Goal: Book appointment/travel/reservation

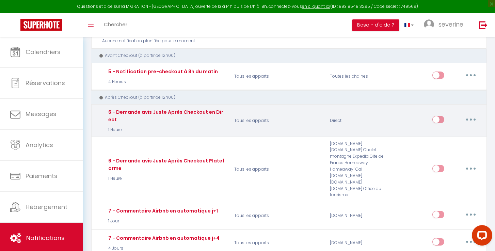
scroll to position [208, 0]
click at [266, 121] on p "Tous les apparts" at bounding box center [278, 120] width 96 height 25
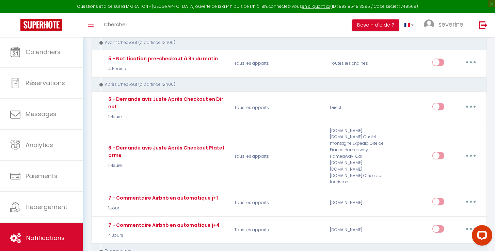
scroll to position [224, 0]
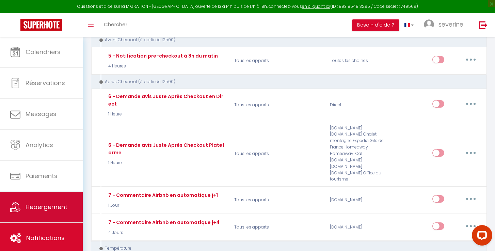
click at [42, 203] on span "Hébergement" at bounding box center [47, 207] width 42 height 9
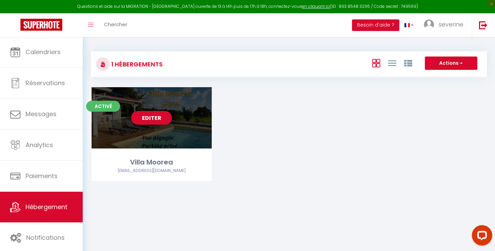
click at [186, 129] on div "Editer" at bounding box center [152, 117] width 120 height 61
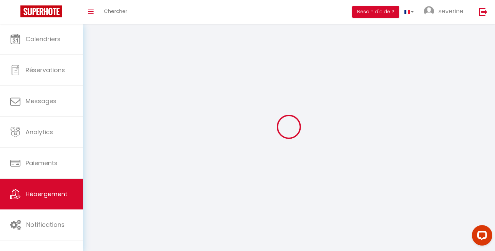
select select "28"
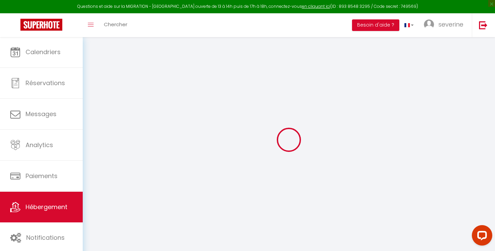
select select
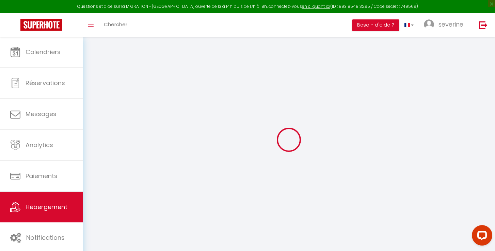
select select
checkbox input "false"
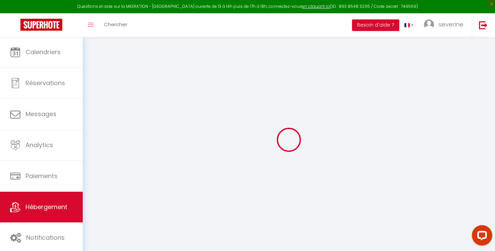
select select
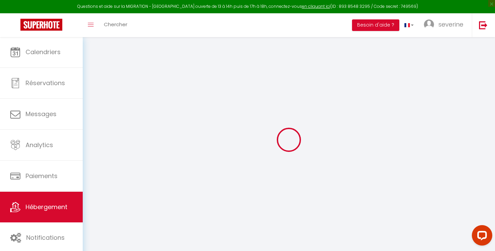
select select
checkbox input "false"
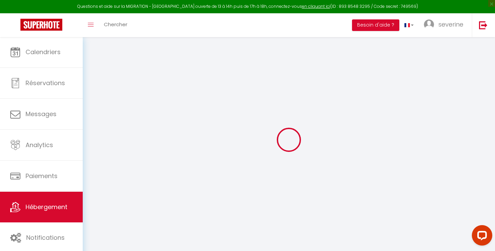
checkbox input "false"
select select
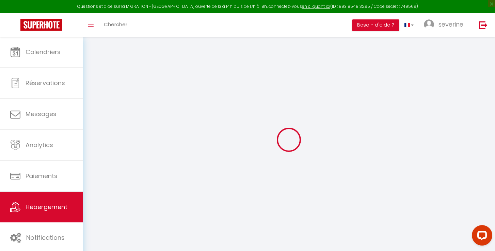
select select
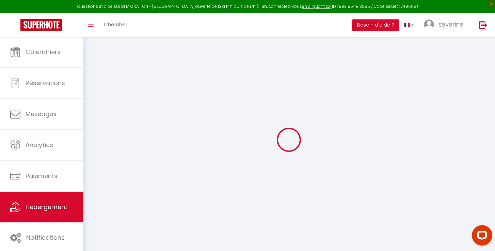
checkbox input "false"
select select
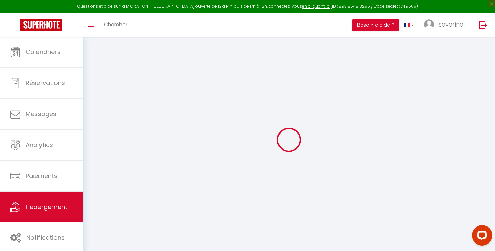
select select
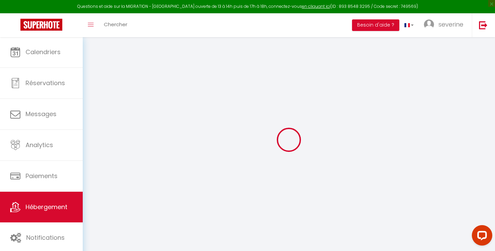
select select
checkbox input "false"
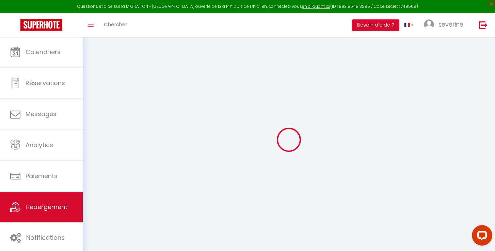
checkbox input "false"
select select
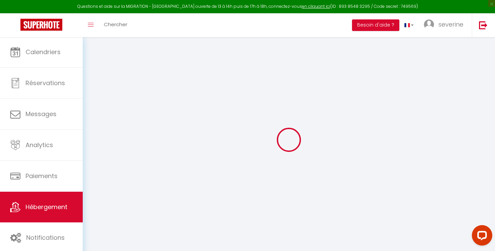
select select
checkbox input "false"
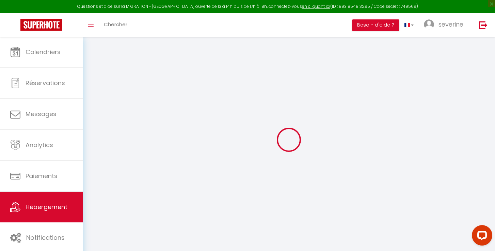
checkbox input "false"
select select
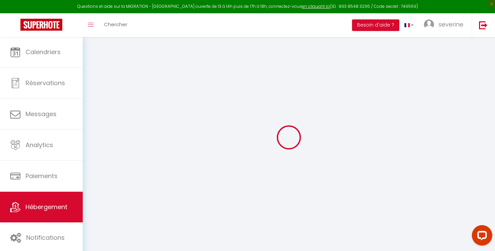
type input "Villa Moorea"
select select "houses"
select select "6"
select select "3"
select select "2"
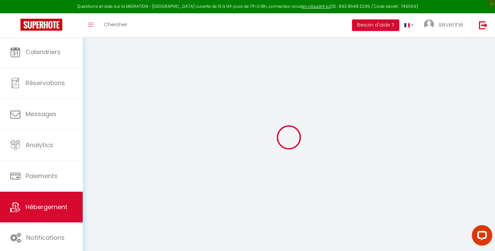
type input "270"
type input "180"
select select
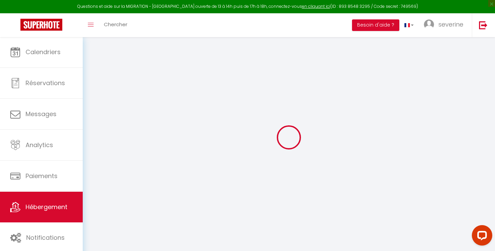
select select
type input "Allee kalalou quartier médecin"
type input "97215"
type input "Rivière-Salée"
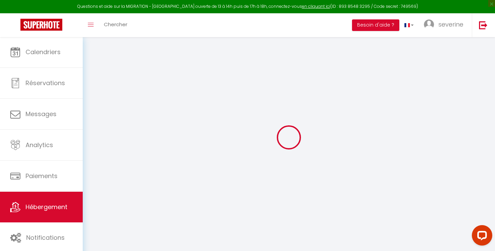
select select "136"
type input "maison.97215@laposte.net"
select select
checkbox input "false"
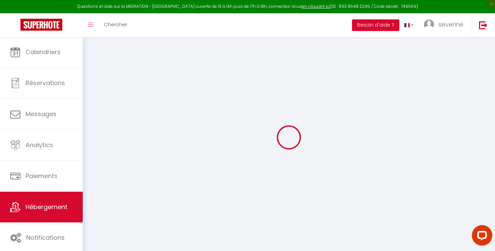
checkbox input "false"
select select
type input "0"
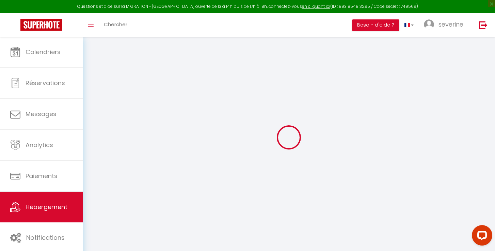
type input "0"
select select
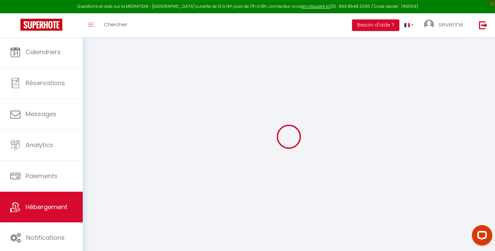
select select
checkbox input "false"
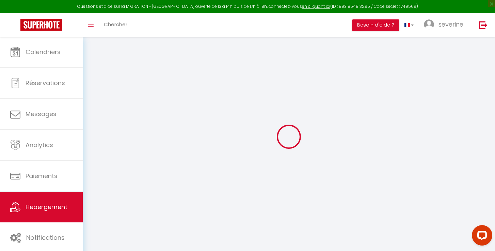
checkbox input "false"
select select "villa"
select select
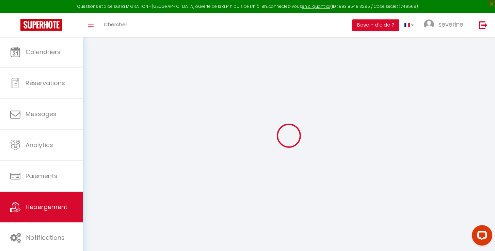
select select
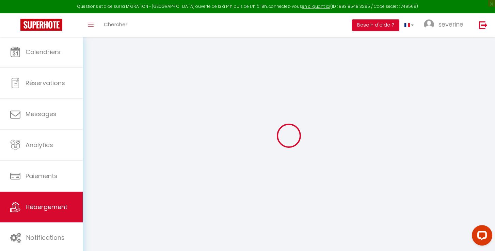
checkbox input "false"
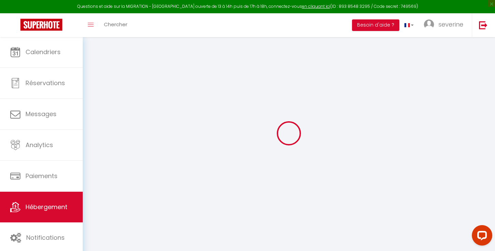
select select
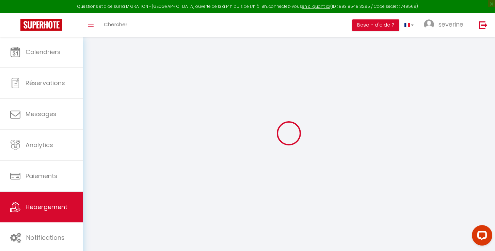
select select
checkbox input "false"
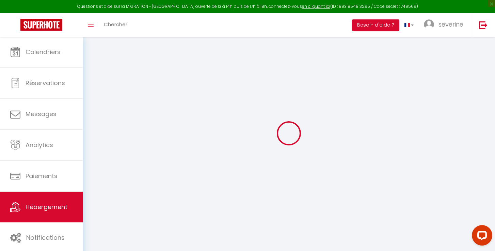
select select
checkbox input "false"
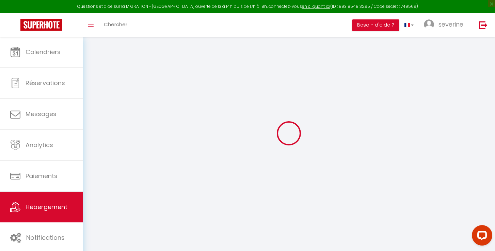
select select "16:00"
select select "23:45"
select select "10:00"
select select "30"
select select "120"
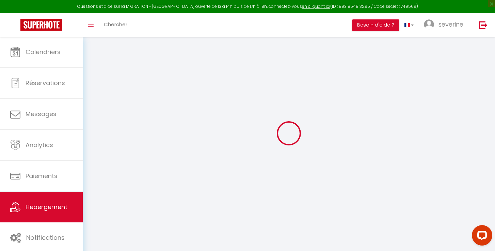
select select
checkbox input "false"
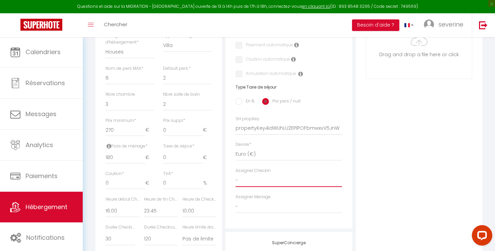
scroll to position [230, 0]
click at [318, 95] on div "En % Par pers / nuit" at bounding box center [289, 101] width 106 height 14
click at [278, 84] on h6 "Type Taxe de séjour" at bounding box center [289, 86] width 106 height 5
click at [320, 96] on div "En % Par pers / nuit" at bounding box center [289, 100] width 106 height 14
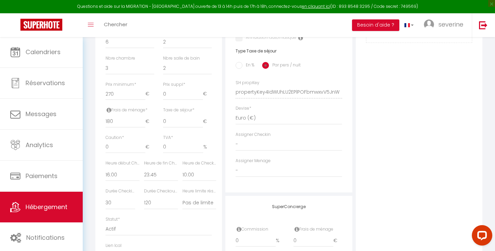
scroll to position [266, 0]
click at [172, 117] on input "0" at bounding box center [183, 121] width 40 height 12
select select
checkbox input "false"
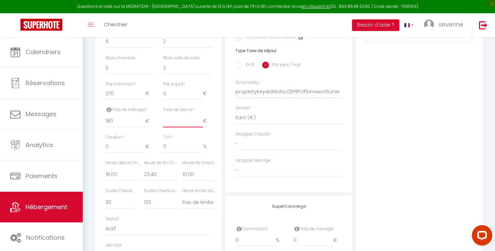
checkbox input "false"
type input "1"
select select
checkbox input "false"
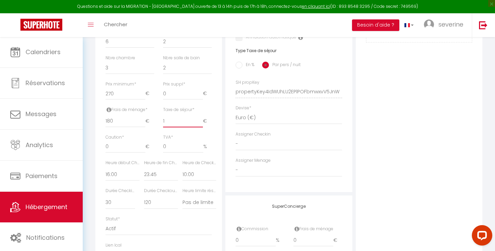
checkbox input "false"
type input "1.2"
select select
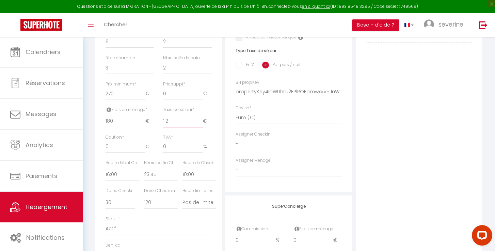
checkbox input "false"
type input "1.20"
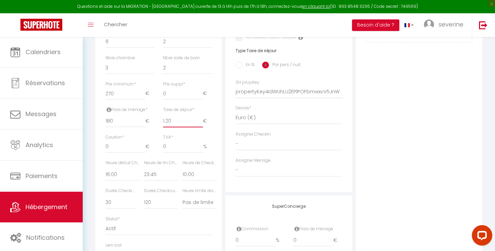
select select
checkbox input "false"
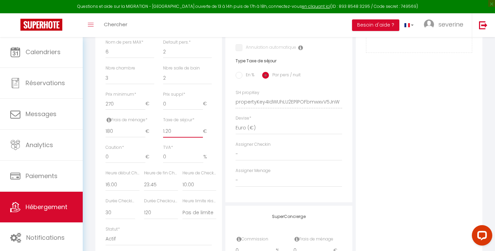
scroll to position [255, 0]
type input "1.20"
click at [215, 144] on div "TVA * 0 %" at bounding box center [188, 157] width 58 height 26
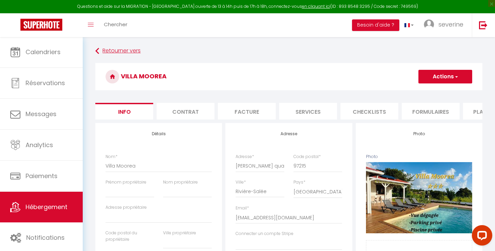
scroll to position [0, 0]
drag, startPoint x: 439, startPoint y: 76, endPoint x: 434, endPoint y: 78, distance: 4.7
click at [439, 76] on button "Actions" at bounding box center [446, 77] width 54 height 14
click at [425, 92] on input "Enregistrer" at bounding box center [418, 91] width 25 height 7
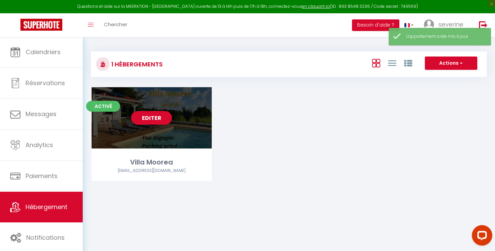
click at [205, 136] on div "Editer" at bounding box center [152, 117] width 120 height 61
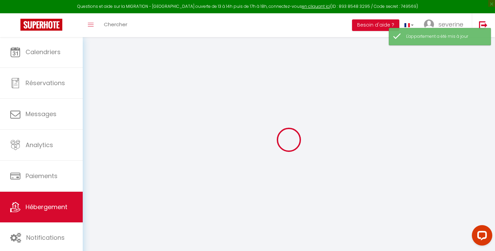
select select
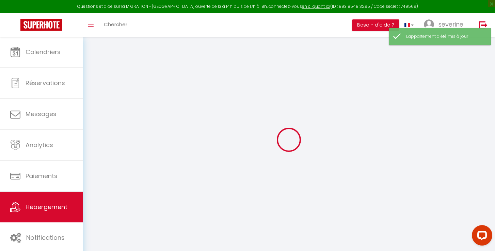
select select
checkbox input "false"
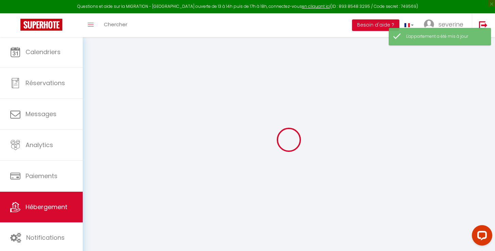
select select
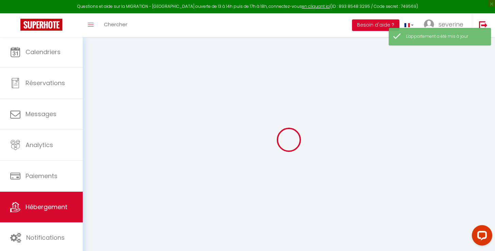
select select
checkbox input "false"
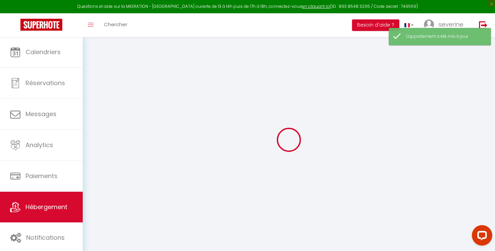
checkbox input "false"
select select
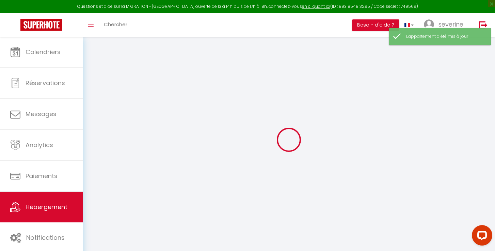
select select
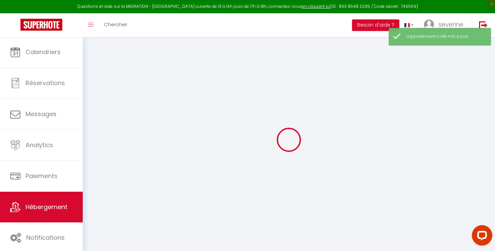
checkbox input "false"
select select
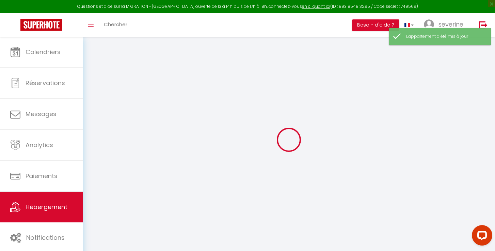
select select
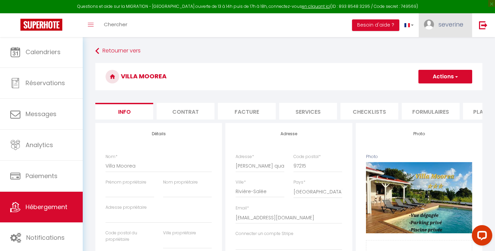
click at [452, 32] on link "severine" at bounding box center [445, 25] width 53 height 24
click at [448, 77] on button "Actions" at bounding box center [446, 77] width 54 height 14
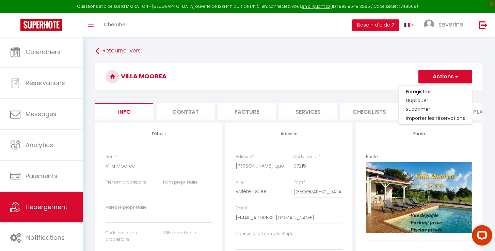
click at [414, 92] on input "Enregistrer" at bounding box center [418, 91] width 25 height 7
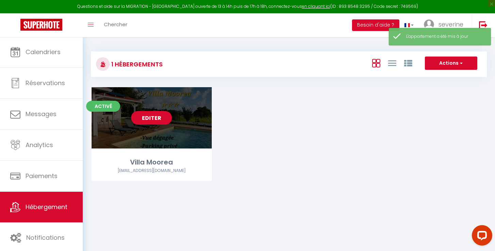
click at [152, 118] on link "Editer" at bounding box center [151, 118] width 41 height 14
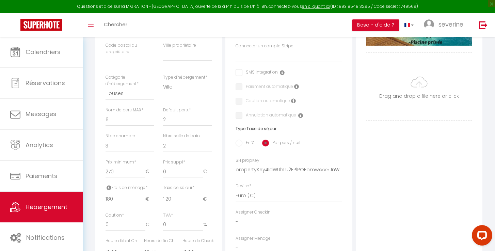
scroll to position [159, 0]
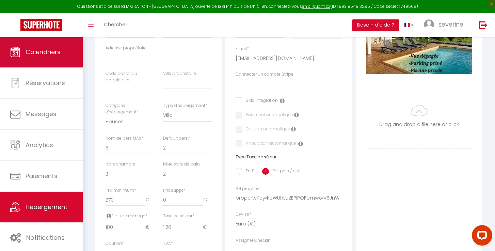
click at [50, 58] on link "Calendriers" at bounding box center [41, 52] width 83 height 31
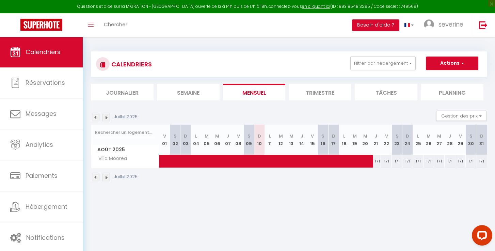
click at [379, 164] on span at bounding box center [323, 161] width 313 height 13
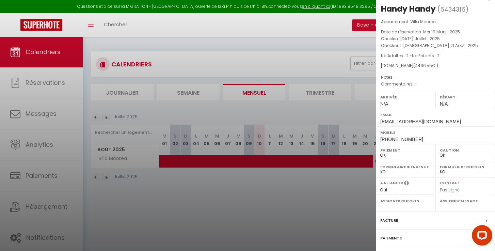
scroll to position [13, 0]
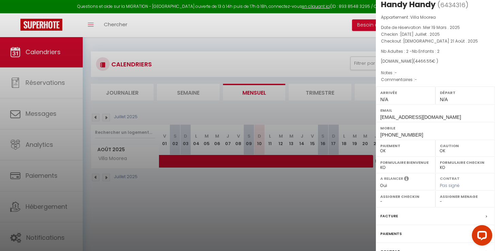
click at [333, 54] on div at bounding box center [247, 125] width 495 height 251
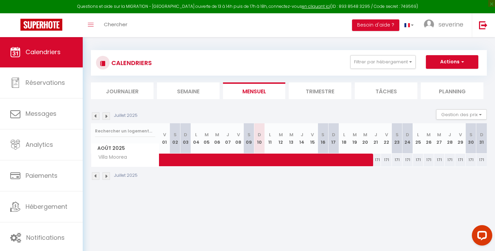
scroll to position [3, 0]
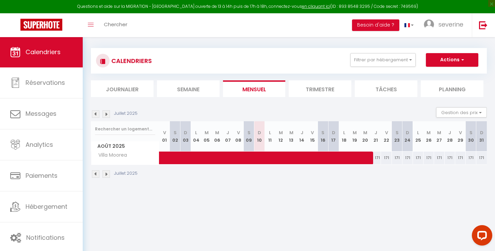
click at [387, 157] on span at bounding box center [323, 158] width 313 height 13
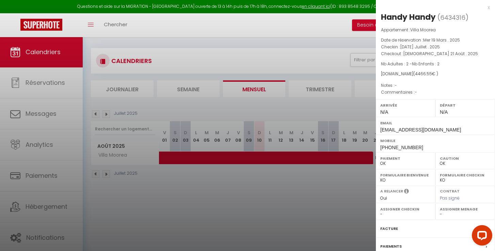
scroll to position [1, 0]
click at [344, 184] on div at bounding box center [247, 125] width 495 height 251
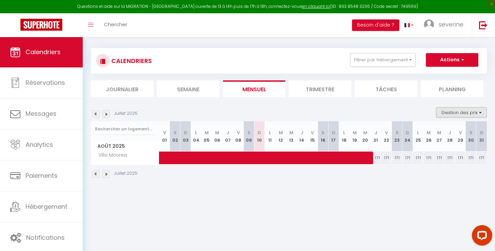
click at [479, 114] on button "Gestion des prix" at bounding box center [461, 112] width 51 height 10
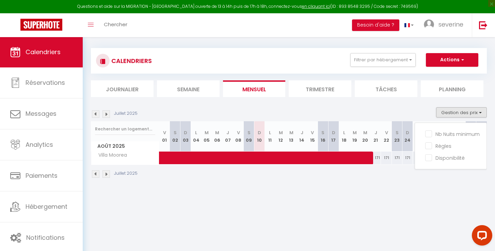
click at [429, 194] on body "Questions et aide sur la MIGRATION - Salle Zoom ouverte de 13 à 14h puis de 17h…" at bounding box center [247, 158] width 495 height 251
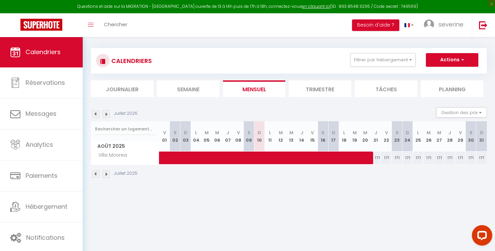
scroll to position [3, 0]
click at [107, 174] on img at bounding box center [106, 173] width 7 height 7
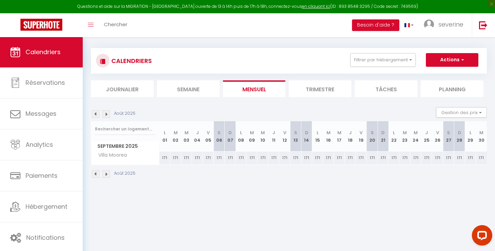
click at [95, 175] on img at bounding box center [95, 173] width 7 height 7
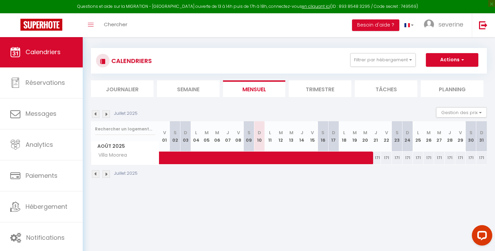
click at [106, 174] on img at bounding box center [106, 173] width 7 height 7
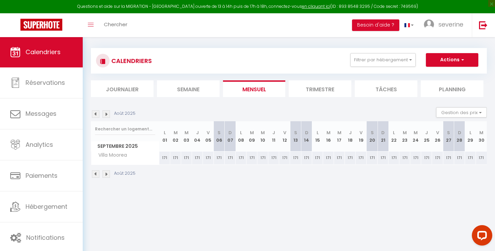
click at [107, 175] on img at bounding box center [106, 173] width 7 height 7
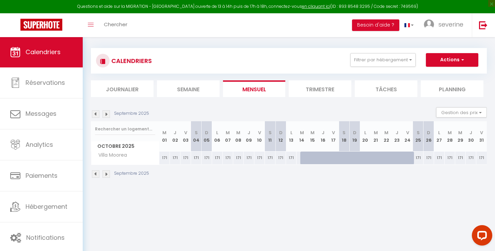
click at [107, 175] on img at bounding box center [106, 173] width 7 height 7
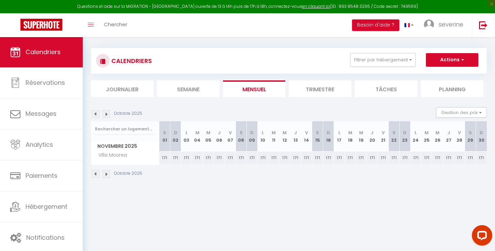
click at [107, 175] on img at bounding box center [106, 173] width 7 height 7
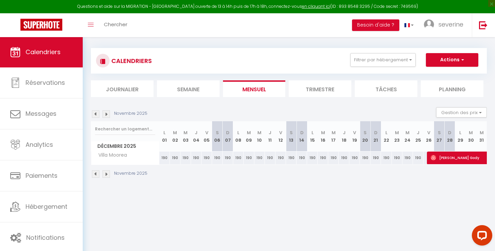
click at [95, 173] on img at bounding box center [95, 173] width 7 height 7
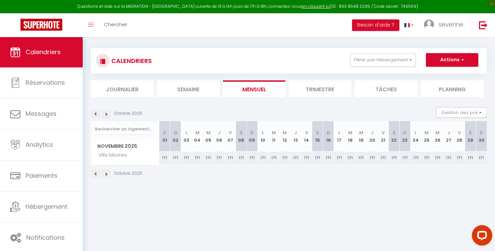
click at [95, 173] on img at bounding box center [95, 173] width 7 height 7
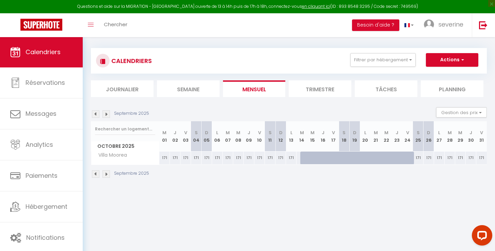
click at [95, 173] on img at bounding box center [95, 173] width 7 height 7
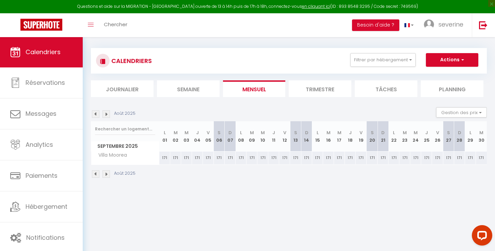
click at [95, 173] on img at bounding box center [95, 173] width 7 height 7
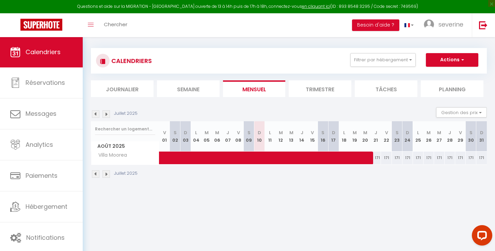
click at [210, 207] on body "Questions et aide sur la MIGRATION - Salle Zoom ouverte de 13 à 14h puis de 17h…" at bounding box center [247, 158] width 495 height 251
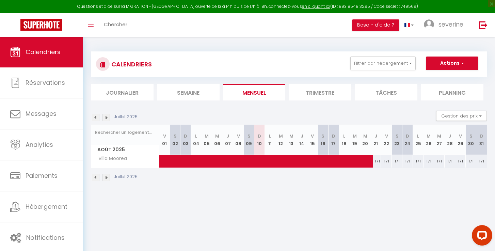
scroll to position [0, 0]
click at [463, 64] on span "button" at bounding box center [462, 63] width 4 height 7
click at [480, 118] on button "Gestion des prix" at bounding box center [461, 116] width 51 height 10
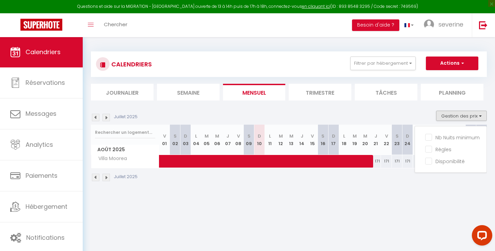
click at [446, 192] on div "CALENDRIERS Filtrer par hébergement Tous Villa Moorea Effacer Sauvegarder Actio…" at bounding box center [289, 117] width 413 height 160
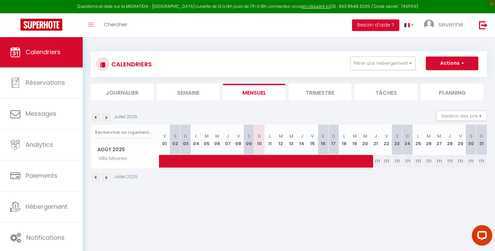
click at [379, 160] on span at bounding box center [323, 161] width 313 height 13
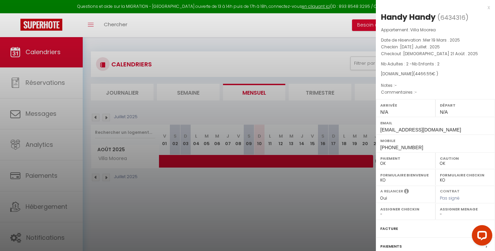
click at [419, 50] on p "Checkout : Jeu 21 Août . 2025" at bounding box center [435, 53] width 109 height 7
click at [338, 189] on div at bounding box center [247, 125] width 495 height 251
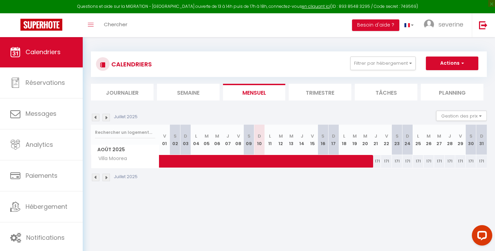
click at [399, 161] on span at bounding box center [323, 161] width 313 height 13
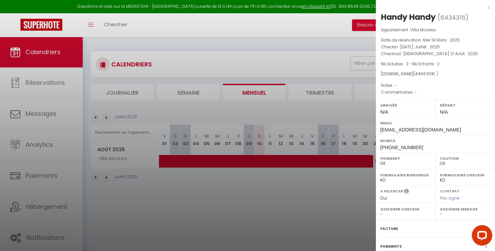
click at [330, 203] on div at bounding box center [247, 125] width 495 height 251
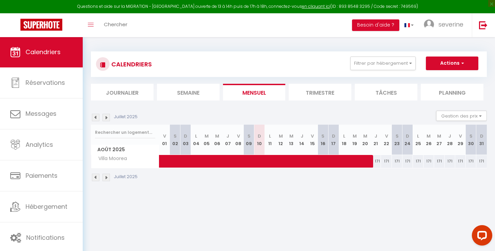
click at [104, 177] on img at bounding box center [106, 177] width 7 height 7
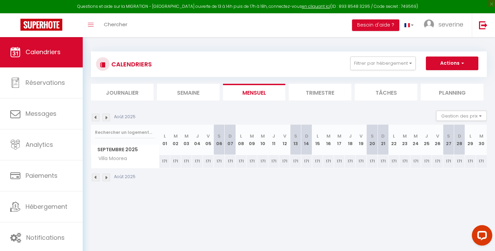
click at [105, 176] on img at bounding box center [106, 177] width 7 height 7
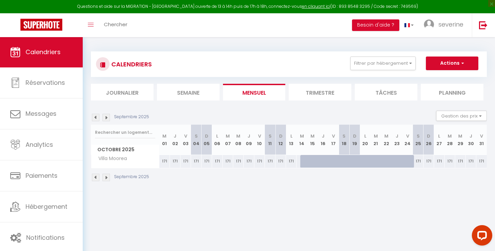
click at [105, 176] on img at bounding box center [106, 177] width 7 height 7
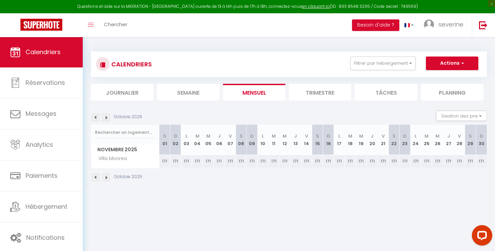
click at [105, 176] on img at bounding box center [106, 177] width 7 height 7
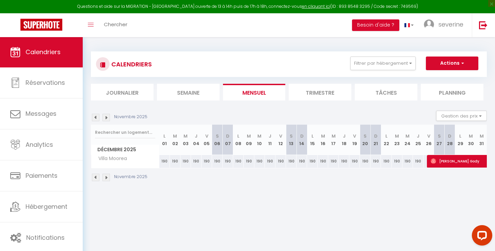
click at [105, 176] on img at bounding box center [106, 177] width 7 height 7
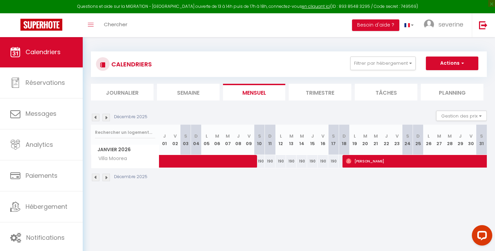
click at [105, 176] on img at bounding box center [106, 177] width 7 height 7
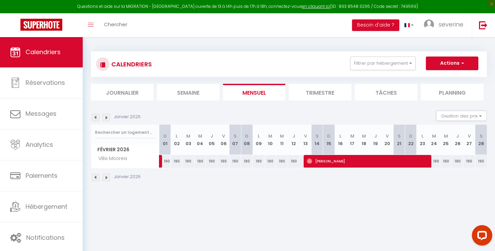
click at [105, 176] on img at bounding box center [106, 177] width 7 height 7
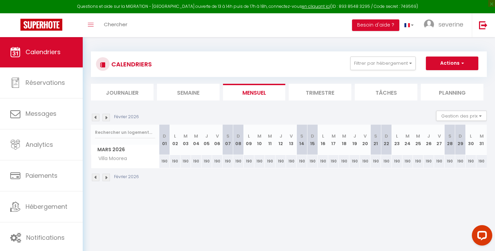
click at [105, 176] on img at bounding box center [106, 177] width 7 height 7
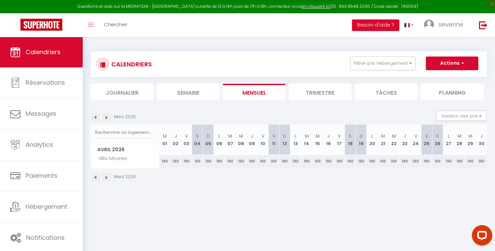
click at [105, 176] on img at bounding box center [106, 177] width 7 height 7
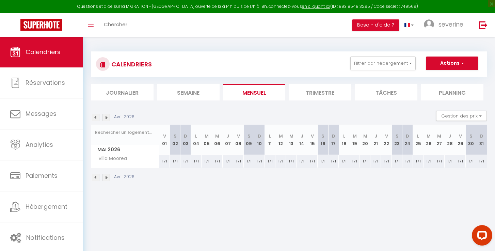
click at [105, 176] on img at bounding box center [106, 177] width 7 height 7
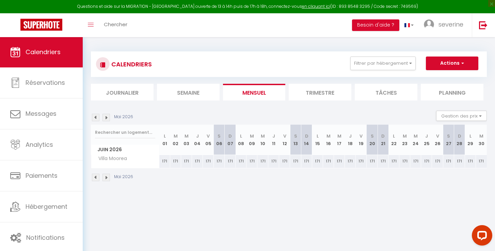
click at [105, 176] on img at bounding box center [106, 177] width 7 height 7
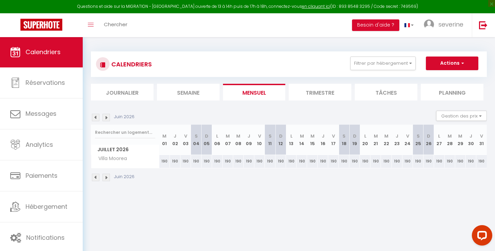
click at [95, 178] on img at bounding box center [95, 177] width 7 height 7
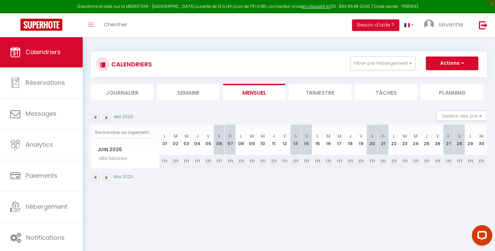
click at [95, 177] on img at bounding box center [95, 177] width 7 height 7
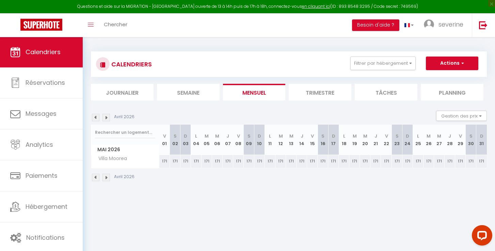
click at [95, 177] on img at bounding box center [95, 177] width 7 height 7
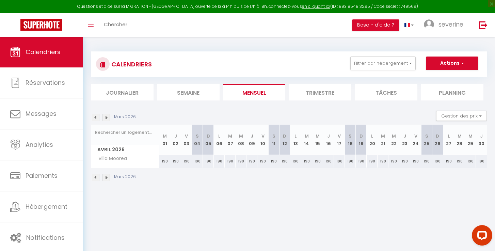
click at [95, 177] on img at bounding box center [95, 177] width 7 height 7
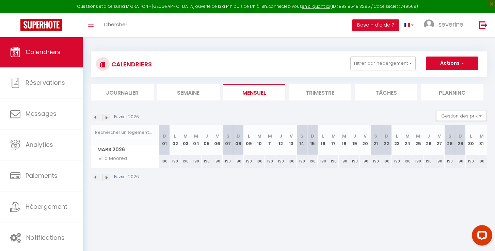
click at [95, 177] on img at bounding box center [95, 177] width 7 height 7
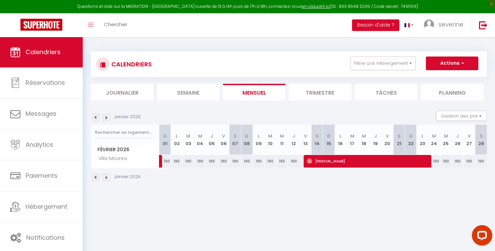
click at [95, 177] on img at bounding box center [95, 177] width 7 height 7
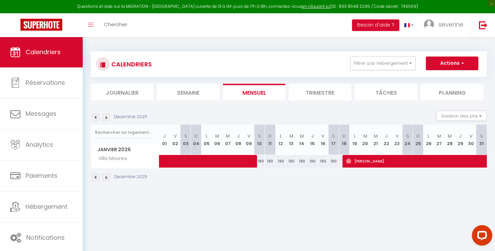
click at [97, 176] on img at bounding box center [95, 177] width 7 height 7
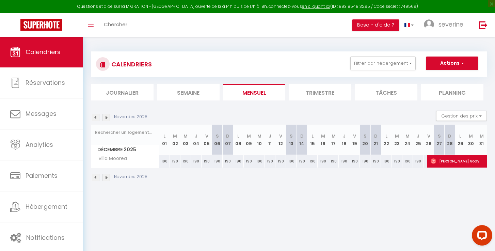
click at [97, 176] on img at bounding box center [95, 177] width 7 height 7
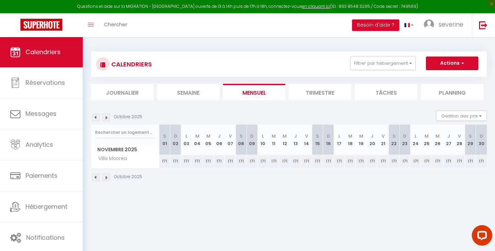
click at [97, 176] on img at bounding box center [95, 177] width 7 height 7
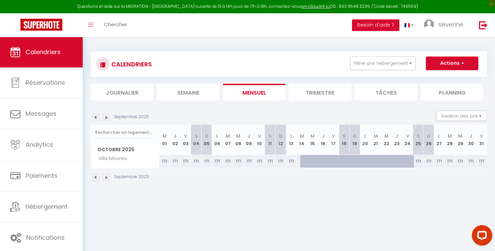
click at [97, 177] on img at bounding box center [95, 177] width 7 height 7
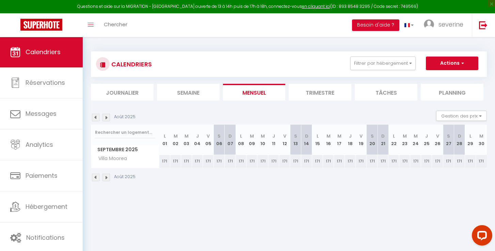
click at [97, 177] on img at bounding box center [95, 177] width 7 height 7
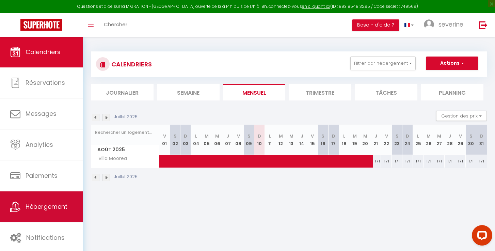
scroll to position [2, 0]
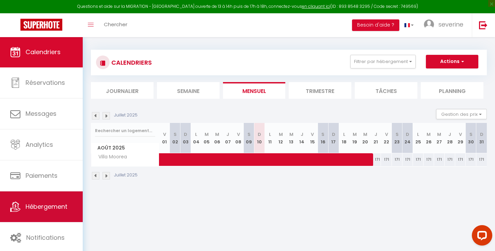
click at [42, 202] on link "Hébergement" at bounding box center [41, 206] width 83 height 31
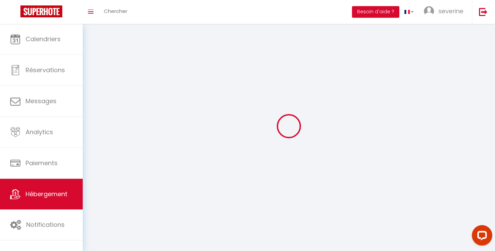
scroll to position [1, 0]
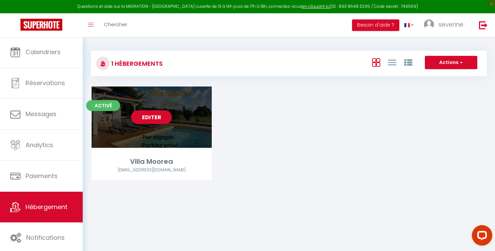
click at [174, 115] on div "Editer" at bounding box center [152, 117] width 120 height 61
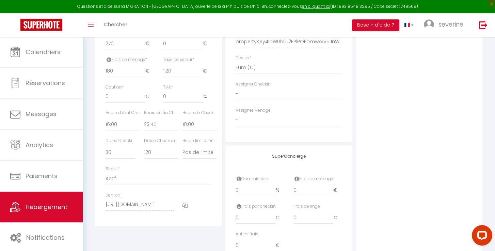
scroll to position [316, 0]
click at [143, 95] on input "-1" at bounding box center [126, 97] width 40 height 12
click at [142, 91] on input "0" at bounding box center [126, 97] width 40 height 12
click at [142, 91] on input "1" at bounding box center [126, 97] width 40 height 12
click at [142, 91] on input "2" at bounding box center [126, 97] width 40 height 12
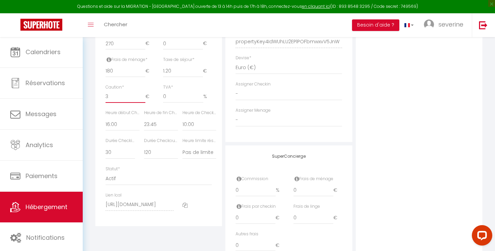
click at [142, 91] on input "3" at bounding box center [126, 97] width 40 height 12
click at [142, 91] on input "4" at bounding box center [126, 97] width 40 height 12
click at [142, 91] on input "5" at bounding box center [126, 97] width 40 height 12
click at [142, 91] on input "6" at bounding box center [126, 97] width 40 height 12
click at [142, 91] on input "7" at bounding box center [126, 97] width 40 height 12
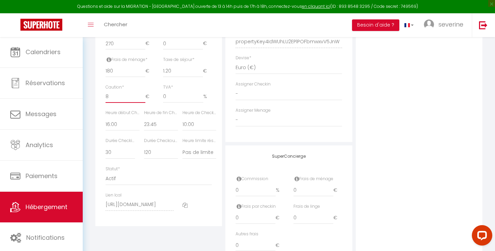
click at [142, 91] on input "8" at bounding box center [126, 97] width 40 height 12
click at [142, 91] on input "9" at bounding box center [126, 97] width 40 height 12
drag, startPoint x: 112, startPoint y: 94, endPoint x: 102, endPoint y: 94, distance: 9.9
click at [102, 94] on div "Caution * 9 €" at bounding box center [130, 97] width 58 height 26
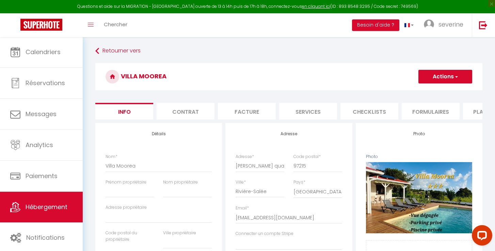
scroll to position [0, 0]
click at [447, 76] on button "Actions" at bounding box center [446, 77] width 54 height 14
click at [421, 91] on input "Enregistrer" at bounding box center [418, 91] width 25 height 7
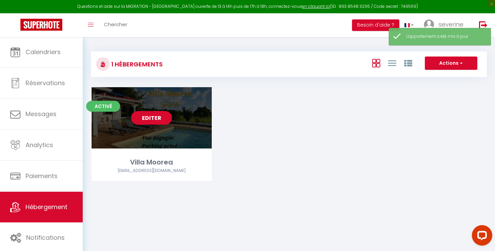
click at [154, 120] on link "Editer" at bounding box center [151, 118] width 41 height 14
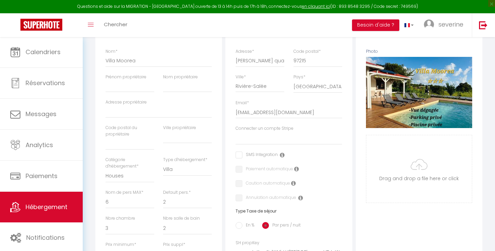
scroll to position [108, 0]
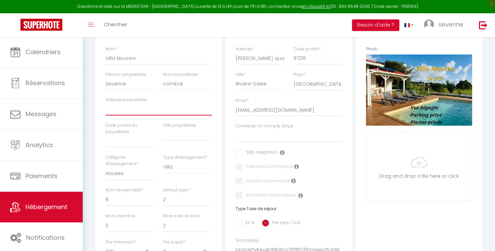
drag, startPoint x: 106, startPoint y: 112, endPoint x: 111, endPoint y: 111, distance: 5.5
drag, startPoint x: 172, startPoint y: 136, endPoint x: 188, endPoint y: 148, distance: 19.7
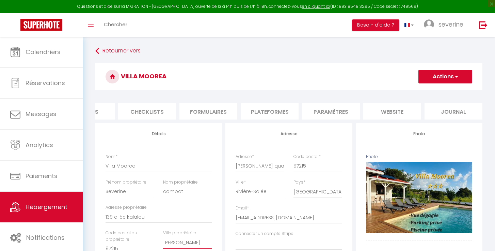
scroll to position [0, 0]
click at [451, 74] on button "Actions" at bounding box center [446, 77] width 54 height 14
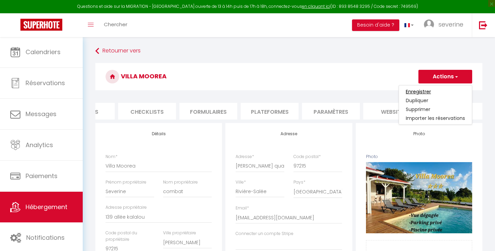
click at [425, 91] on input "Enregistrer" at bounding box center [418, 91] width 25 height 7
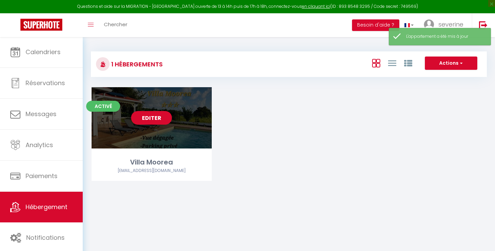
click at [153, 118] on link "Editer" at bounding box center [151, 118] width 41 height 14
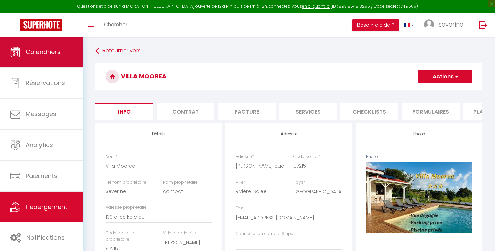
click at [45, 58] on link "Calendriers" at bounding box center [41, 52] width 83 height 31
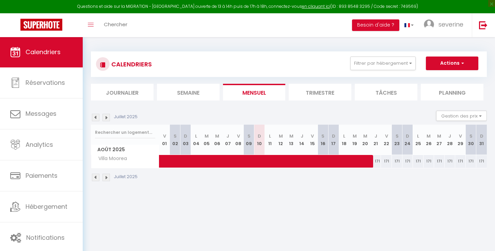
click at [127, 156] on span "Villa Moorea" at bounding box center [110, 158] width 36 height 7
click at [116, 161] on span "Villa Moorea" at bounding box center [110, 158] width 36 height 7
click at [411, 64] on button "Filtrer par hébergement" at bounding box center [383, 64] width 65 height 14
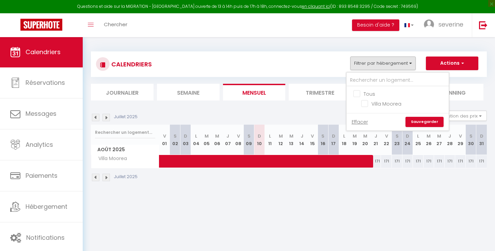
click at [416, 203] on body "Questions et aide sur la MIGRATION - Salle Zoom ouverte de 13 à 14h puis de 17h…" at bounding box center [247, 162] width 495 height 251
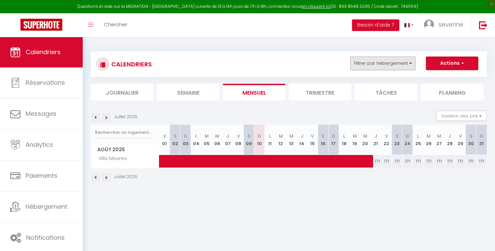
click at [412, 60] on button "Filtrer par hébergement" at bounding box center [383, 64] width 65 height 14
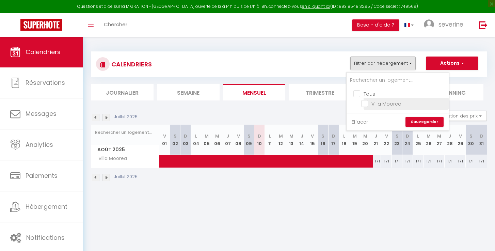
click at [366, 104] on input "Villa Moorea" at bounding box center [403, 103] width 85 height 7
click at [384, 212] on body "Questions et aide sur la MIGRATION - Salle Zoom ouverte de 13 à 14h puis de 17h…" at bounding box center [247, 162] width 495 height 251
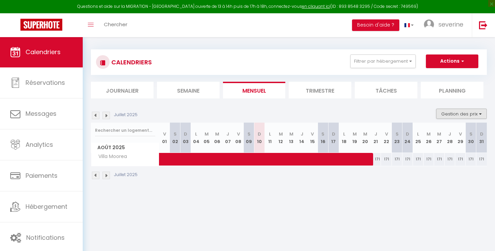
click at [481, 115] on button "Gestion des prix" at bounding box center [461, 114] width 51 height 10
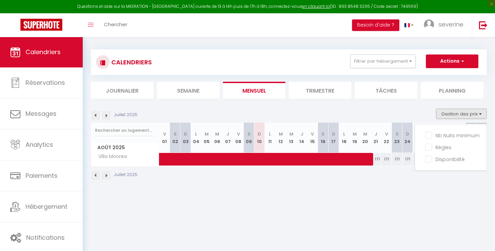
click at [434, 193] on div "CALENDRIERS Filtrer par hébergement Tous Villa Moorea Effacer Sauvegarder Actio…" at bounding box center [289, 115] width 413 height 160
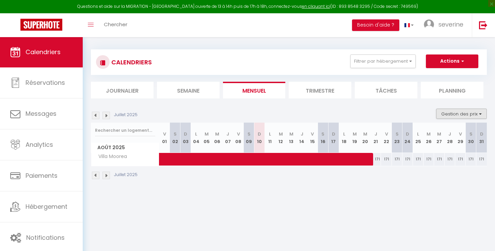
click at [472, 111] on button "Gestion des prix" at bounding box center [461, 114] width 51 height 10
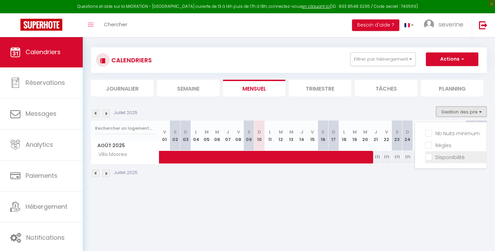
scroll to position [5, 0]
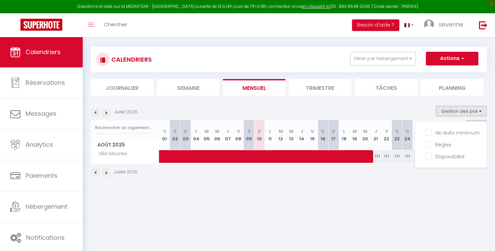
click at [139, 86] on li "Journalier" at bounding box center [122, 87] width 63 height 17
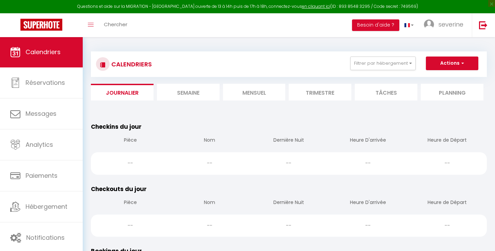
scroll to position [5, 0]
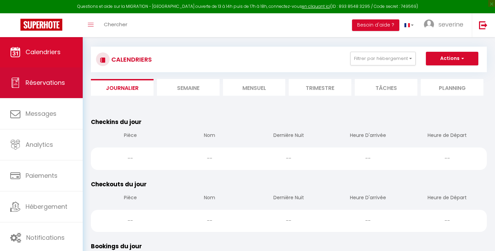
click at [43, 76] on link "Réservations" at bounding box center [41, 82] width 83 height 31
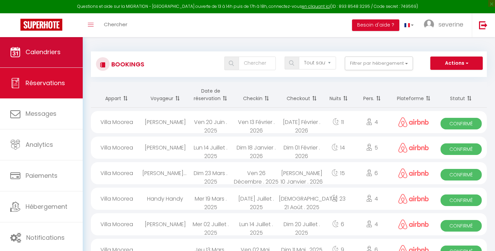
click at [44, 58] on link "Calendriers" at bounding box center [41, 52] width 83 height 31
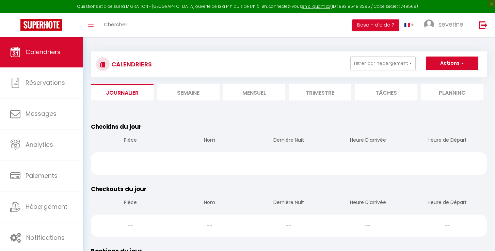
click at [208, 93] on li "Semaine" at bounding box center [188, 92] width 63 height 17
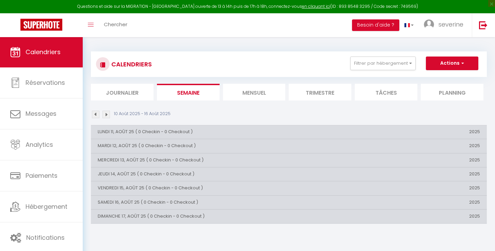
click at [249, 95] on li "Mensuel" at bounding box center [254, 92] width 63 height 17
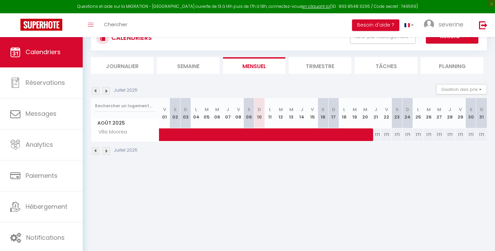
scroll to position [27, 0]
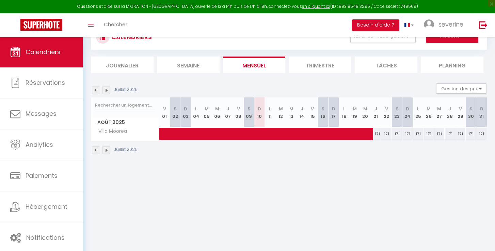
click at [377, 135] on span at bounding box center [323, 134] width 313 height 13
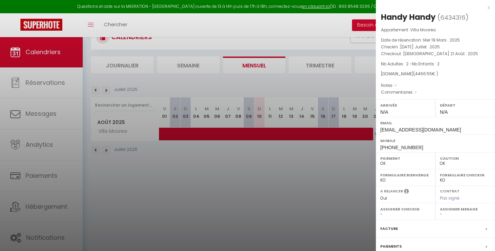
click at [319, 162] on div at bounding box center [247, 125] width 495 height 251
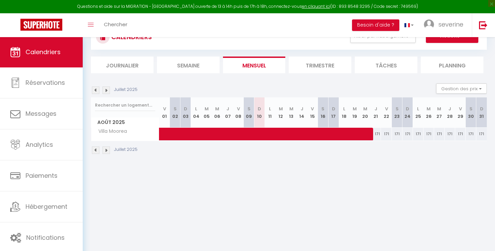
click at [384, 135] on span at bounding box center [323, 134] width 313 height 13
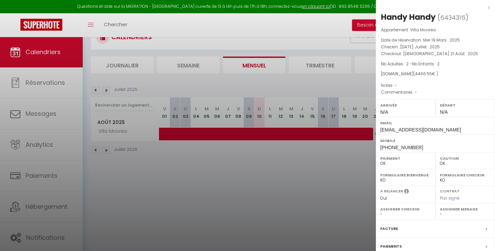
click at [337, 169] on div at bounding box center [247, 125] width 495 height 251
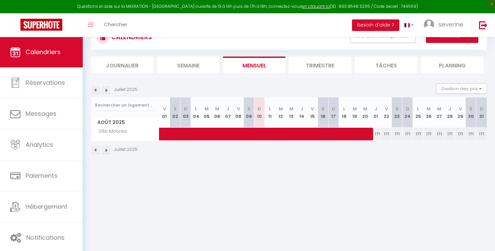
click at [482, 135] on div "171" at bounding box center [482, 134] width 11 height 13
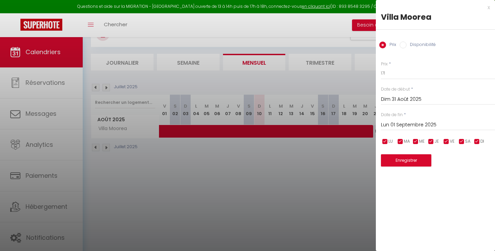
scroll to position [30, 0]
drag, startPoint x: 324, startPoint y: 164, endPoint x: 328, endPoint y: 162, distance: 5.1
click at [324, 164] on div at bounding box center [247, 125] width 495 height 251
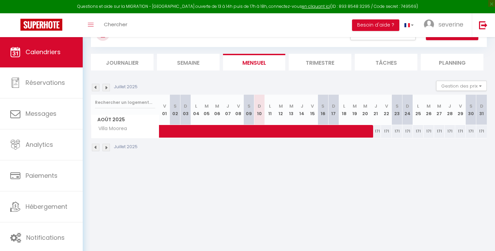
click at [386, 130] on span at bounding box center [323, 131] width 313 height 13
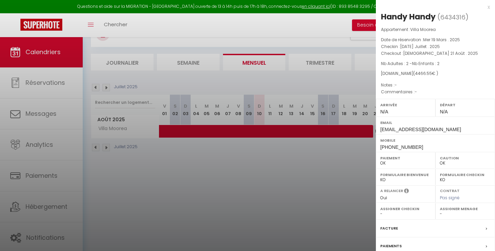
scroll to position [1, 0]
click at [351, 168] on div at bounding box center [247, 125] width 495 height 251
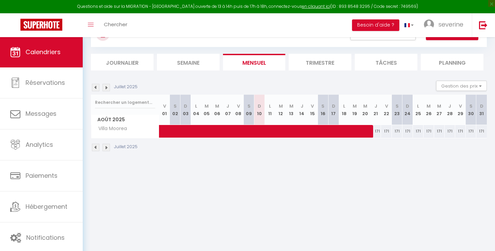
scroll to position [29, 0]
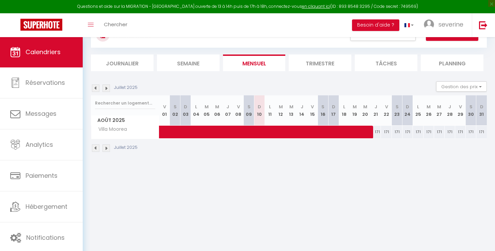
click at [398, 133] on span at bounding box center [323, 132] width 313 height 13
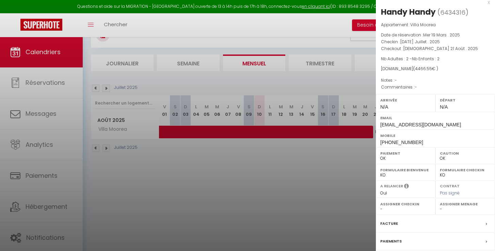
scroll to position [30, 0]
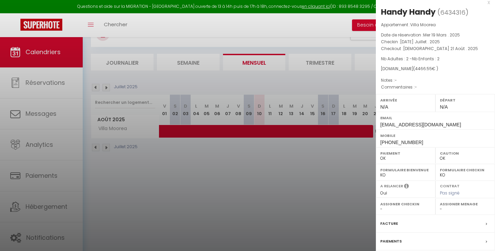
click at [334, 174] on div at bounding box center [247, 125] width 495 height 251
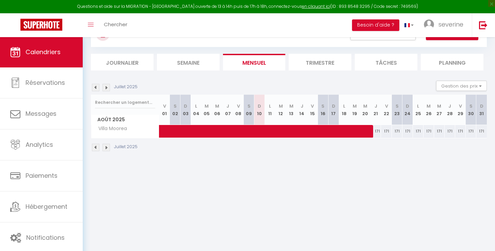
click at [419, 131] on span at bounding box center [323, 131] width 313 height 13
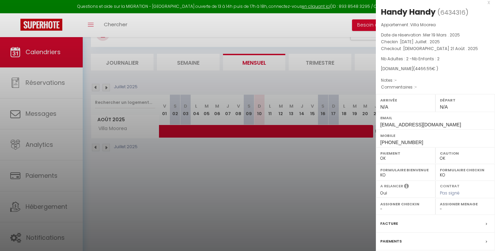
click at [329, 179] on div at bounding box center [247, 125] width 495 height 251
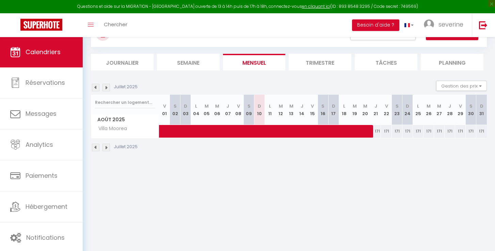
click at [427, 130] on span at bounding box center [323, 131] width 313 height 13
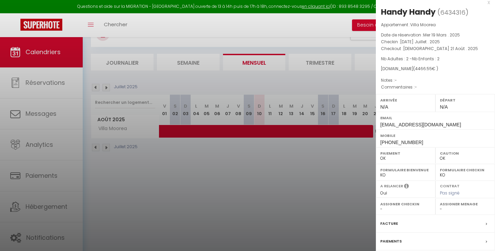
click at [337, 158] on div at bounding box center [247, 125] width 495 height 251
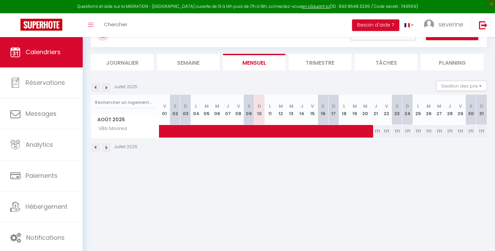
click at [483, 131] on div "171" at bounding box center [482, 131] width 11 height 13
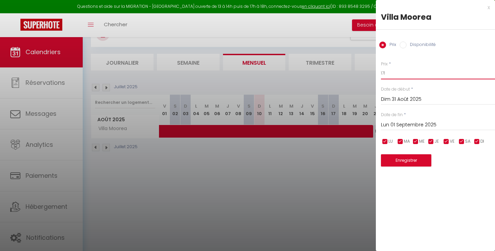
click at [387, 73] on input "171" at bounding box center [438, 73] width 114 height 12
click at [399, 125] on input "Lun 01 Septembre 2025" at bounding box center [438, 125] width 114 height 9
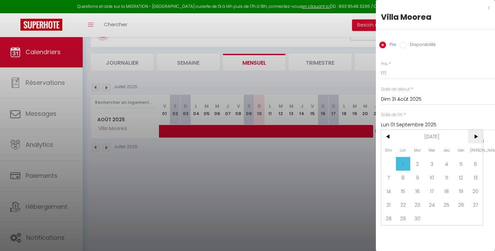
click at [478, 135] on span ">" at bounding box center [475, 137] width 15 height 14
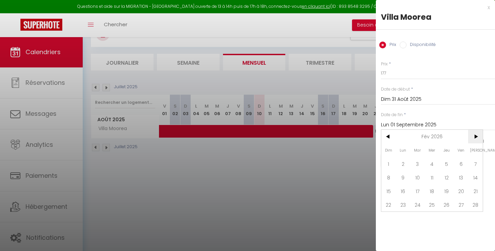
click at [478, 135] on span ">" at bounding box center [475, 137] width 15 height 14
click at [390, 134] on span "<" at bounding box center [389, 137] width 15 height 14
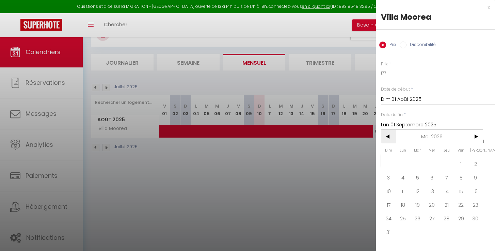
click at [390, 134] on span "<" at bounding box center [389, 137] width 15 height 14
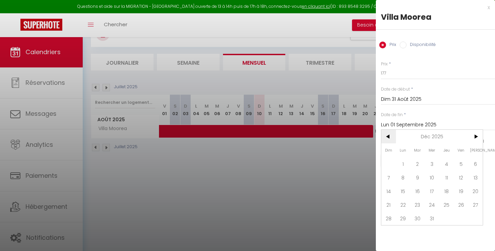
click at [390, 134] on span "<" at bounding box center [389, 137] width 15 height 14
click at [478, 138] on span ">" at bounding box center [475, 137] width 15 height 14
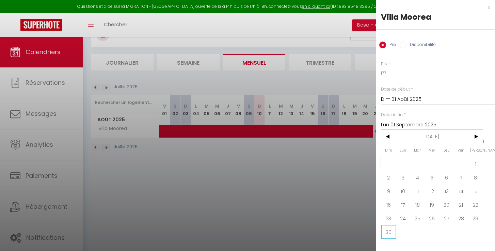
click at [391, 231] on span "30" at bounding box center [389, 232] width 15 height 14
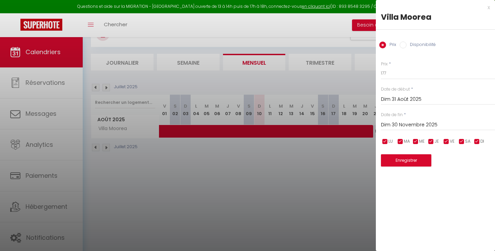
click at [419, 160] on button "Enregistrer" at bounding box center [406, 160] width 50 height 12
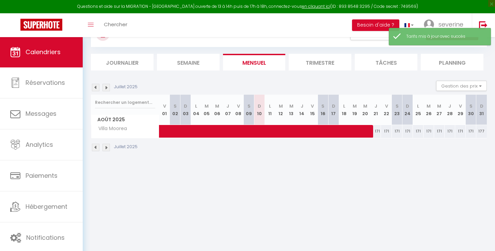
click at [470, 130] on span at bounding box center [323, 131] width 313 height 13
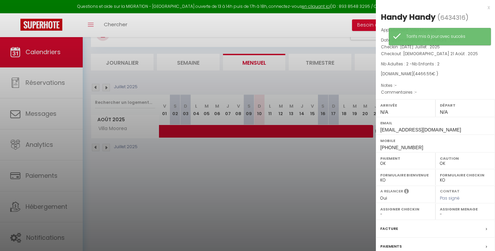
click at [322, 162] on div at bounding box center [247, 125] width 495 height 251
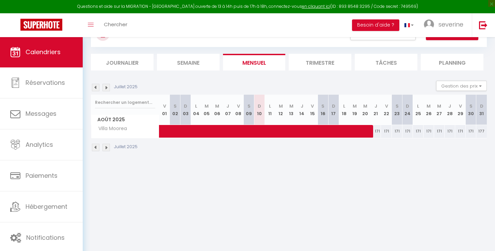
click at [105, 148] on img at bounding box center [106, 147] width 7 height 7
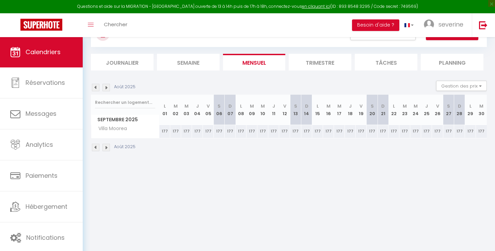
click at [105, 148] on img at bounding box center [106, 147] width 7 height 7
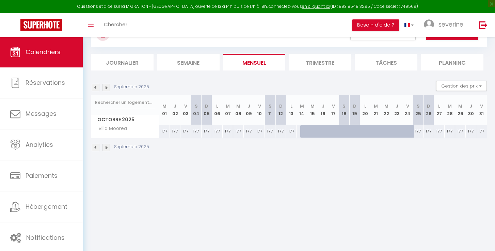
click at [105, 148] on img at bounding box center [106, 147] width 7 height 7
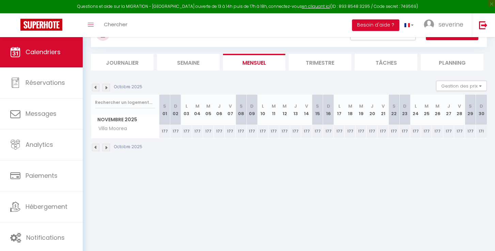
click at [105, 148] on img at bounding box center [106, 147] width 7 height 7
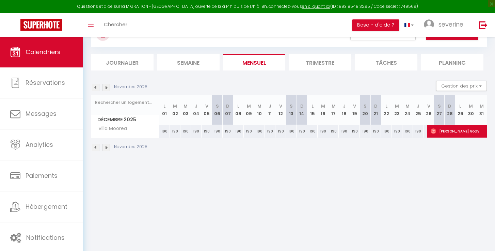
click at [166, 132] on div "190" at bounding box center [164, 131] width 11 height 13
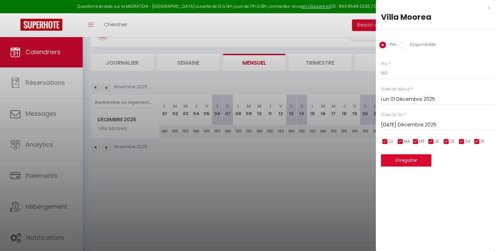
click at [354, 161] on div at bounding box center [247, 125] width 495 height 251
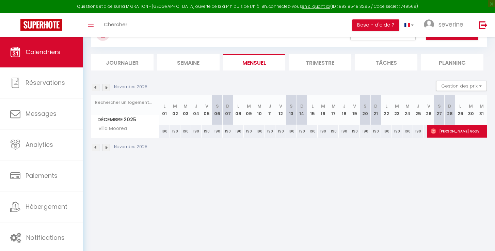
click at [166, 131] on div "190" at bounding box center [164, 131] width 11 height 13
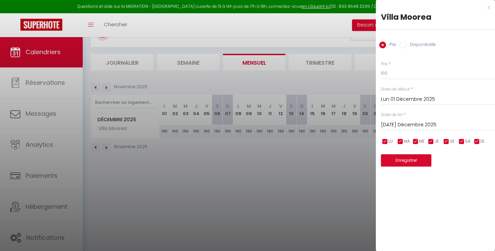
click at [406, 124] on input "Mar 02 Décembre 2025" at bounding box center [438, 125] width 114 height 9
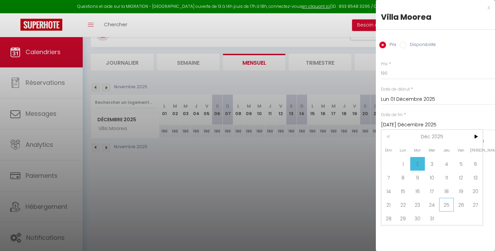
click at [444, 205] on span "25" at bounding box center [446, 205] width 15 height 14
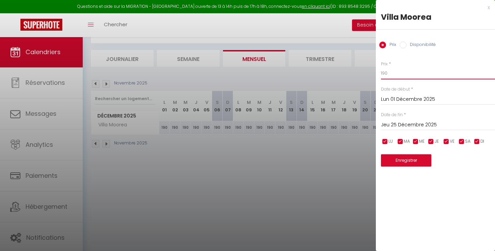
scroll to position [32, 0]
click at [388, 73] on input "190" at bounding box center [438, 73] width 114 height 12
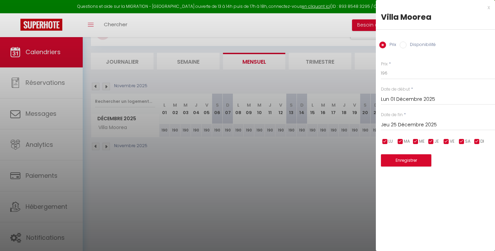
click at [404, 162] on button "Enregistrer" at bounding box center [406, 160] width 50 height 12
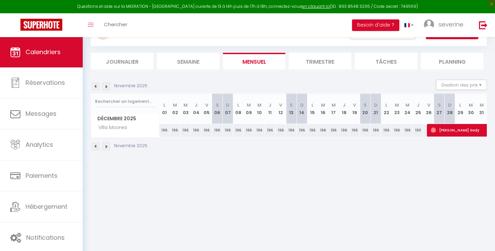
click at [107, 147] on img at bounding box center [106, 146] width 7 height 7
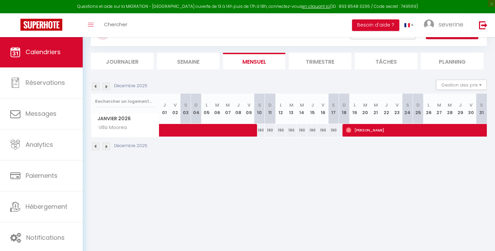
click at [261, 128] on span at bounding box center [237, 130] width 141 height 13
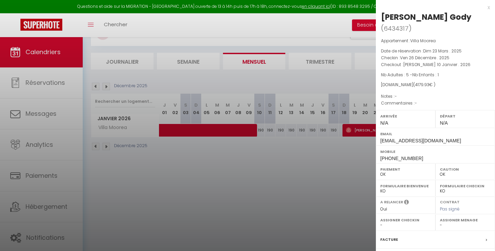
click at [269, 128] on div at bounding box center [247, 125] width 495 height 251
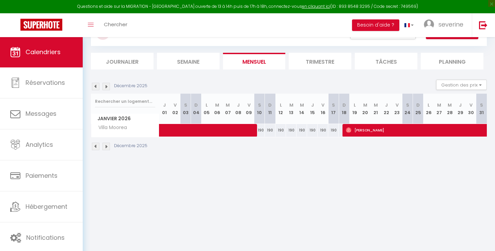
click at [272, 129] on span at bounding box center [237, 130] width 141 height 13
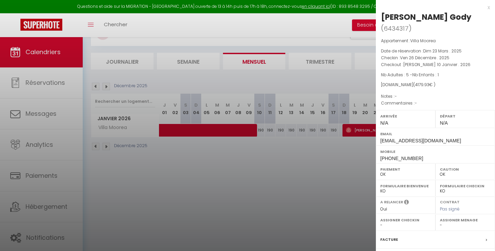
click at [338, 127] on div at bounding box center [247, 125] width 495 height 251
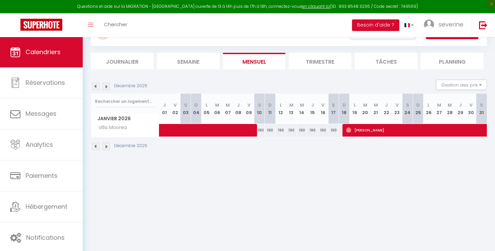
click at [335, 129] on div "190" at bounding box center [333, 130] width 11 height 13
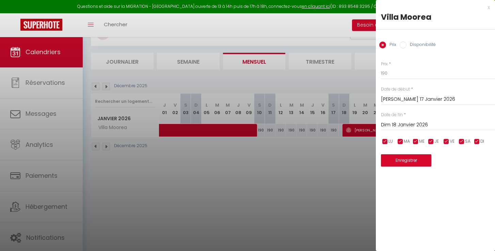
click at [320, 129] on div at bounding box center [247, 125] width 495 height 251
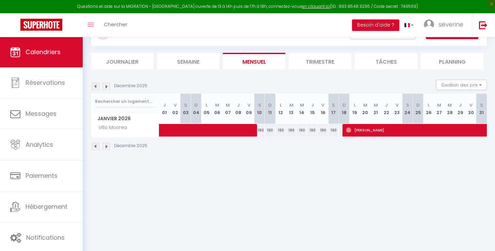
click at [320, 129] on div "190" at bounding box center [323, 130] width 11 height 13
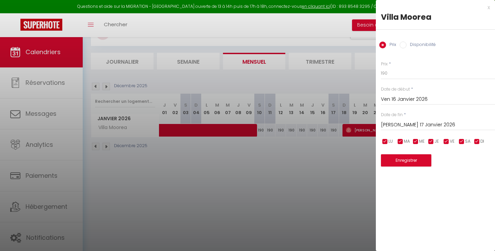
click at [313, 130] on div at bounding box center [247, 125] width 495 height 251
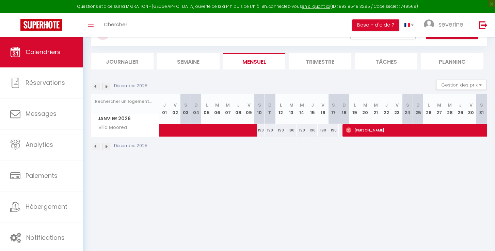
click at [313, 130] on body "Questions et aide sur la MIGRATION - Salle Zoom ouverte de 13 à 14h puis de 17h…" at bounding box center [247, 131] width 495 height 251
click at [301, 130] on span at bounding box center [237, 130] width 141 height 13
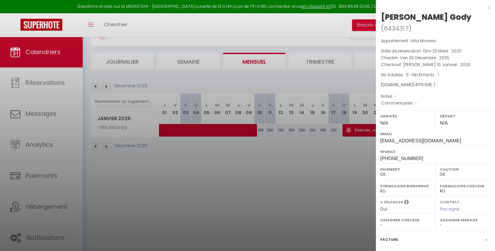
click at [301, 130] on div at bounding box center [247, 125] width 495 height 251
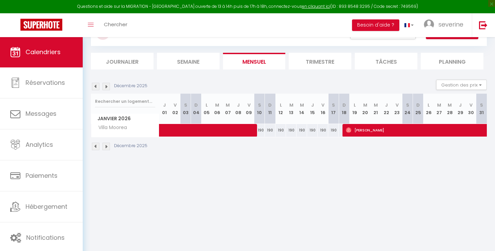
click at [311, 129] on div "190" at bounding box center [312, 130] width 11 height 13
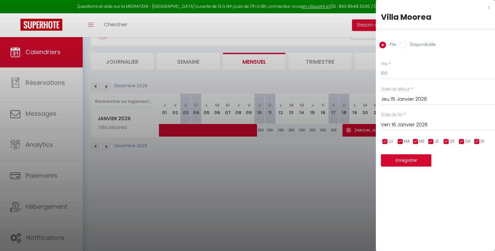
click at [394, 125] on input "Ven 16 Janvier 2026" at bounding box center [438, 125] width 114 height 9
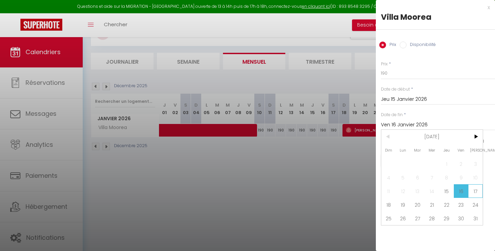
click at [478, 194] on span "17" at bounding box center [475, 191] width 15 height 14
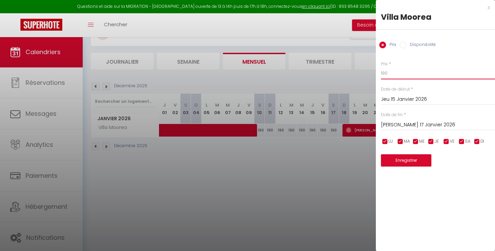
click at [387, 72] on input "190" at bounding box center [438, 73] width 114 height 12
click at [404, 158] on button "Enregistrer" at bounding box center [406, 160] width 50 height 12
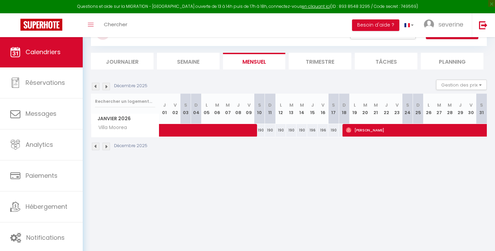
click at [108, 149] on img at bounding box center [106, 146] width 7 height 7
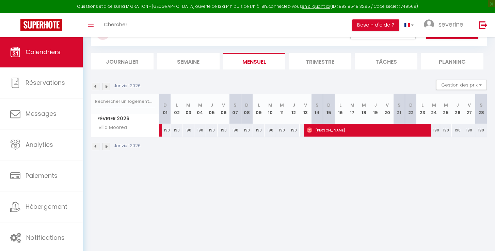
click at [95, 147] on img at bounding box center [95, 146] width 7 height 7
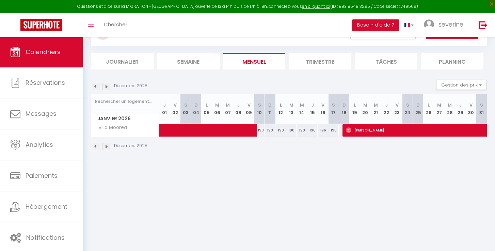
click at [105, 147] on img at bounding box center [106, 146] width 7 height 7
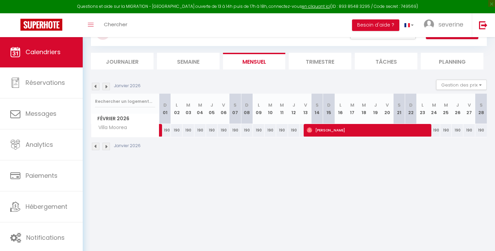
click at [167, 129] on link at bounding box center [169, 132] width 12 height 9
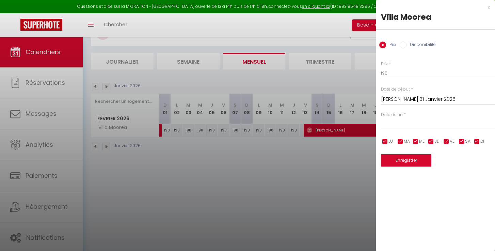
click at [403, 117] on label "Date de fin" at bounding box center [392, 115] width 22 height 6
click at [404, 114] on span "*" at bounding box center [405, 115] width 2 height 6
click at [165, 127] on div at bounding box center [247, 125] width 495 height 251
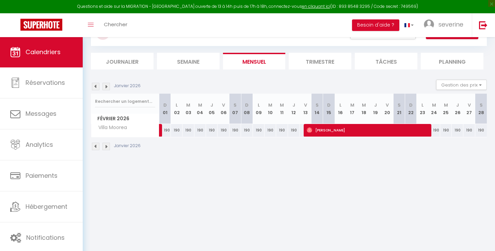
click at [166, 129] on link at bounding box center [169, 132] width 12 height 9
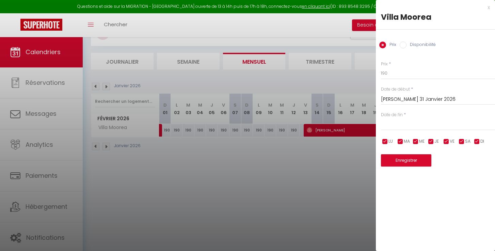
click at [176, 129] on div at bounding box center [247, 125] width 495 height 251
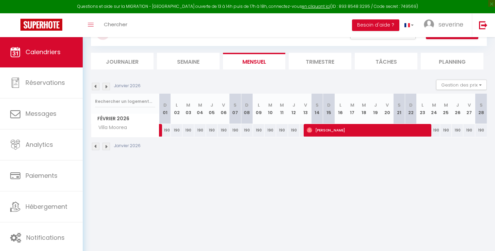
click at [176, 129] on div "190" at bounding box center [177, 130] width 12 height 13
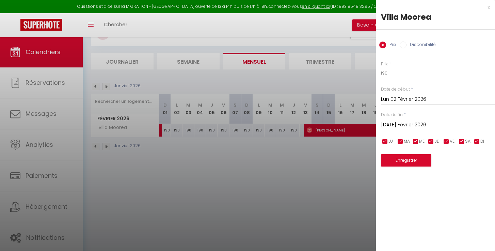
click at [394, 99] on input "Lun 02 Février 2026" at bounding box center [438, 99] width 114 height 9
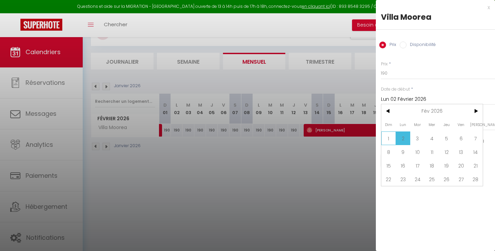
click at [390, 141] on span "1" at bounding box center [389, 138] width 15 height 14
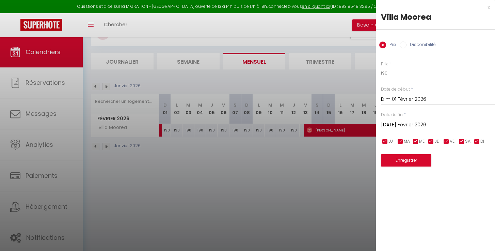
click at [396, 124] on input "Mar 03 Février 2026" at bounding box center [438, 125] width 114 height 9
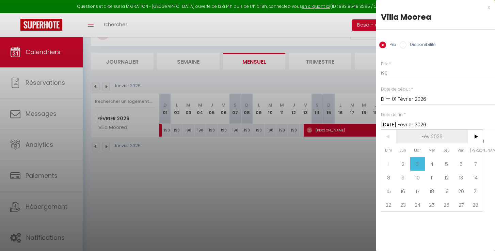
scroll to position [32, 0]
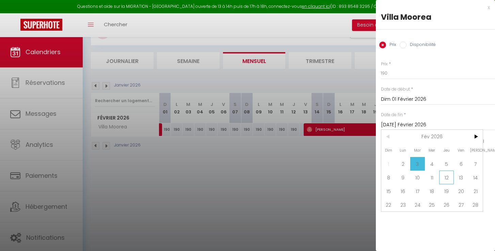
click at [448, 179] on span "12" at bounding box center [446, 178] width 15 height 14
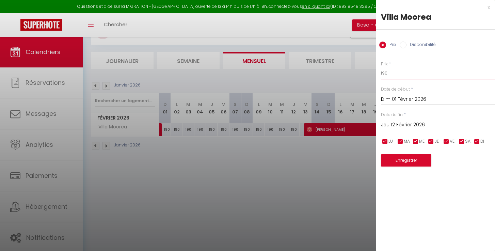
click at [387, 73] on input "190" at bounding box center [438, 73] width 114 height 12
click at [409, 159] on button "Enregistrer" at bounding box center [406, 160] width 50 height 12
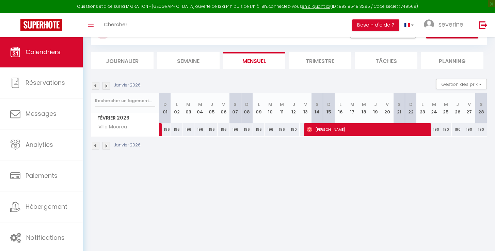
click at [94, 145] on img at bounding box center [95, 145] width 7 height 7
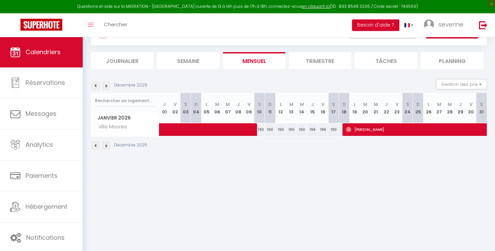
click at [316, 130] on div "196" at bounding box center [312, 129] width 11 height 13
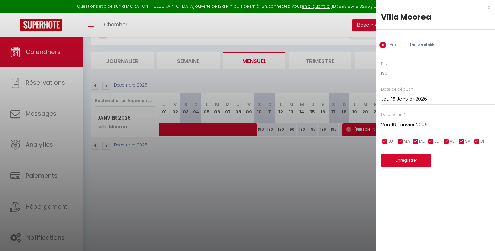
click at [404, 99] on input "Jeu 15 Janvier 2026" at bounding box center [438, 99] width 114 height 9
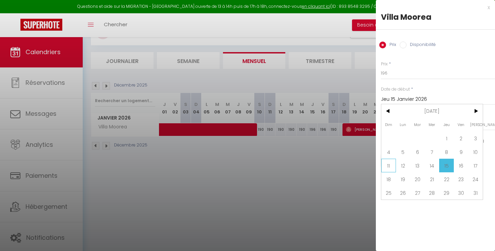
click at [389, 167] on span "11" at bounding box center [389, 166] width 15 height 14
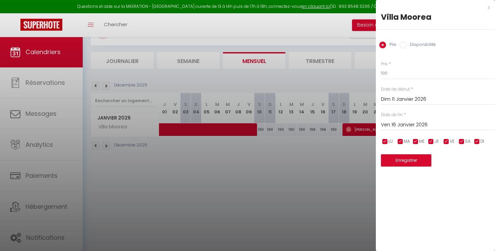
click at [407, 158] on button "Enregistrer" at bounding box center [406, 160] width 50 height 12
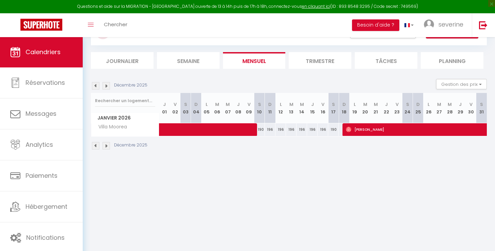
click at [105, 147] on img at bounding box center [106, 145] width 7 height 7
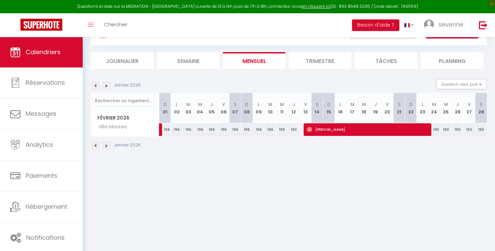
click at [437, 129] on div "190" at bounding box center [435, 129] width 12 height 13
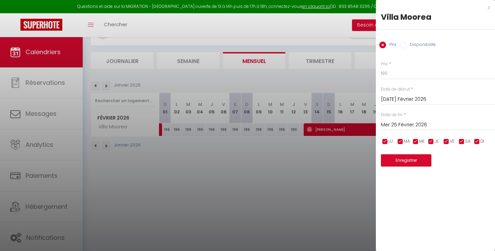
click at [315, 174] on div at bounding box center [247, 125] width 495 height 251
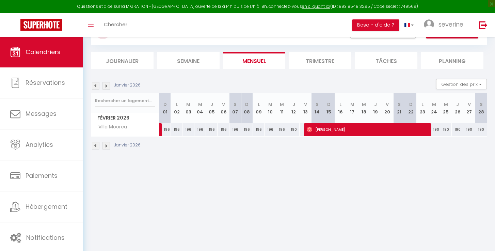
click at [107, 146] on img at bounding box center [106, 145] width 7 height 7
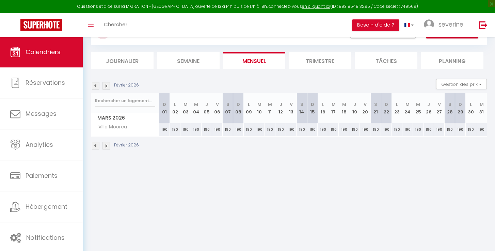
click at [96, 146] on img at bounding box center [95, 145] width 7 height 7
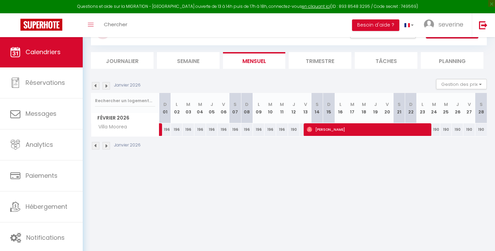
drag, startPoint x: 437, startPoint y: 127, endPoint x: 445, endPoint y: 133, distance: 10.5
click at [437, 127] on div "190" at bounding box center [435, 129] width 12 height 13
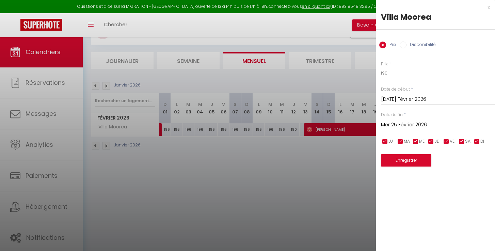
click at [407, 126] on input "Mer 25 Février 2026" at bounding box center [438, 125] width 114 height 9
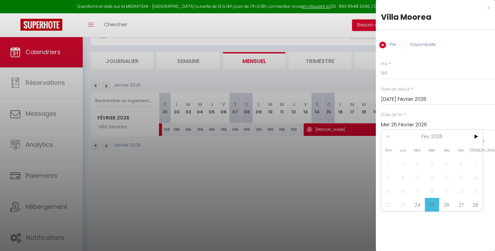
click at [358, 162] on div at bounding box center [247, 125] width 495 height 251
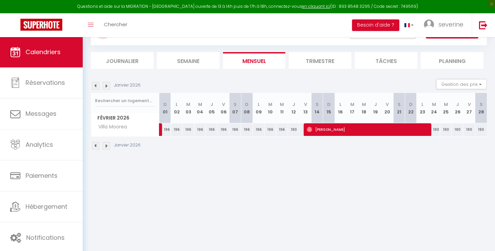
click at [436, 129] on div "190" at bounding box center [435, 129] width 12 height 13
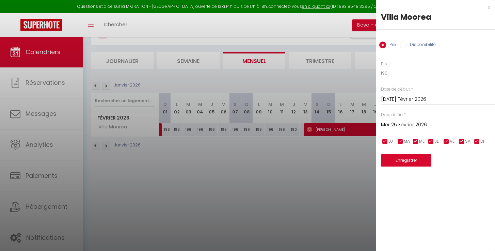
click at [391, 124] on input "Mer 25 Février 2026" at bounding box center [438, 125] width 114 height 9
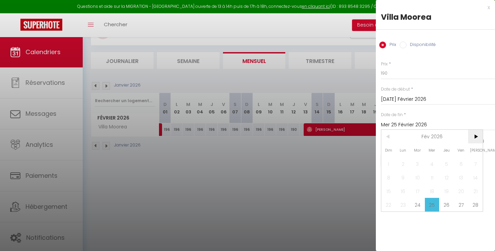
click at [476, 137] on span ">" at bounding box center [475, 137] width 15 height 14
click at [387, 137] on span "<" at bounding box center [389, 137] width 15 height 14
click at [417, 219] on span "31" at bounding box center [417, 219] width 15 height 14
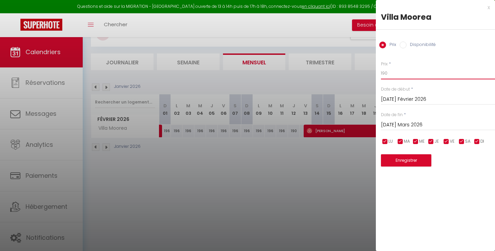
scroll to position [29, 0]
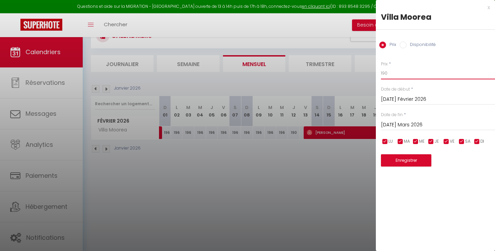
click at [388, 73] on input "190" at bounding box center [438, 73] width 114 height 12
click at [409, 162] on button "Enregistrer" at bounding box center [406, 160] width 50 height 12
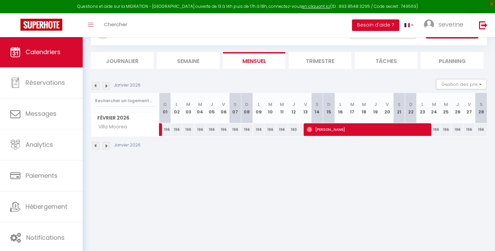
scroll to position [32, 0]
click at [107, 145] on img at bounding box center [106, 145] width 7 height 7
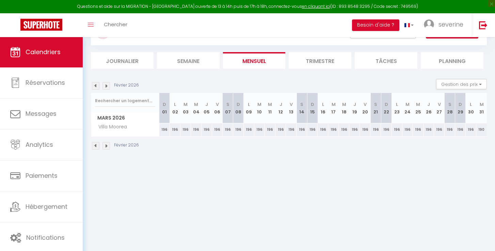
click at [108, 146] on img at bounding box center [106, 145] width 7 height 7
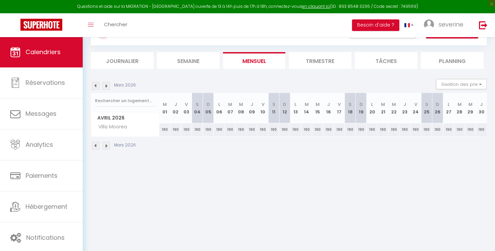
click at [164, 131] on div "190" at bounding box center [164, 129] width 11 height 13
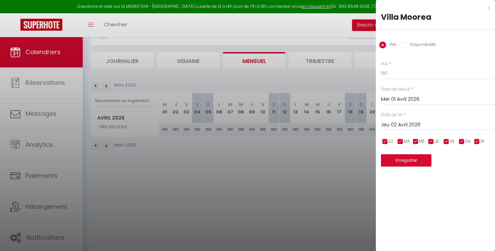
click at [392, 126] on input "Jeu 02 Avril 2026" at bounding box center [438, 125] width 114 height 9
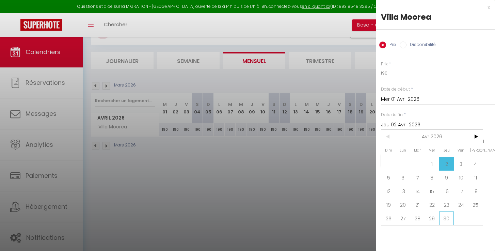
click at [447, 218] on span "30" at bounding box center [446, 219] width 15 height 14
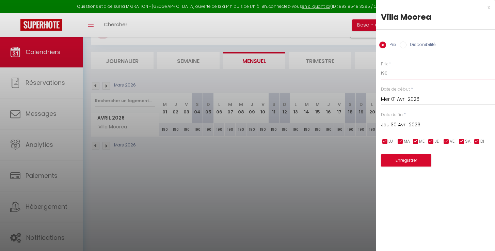
click at [387, 72] on input "190" at bounding box center [438, 73] width 114 height 12
click at [409, 159] on button "Enregistrer" at bounding box center [406, 160] width 50 height 12
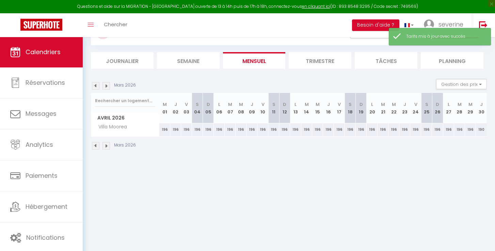
click at [103, 144] on img at bounding box center [106, 145] width 7 height 7
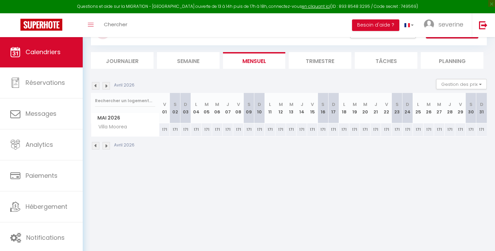
click at [167, 127] on div "171" at bounding box center [164, 129] width 11 height 13
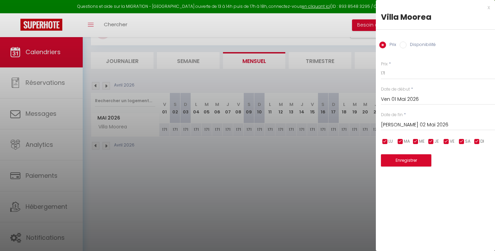
click at [396, 124] on input "Sam 02 Mai 2026" at bounding box center [438, 125] width 114 height 9
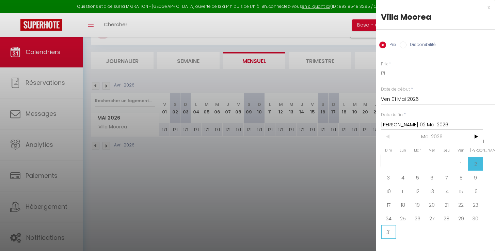
click at [389, 233] on span "31" at bounding box center [389, 232] width 15 height 14
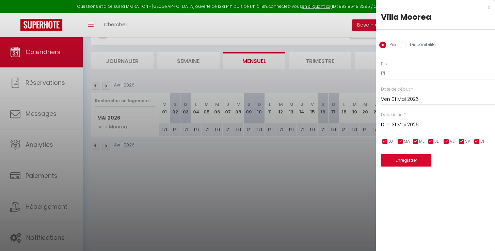
drag, startPoint x: 386, startPoint y: 72, endPoint x: 402, endPoint y: 86, distance: 20.8
click at [386, 73] on input "171" at bounding box center [438, 73] width 114 height 12
click at [413, 161] on button "Enregistrer" at bounding box center [406, 160] width 50 height 12
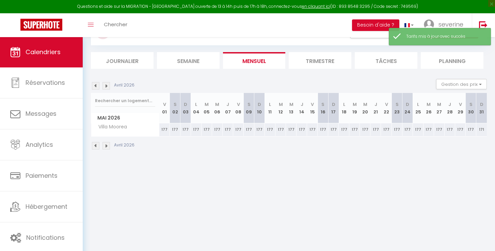
click at [104, 145] on img at bounding box center [106, 145] width 7 height 7
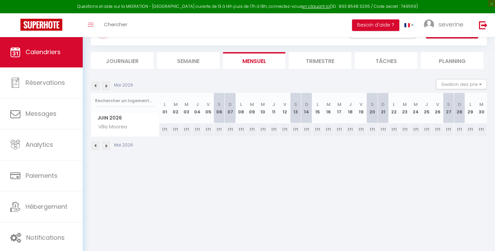
click at [166, 130] on div "171" at bounding box center [164, 129] width 11 height 13
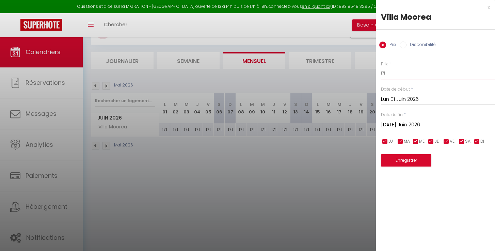
click at [387, 73] on input "171" at bounding box center [438, 73] width 114 height 12
click at [404, 127] on input "Mar 02 Juin 2026" at bounding box center [438, 125] width 114 height 9
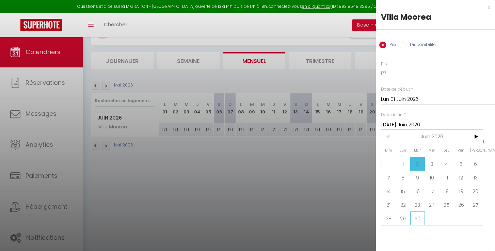
click at [415, 219] on span "30" at bounding box center [417, 219] width 15 height 14
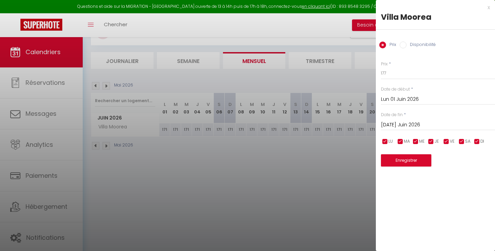
click at [397, 159] on button "Enregistrer" at bounding box center [406, 160] width 50 height 12
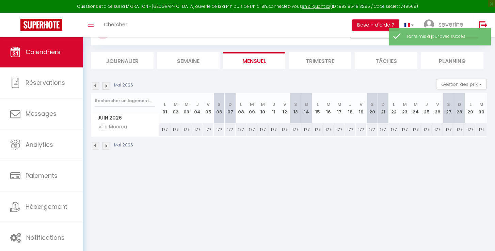
click at [107, 148] on img at bounding box center [106, 145] width 7 height 7
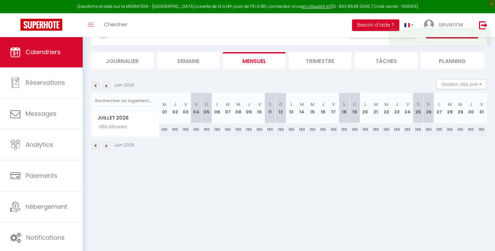
click at [166, 128] on div "190" at bounding box center [164, 129] width 11 height 13
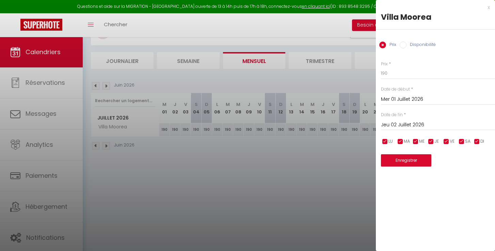
click at [192, 169] on div at bounding box center [247, 125] width 495 height 251
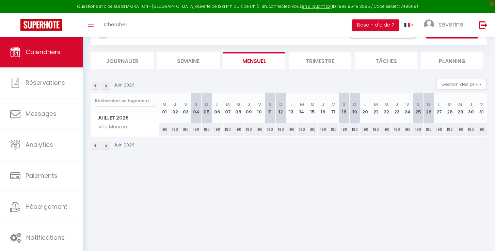
click at [164, 129] on div "190" at bounding box center [164, 129] width 11 height 13
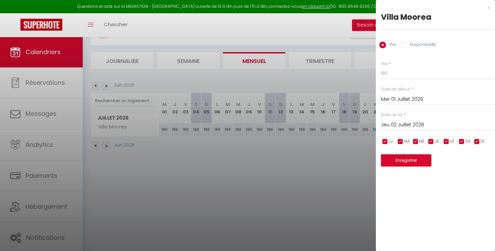
click at [415, 122] on input "Jeu 02 Juillet 2026" at bounding box center [438, 125] width 114 height 9
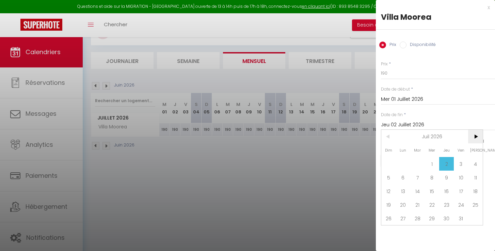
click at [474, 137] on span ">" at bounding box center [475, 137] width 15 height 14
click at [386, 138] on span "<" at bounding box center [389, 137] width 15 height 14
click at [405, 231] on span "31" at bounding box center [403, 232] width 15 height 14
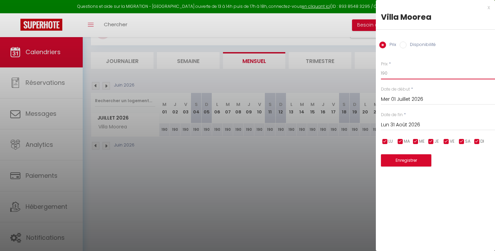
click at [388, 73] on input "190" at bounding box center [438, 73] width 114 height 12
click at [407, 158] on button "Enregistrer" at bounding box center [406, 160] width 50 height 12
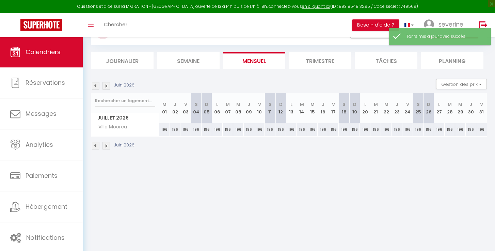
click at [95, 145] on img at bounding box center [95, 145] width 7 height 7
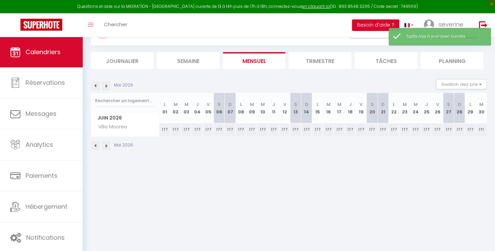
click at [95, 145] on img at bounding box center [95, 145] width 7 height 7
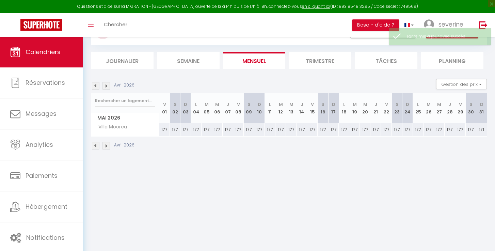
click at [95, 145] on img at bounding box center [95, 145] width 7 height 7
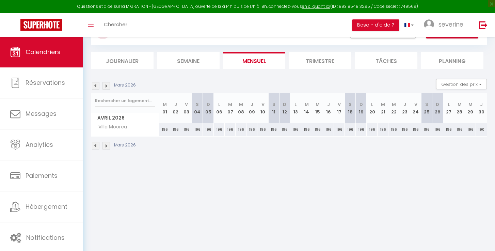
click at [107, 145] on img at bounding box center [106, 145] width 7 height 7
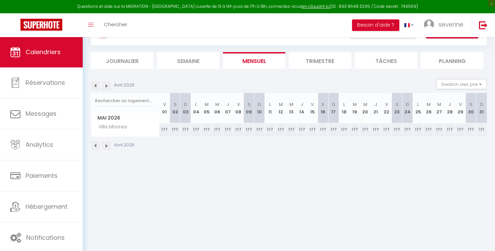
click at [107, 145] on img at bounding box center [106, 145] width 7 height 7
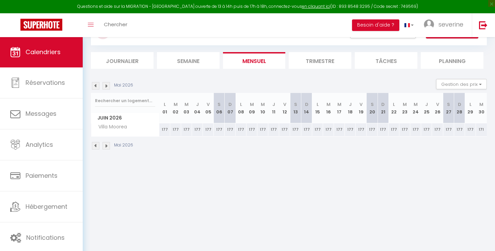
click at [107, 145] on img at bounding box center [106, 145] width 7 height 7
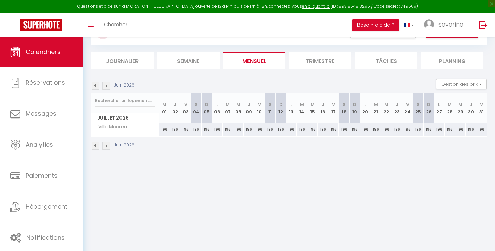
click at [107, 145] on img at bounding box center [106, 145] width 7 height 7
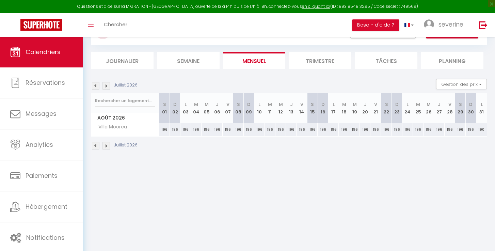
click at [107, 145] on img at bounding box center [106, 145] width 7 height 7
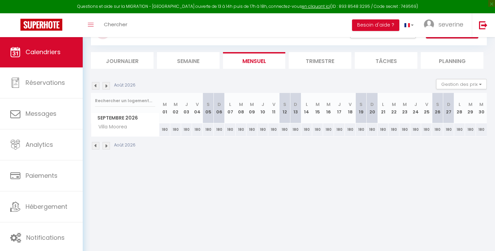
click at [166, 129] on div "180" at bounding box center [164, 129] width 11 height 13
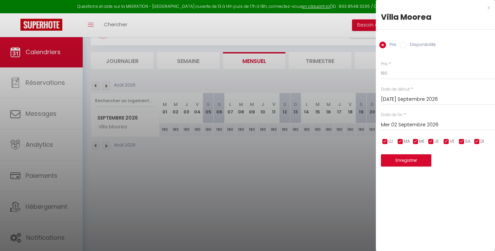
click at [401, 126] on input "Mer 02 Septembre 2026" at bounding box center [438, 125] width 114 height 9
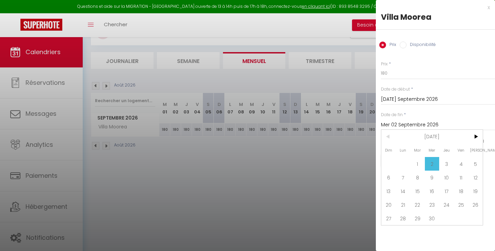
click at [360, 157] on div at bounding box center [247, 125] width 495 height 251
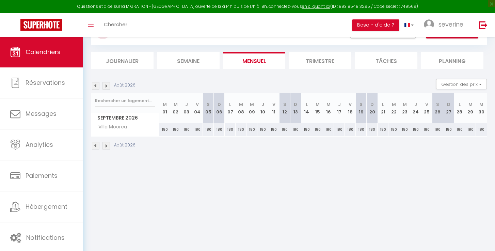
click at [103, 145] on img at bounding box center [106, 145] width 7 height 7
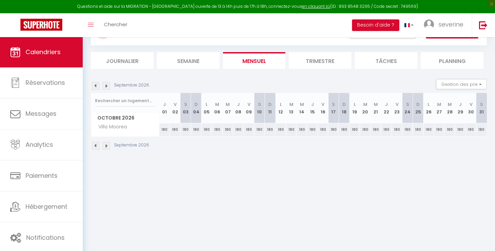
click at [103, 145] on img at bounding box center [106, 145] width 7 height 7
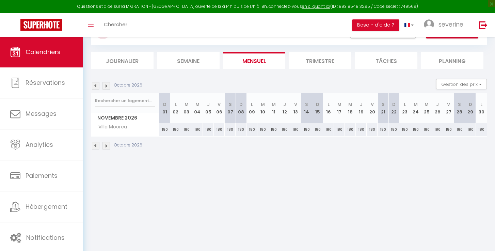
click at [103, 145] on img at bounding box center [106, 145] width 7 height 7
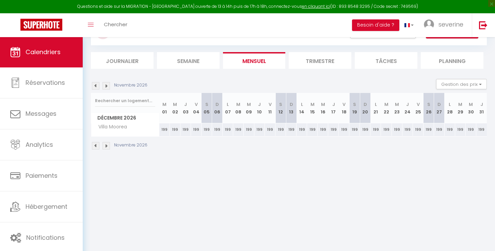
click at [95, 145] on img at bounding box center [95, 145] width 7 height 7
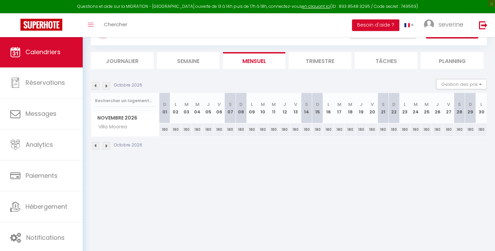
click at [95, 145] on img at bounding box center [95, 145] width 7 height 7
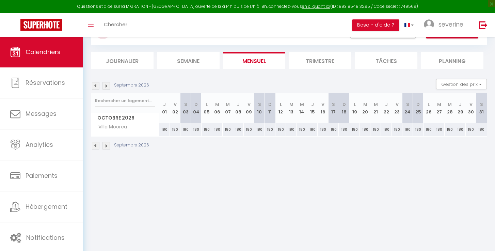
click at [95, 145] on img at bounding box center [95, 145] width 7 height 7
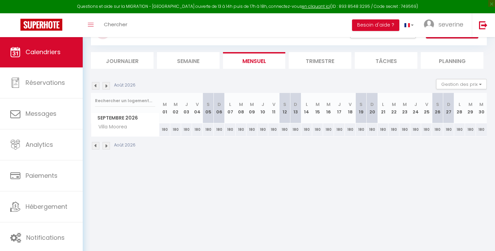
click at [167, 129] on div "180" at bounding box center [164, 129] width 11 height 13
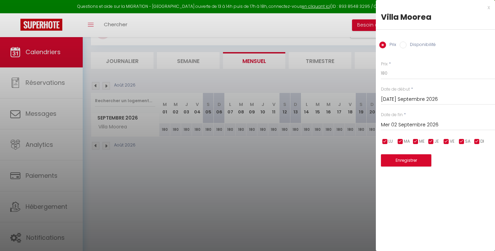
click at [396, 125] on input "Mer 02 Septembre 2026" at bounding box center [438, 125] width 114 height 9
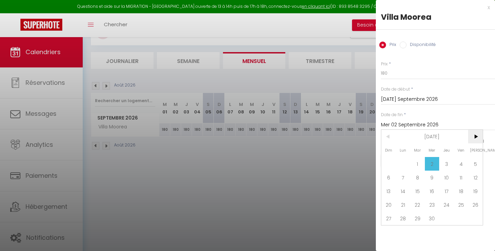
click at [476, 135] on span ">" at bounding box center [475, 137] width 15 height 14
click at [405, 218] on span "30" at bounding box center [403, 219] width 15 height 14
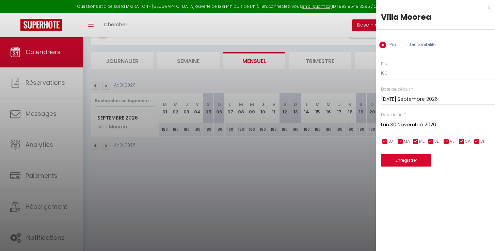
drag, startPoint x: 388, startPoint y: 73, endPoint x: 388, endPoint y: 83, distance: 10.9
click at [387, 74] on input "180" at bounding box center [438, 73] width 114 height 12
click at [405, 160] on button "Enregistrer" at bounding box center [406, 160] width 50 height 12
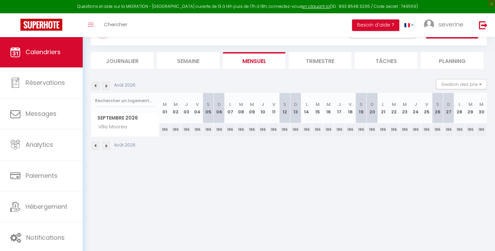
click at [106, 144] on img at bounding box center [106, 145] width 7 height 7
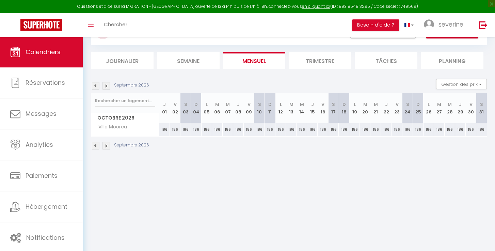
click at [94, 144] on img at bounding box center [95, 145] width 7 height 7
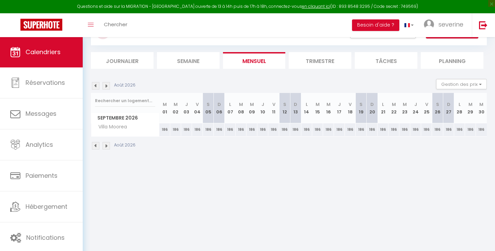
click at [95, 144] on img at bounding box center [95, 145] width 7 height 7
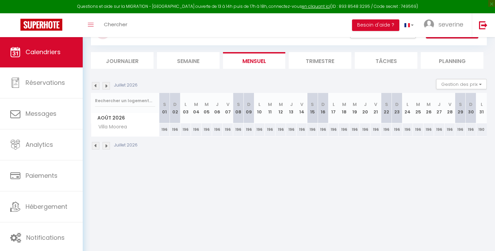
click at [106, 145] on img at bounding box center [106, 145] width 7 height 7
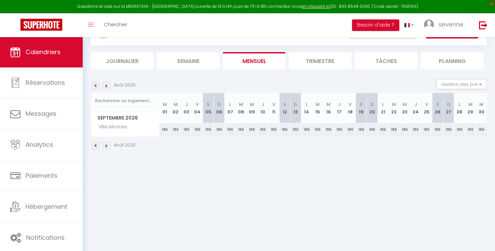
click at [106, 145] on img at bounding box center [106, 145] width 7 height 7
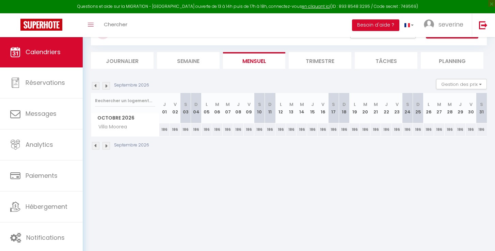
click at [106, 145] on img at bounding box center [106, 145] width 7 height 7
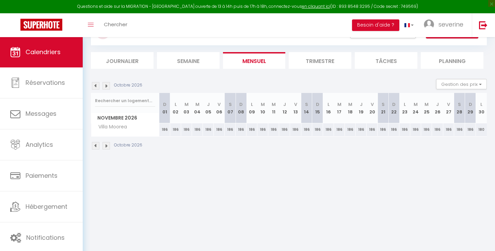
click at [106, 145] on img at bounding box center [106, 145] width 7 height 7
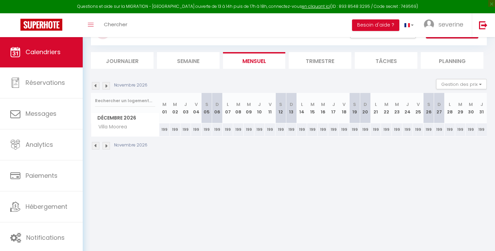
click at [164, 130] on div "199" at bounding box center [164, 129] width 11 height 13
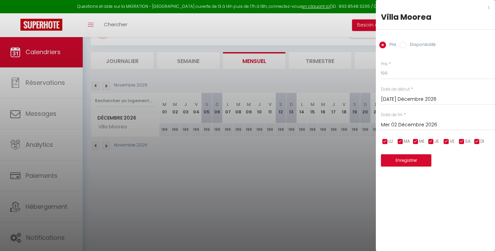
click at [397, 126] on input "Mer 02 Décembre 2026" at bounding box center [438, 125] width 114 height 9
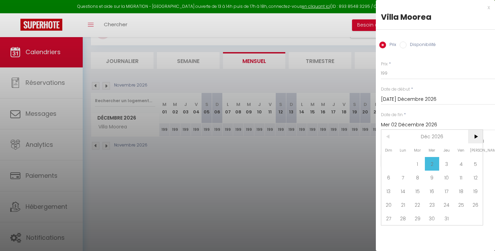
click at [477, 139] on span ">" at bounding box center [475, 137] width 15 height 14
click at [476, 164] on span "2" at bounding box center [475, 164] width 15 height 14
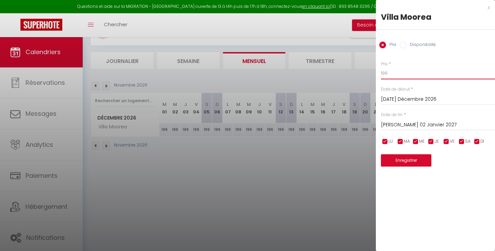
drag, startPoint x: 388, startPoint y: 73, endPoint x: 379, endPoint y: 73, distance: 8.9
click at [379, 73] on div "Prix * 199 Statut * Disponible Indisponible Date de début * Mar 01 Décembre 202…" at bounding box center [435, 109] width 119 height 114
click at [416, 159] on button "Enregistrer" at bounding box center [406, 160] width 50 height 12
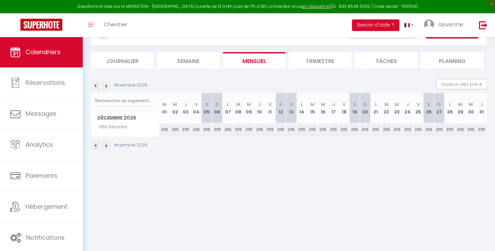
click at [106, 147] on img at bounding box center [106, 145] width 7 height 7
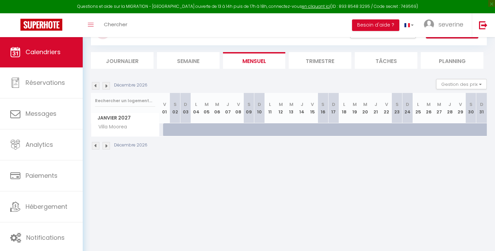
click at [96, 146] on img at bounding box center [95, 145] width 7 height 7
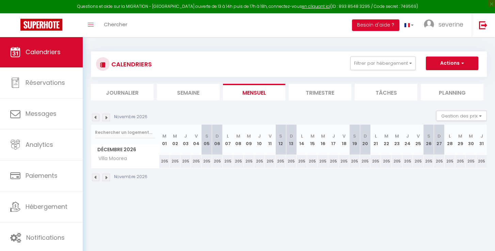
scroll to position [0, 0]
click at [456, 61] on button "Actions" at bounding box center [452, 64] width 52 height 14
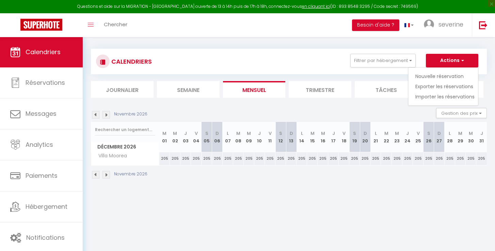
click at [225, 196] on body "Questions et aide sur la MIGRATION - Salle Zoom ouverte de 13 à 14h puis de 17h…" at bounding box center [247, 159] width 495 height 251
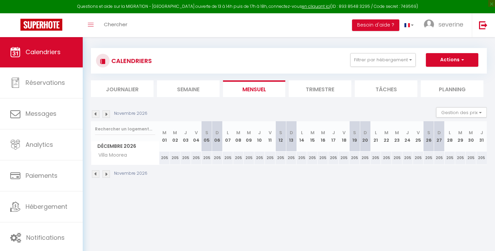
click at [166, 160] on div "205" at bounding box center [164, 158] width 11 height 13
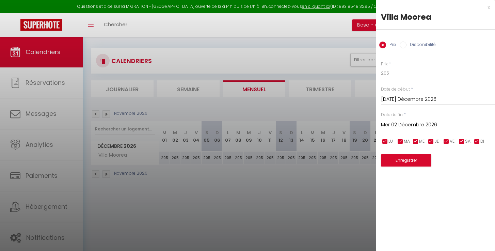
click at [408, 125] on input "Mer 02 Décembre 2026" at bounding box center [438, 125] width 114 height 9
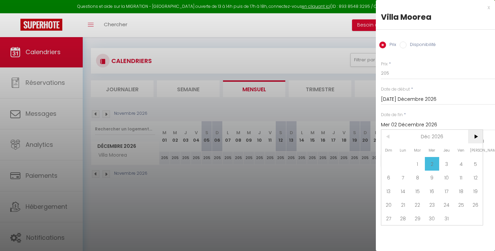
click at [471, 136] on span ">" at bounding box center [475, 137] width 15 height 14
click at [475, 164] on span "2" at bounding box center [475, 164] width 15 height 14
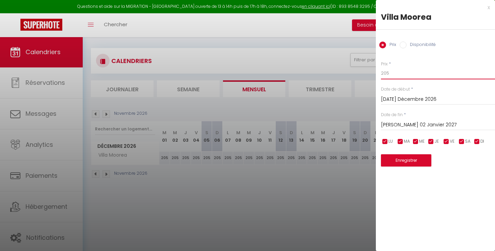
click at [387, 74] on input "205" at bounding box center [438, 73] width 114 height 12
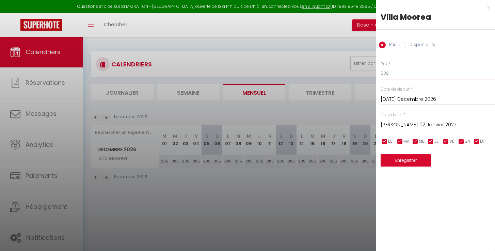
scroll to position [0, 0]
click at [412, 159] on button "Enregistrer" at bounding box center [406, 160] width 50 height 12
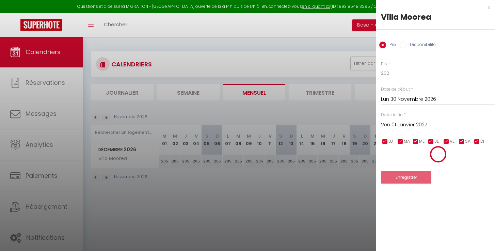
scroll to position [0, 0]
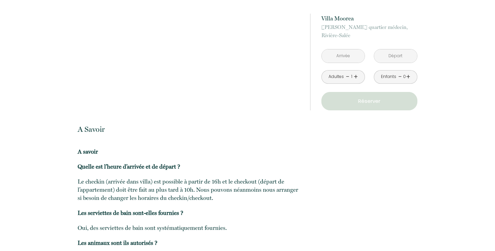
scroll to position [1133, 0]
click at [357, 76] on link "+" at bounding box center [356, 77] width 4 height 11
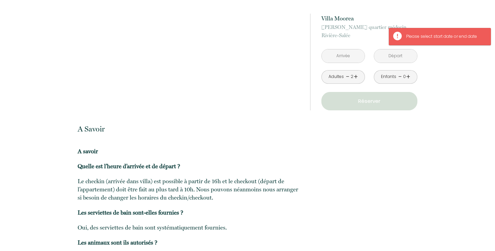
click at [389, 99] on p "Réserver" at bounding box center [369, 101] width 91 height 8
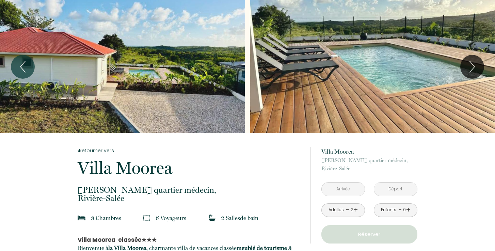
scroll to position [0, 0]
click at [347, 190] on input "text" at bounding box center [343, 189] width 43 height 13
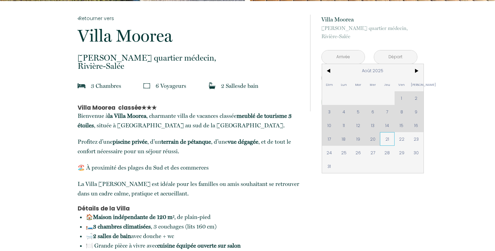
scroll to position [133, 0]
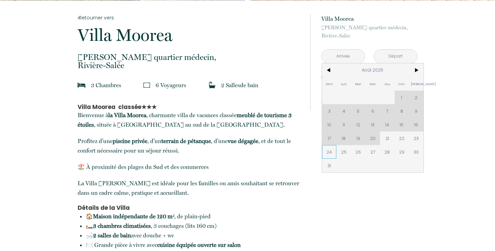
click at [330, 154] on span "24" at bounding box center [329, 152] width 15 height 14
type input "Dim 24 Août 2025"
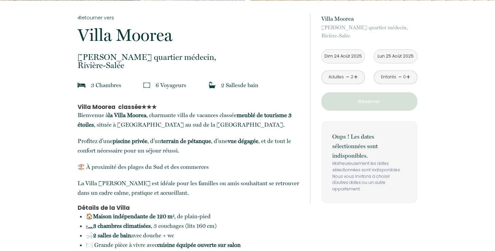
click at [392, 61] on input "Lun 25 Août 2025" at bounding box center [395, 56] width 43 height 13
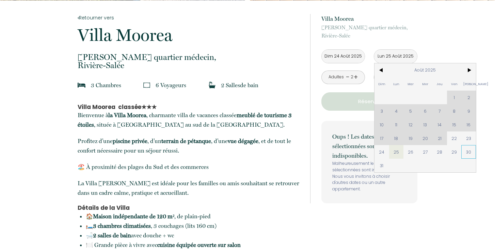
click at [467, 152] on span "30" at bounding box center [469, 152] width 15 height 14
type input "[DATE]"
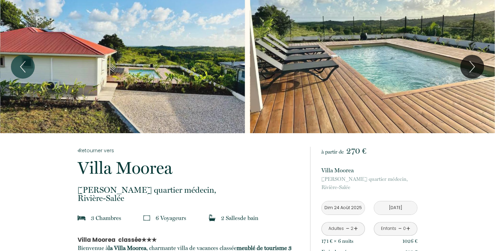
scroll to position [0, 0]
click at [277, 129] on div "Slideshow" at bounding box center [372, 66] width 245 height 133
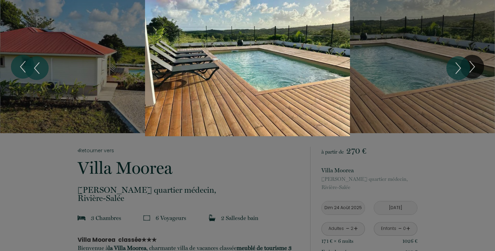
click at [278, 167] on div at bounding box center [247, 125] width 495 height 251
click at [162, 151] on div at bounding box center [247, 125] width 495 height 251
click at [396, 80] on div "Slideshow" at bounding box center [248, 68] width 372 height 136
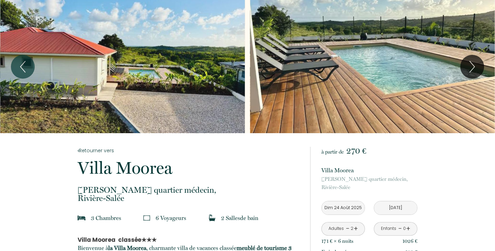
scroll to position [1, 0]
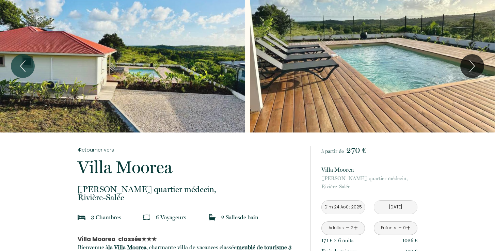
click at [108, 167] on p "Villa Moorea" at bounding box center [189, 167] width 223 height 17
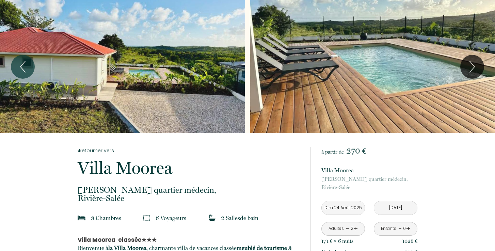
scroll to position [0, 0]
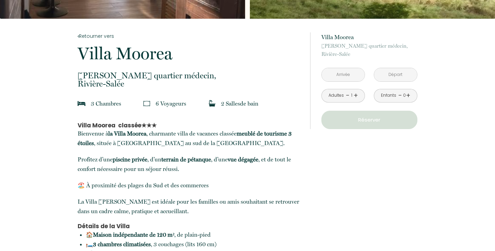
scroll to position [132, 0]
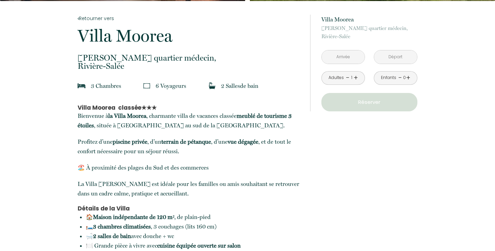
click at [351, 61] on input "text" at bounding box center [343, 56] width 43 height 13
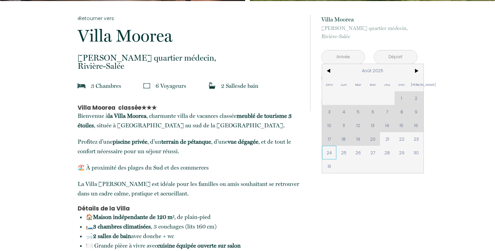
click at [329, 154] on span "24" at bounding box center [329, 153] width 15 height 14
type input "Dim 24 Août 2025"
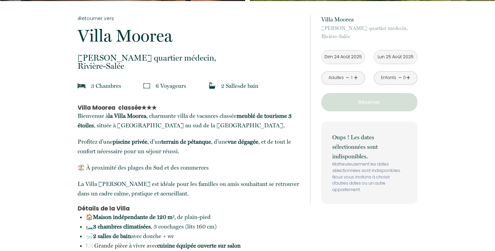
click at [404, 58] on input "Lun 25 Août 2025" at bounding box center [395, 56] width 43 height 13
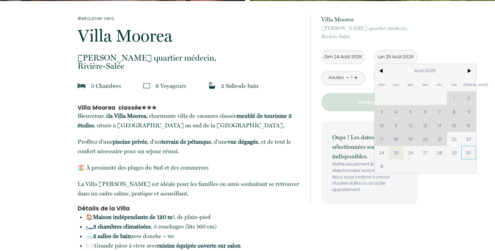
click at [468, 152] on span "30" at bounding box center [469, 153] width 15 height 14
type input "[DATE]"
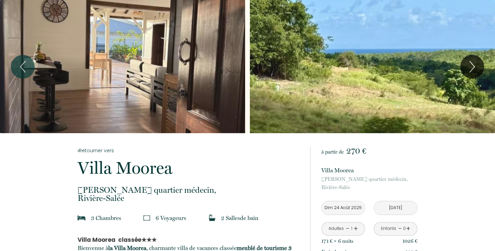
scroll to position [0, 0]
click at [466, 68] on icon "Next" at bounding box center [472, 67] width 14 height 20
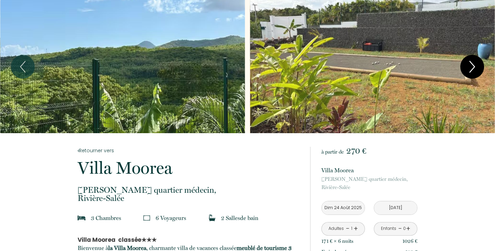
click at [466, 68] on icon "Next" at bounding box center [472, 67] width 14 height 20
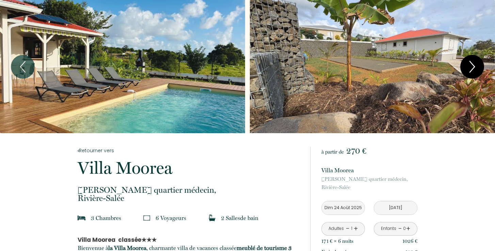
click at [466, 68] on icon "Next" at bounding box center [472, 67] width 14 height 20
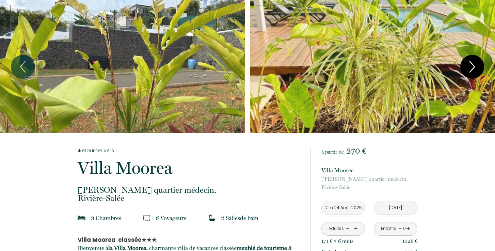
click at [466, 68] on icon "Next" at bounding box center [472, 67] width 14 height 20
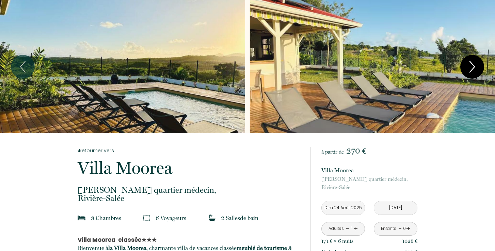
click at [466, 68] on icon "Next" at bounding box center [472, 67] width 14 height 20
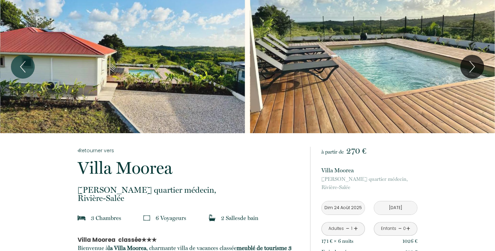
scroll to position [60, 0]
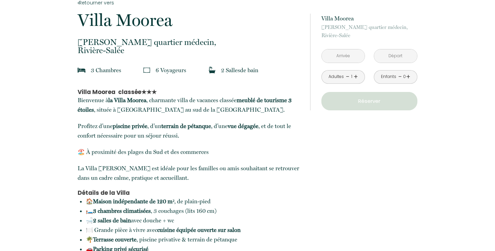
scroll to position [154, 0]
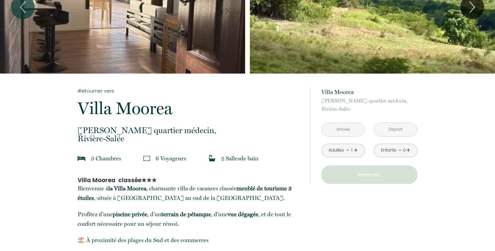
scroll to position [61, 0]
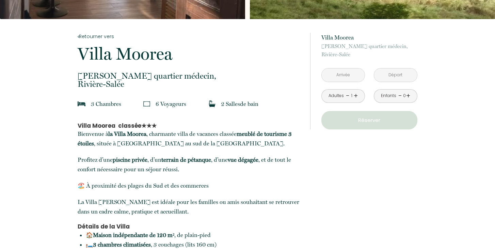
scroll to position [113, 0]
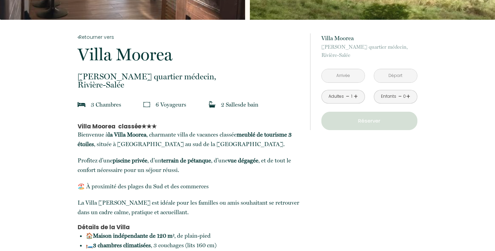
click at [355, 97] on link "+" at bounding box center [356, 96] width 4 height 11
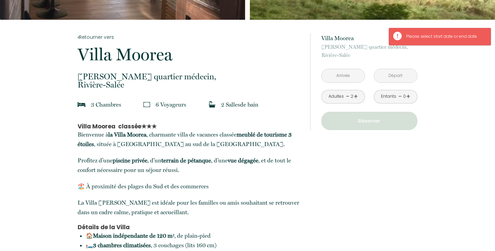
click at [351, 74] on input "text" at bounding box center [343, 75] width 43 height 13
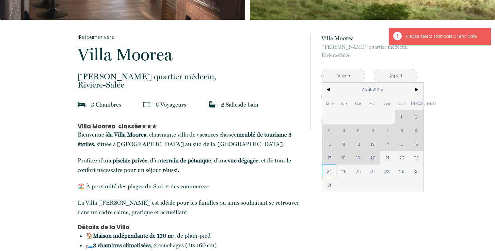
click at [330, 173] on span "24" at bounding box center [329, 172] width 15 height 14
type input "Dim 24 Août 2025"
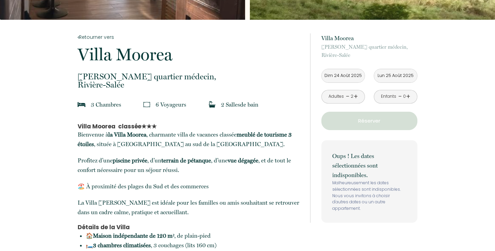
click at [400, 77] on input "Lun 25 Août 2025" at bounding box center [395, 75] width 43 height 13
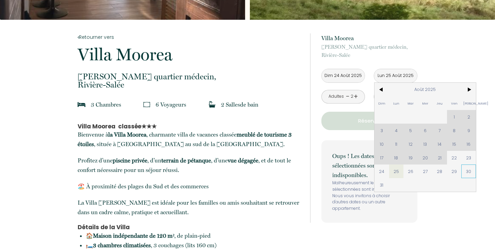
click at [468, 171] on span "30" at bounding box center [469, 172] width 15 height 14
type input "Sam 30 Août 2025"
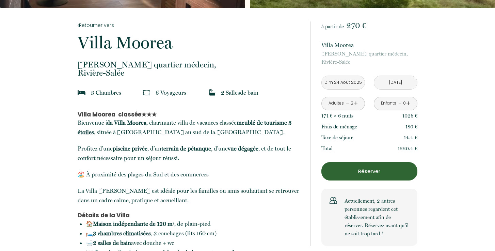
scroll to position [124, 0]
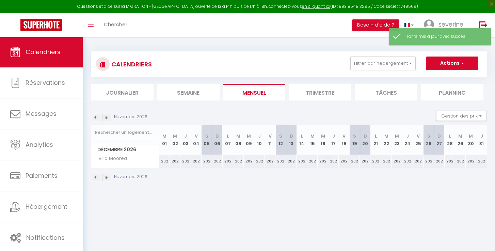
click at [94, 177] on img at bounding box center [95, 177] width 7 height 7
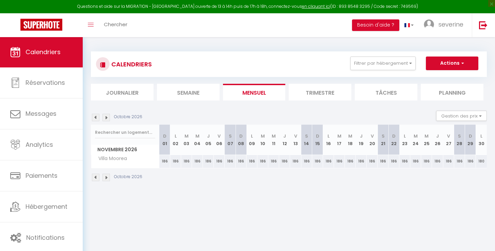
click at [485, 161] on div "180" at bounding box center [481, 161] width 11 height 13
type input "180"
type input "Lun 30 Novembre 2026"
type input "[DATE]"
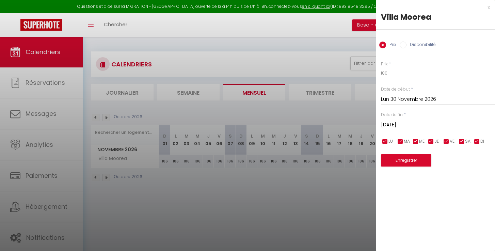
click at [224, 191] on div at bounding box center [247, 125] width 495 height 251
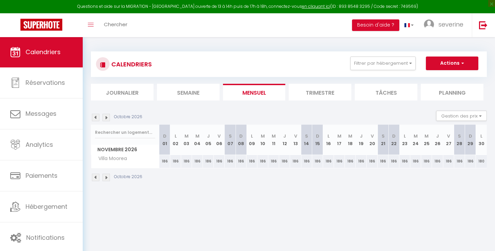
click at [95, 177] on img at bounding box center [95, 177] width 7 height 7
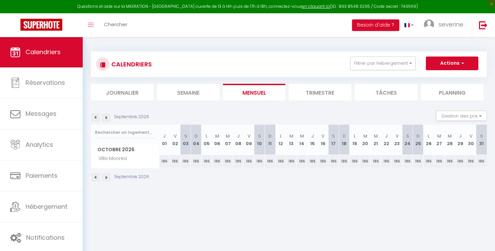
click at [95, 177] on img at bounding box center [95, 177] width 7 height 7
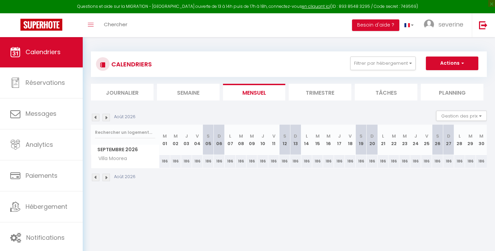
click at [95, 177] on img at bounding box center [95, 177] width 7 height 7
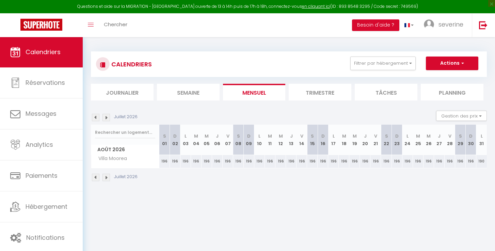
click at [106, 178] on img at bounding box center [106, 177] width 7 height 7
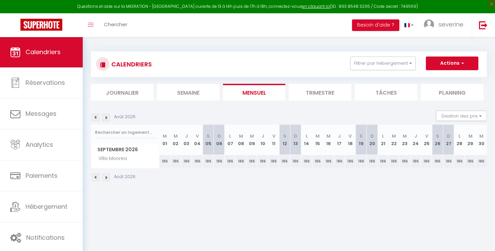
click at [484, 159] on div "186" at bounding box center [481, 161] width 11 height 13
type input "186"
type input "Mer 30 Septembre 2026"
type input "Jeu 01 Octobre 2026"
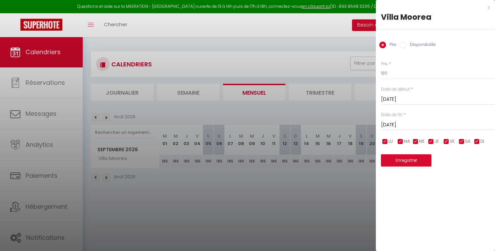
click at [106, 176] on div at bounding box center [247, 125] width 495 height 251
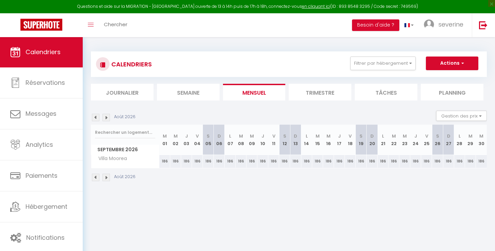
click at [106, 178] on img at bounding box center [106, 177] width 7 height 7
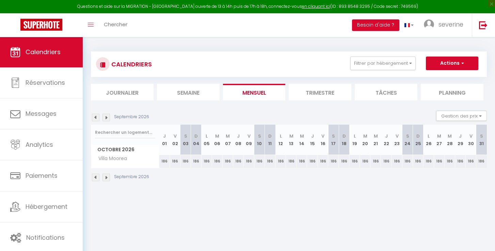
click at [106, 178] on img at bounding box center [106, 177] width 7 height 7
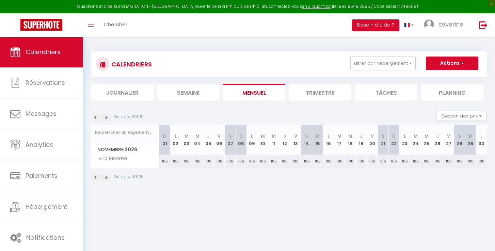
click at [483, 161] on div "180" at bounding box center [481, 161] width 11 height 13
type input "180"
type input "Lun 30 Novembre 2026"
type input "Mar 01 Décembre 2026"
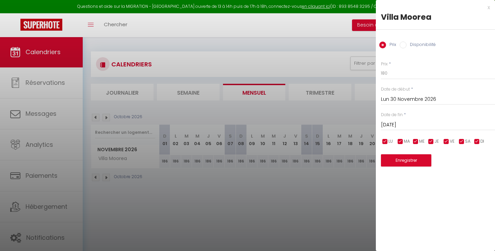
click at [391, 98] on input "Lun 30 Novembre 2026" at bounding box center [438, 99] width 114 height 9
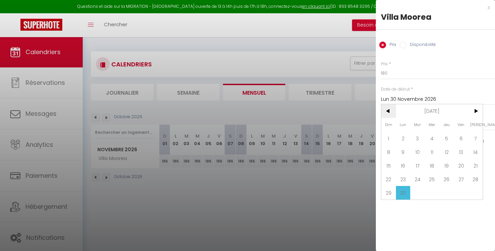
click at [387, 112] on span "<" at bounding box center [389, 111] width 15 height 14
click at [475, 110] on span ">" at bounding box center [475, 111] width 15 height 14
click at [418, 140] on span "1" at bounding box center [417, 138] width 15 height 14
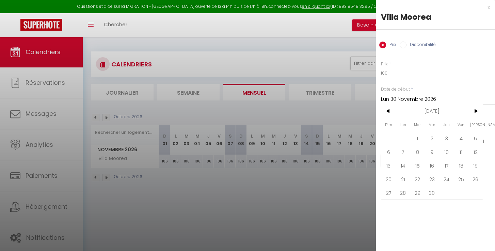
type input "Mar 01 Septembre 2026"
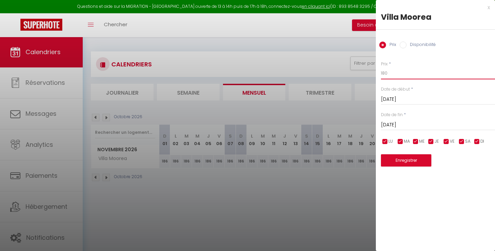
click at [388, 74] on input "180" at bounding box center [438, 73] width 114 height 12
type input "183"
click at [412, 158] on button "Enregistrer" at bounding box center [406, 160] width 50 height 12
type input "Lun 31 Août 2026"
type input "Lun 30 Novembre 2026"
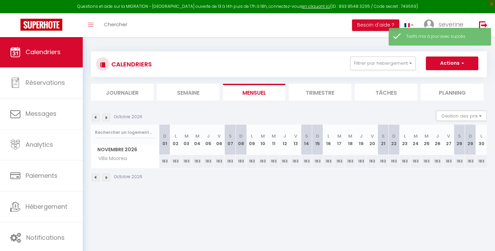
click at [95, 177] on img at bounding box center [95, 177] width 7 height 7
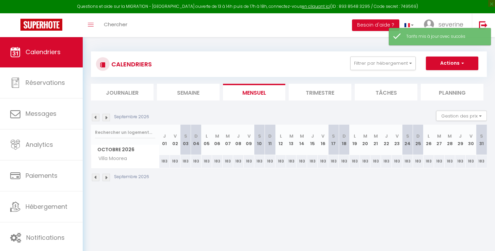
click at [95, 177] on img at bounding box center [95, 177] width 7 height 7
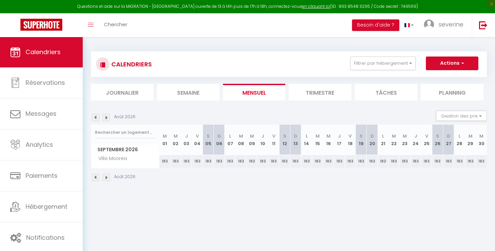
click at [95, 177] on img at bounding box center [95, 177] width 7 height 7
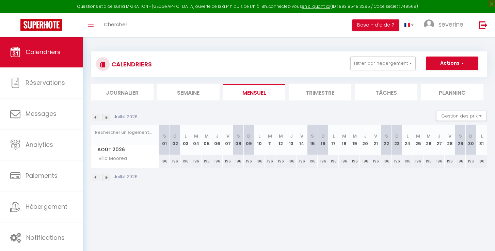
click at [483, 160] on div "190" at bounding box center [482, 161] width 11 height 13
type input "190"
type input "Lun 31 Août 2026"
type input "Mar 01 Septembre 2026"
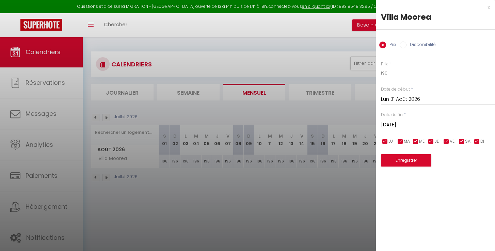
click at [391, 100] on input "Lun 31 Août 2026" at bounding box center [438, 99] width 114 height 9
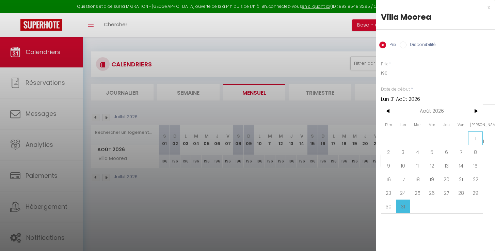
click at [473, 137] on span "1" at bounding box center [475, 138] width 15 height 14
type input "Sam 01 Août 2026"
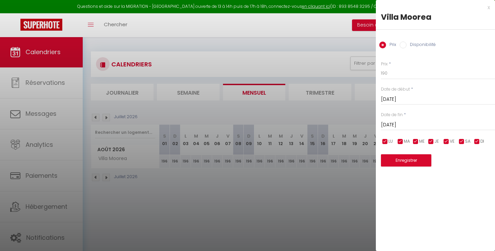
click at [400, 126] on input "Mar 01 Septembre 2026" at bounding box center [438, 125] width 114 height 9
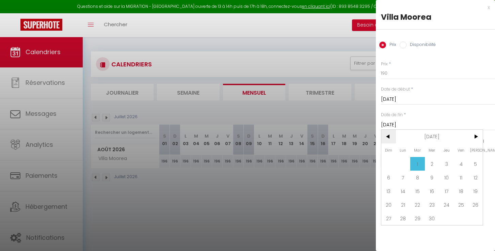
click at [384, 133] on span "<" at bounding box center [389, 137] width 15 height 14
click at [386, 133] on span "<" at bounding box center [389, 137] width 15 height 14
click at [387, 137] on span "<" at bounding box center [389, 137] width 15 height 14
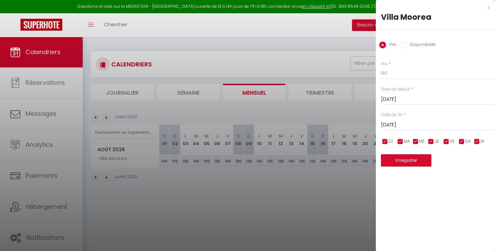
click at [193, 187] on div at bounding box center [247, 125] width 495 height 251
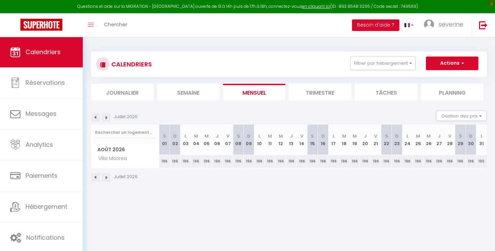
click at [96, 176] on img at bounding box center [95, 177] width 7 height 7
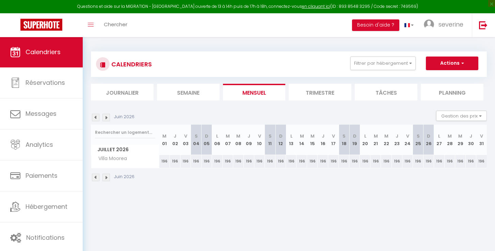
click at [163, 141] on th "M 01" at bounding box center [164, 140] width 11 height 30
click at [165, 162] on div "196" at bounding box center [164, 161] width 11 height 13
type input "196"
type input "Mer 01 Juillet 2026"
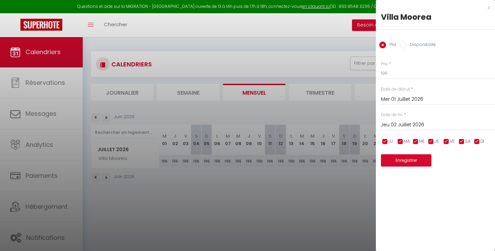
click at [414, 125] on input "Jeu 02 Juillet 2026" at bounding box center [438, 125] width 114 height 9
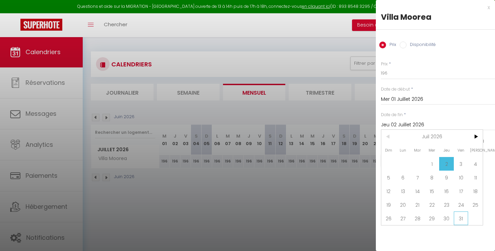
click at [463, 219] on span "31" at bounding box center [461, 219] width 15 height 14
type input "Ven 31 Juillet 2026"
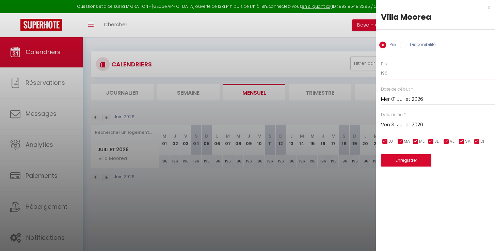
click at [387, 73] on input "196" at bounding box center [438, 73] width 114 height 12
type input "193"
click at [407, 161] on button "Enregistrer" at bounding box center [406, 160] width 50 height 12
type input "Mar 30 Juin 2026"
type input "Jeu 30 Juillet 2026"
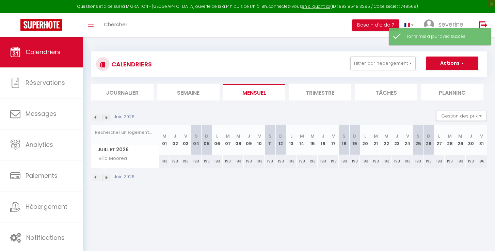
click at [97, 176] on img at bounding box center [95, 177] width 7 height 7
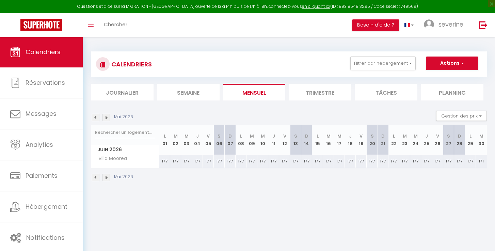
click at [95, 177] on img at bounding box center [95, 177] width 7 height 7
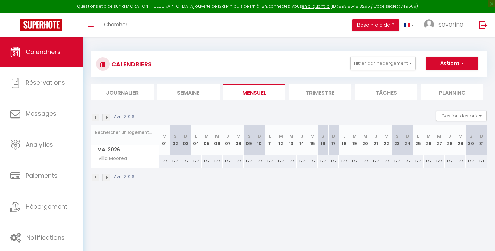
click at [95, 177] on img at bounding box center [95, 177] width 7 height 7
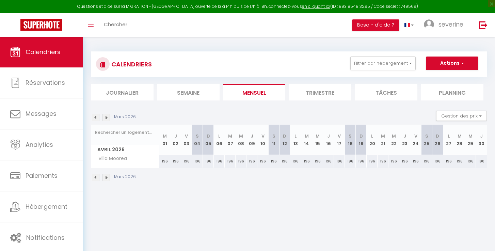
click at [107, 177] on img at bounding box center [106, 177] width 7 height 7
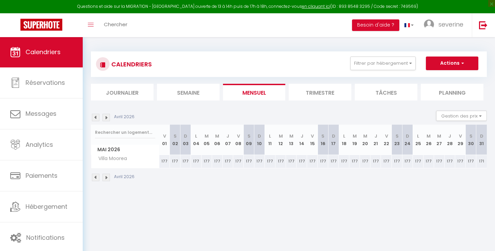
click at [165, 161] on div "177" at bounding box center [164, 161] width 11 height 13
type input "177"
type input "Ven 01 Mai 2026"
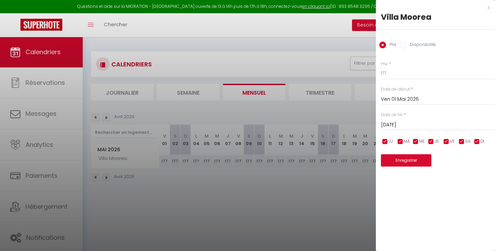
click at [409, 125] on input "Sam 02 Mai 2026" at bounding box center [438, 125] width 114 height 9
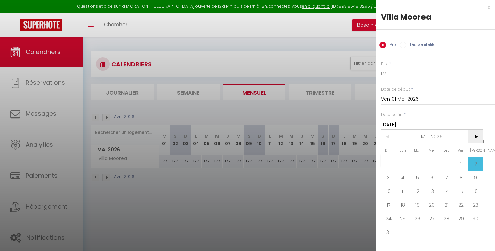
click at [476, 136] on span ">" at bounding box center [475, 137] width 15 height 14
click at [419, 221] on span "30" at bounding box center [417, 219] width 15 height 14
type input "Mar 30 Juin 2026"
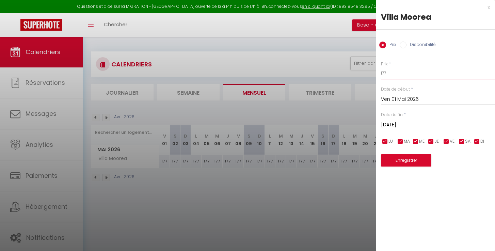
click at [387, 72] on input "177" at bounding box center [438, 73] width 114 height 12
type input "174"
click at [409, 159] on button "Enregistrer" at bounding box center [406, 160] width 50 height 12
type input "Jeu 30 Avril 2026"
type input "Lun 29 Juin 2026"
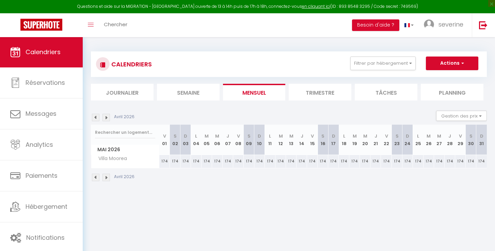
click at [96, 177] on img at bounding box center [95, 177] width 7 height 7
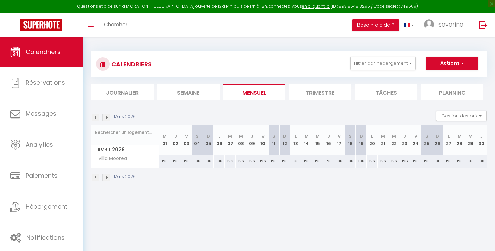
click at [482, 161] on div "190" at bounding box center [481, 161] width 11 height 13
type input "190"
type input "Jeu 30 Avril 2026"
type input "Ven 01 Mai 2026"
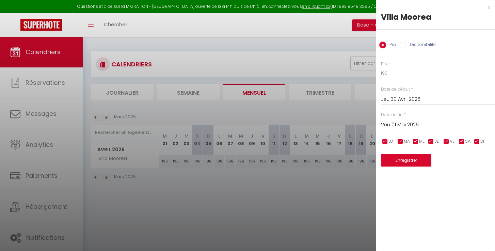
drag, startPoint x: 338, startPoint y: 188, endPoint x: 258, endPoint y: 182, distance: 80.9
click at [338, 188] on div at bounding box center [247, 125] width 495 height 251
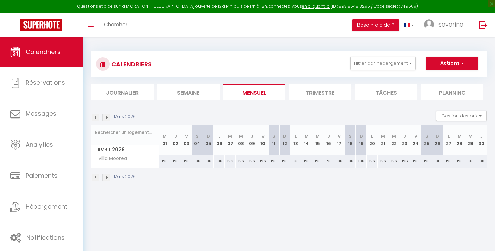
click at [95, 178] on img at bounding box center [95, 177] width 7 height 7
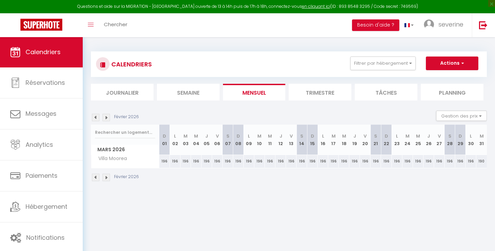
click at [95, 178] on img at bounding box center [95, 177] width 7 height 7
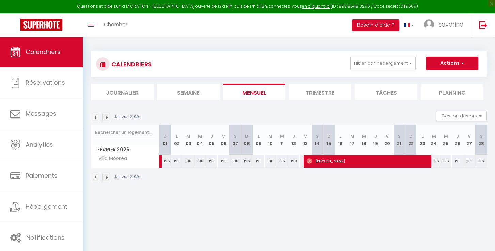
click at [95, 178] on img at bounding box center [95, 177] width 7 height 7
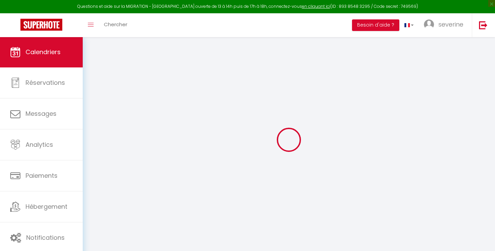
select select "0"
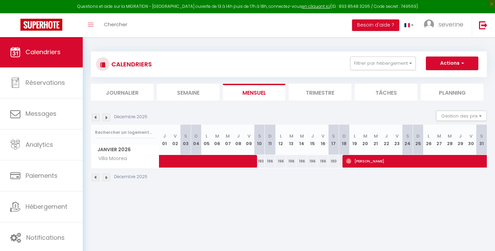
click at [260, 160] on span at bounding box center [237, 161] width 141 height 13
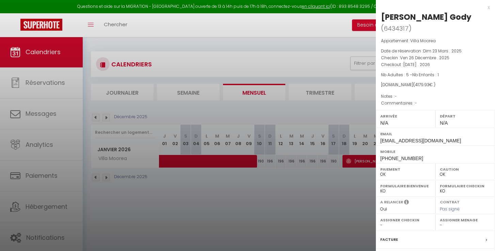
click at [261, 211] on div at bounding box center [247, 125] width 495 height 251
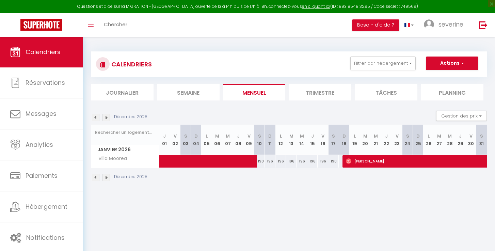
click at [107, 179] on img at bounding box center [106, 177] width 7 height 7
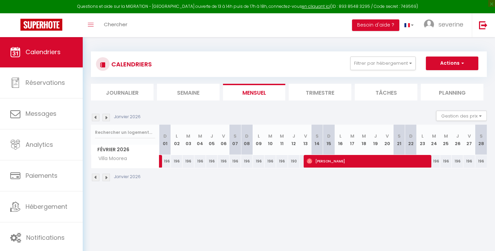
click at [167, 160] on link at bounding box center [169, 163] width 12 height 9
type input "196"
type input "Sam 31 Janvier 2026"
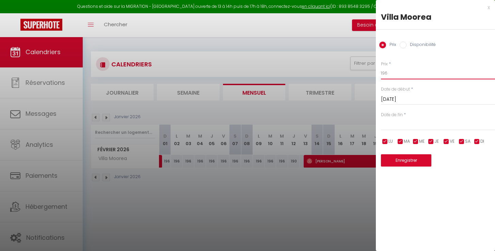
click at [388, 73] on input "196" at bounding box center [438, 73] width 114 height 12
type input "193"
click at [395, 100] on input "Sam 31 Janvier 2026" at bounding box center [438, 99] width 114 height 9
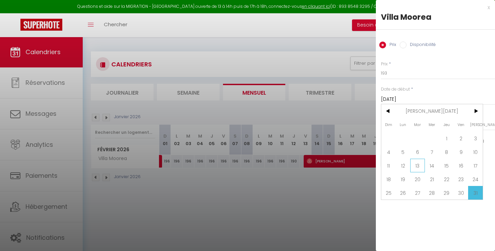
click at [421, 167] on span "13" at bounding box center [417, 166] width 15 height 14
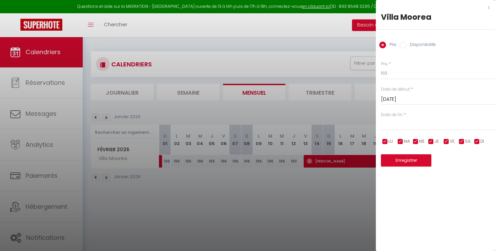
click at [406, 155] on button "Enregistrer" at bounding box center [406, 160] width 50 height 12
type input "Lun 12 Janvier 2026"
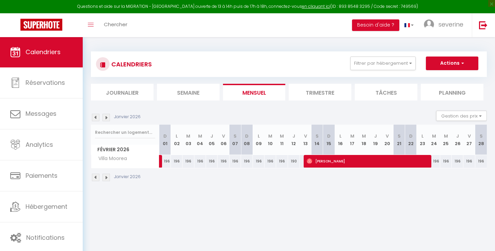
scroll to position [1, 1]
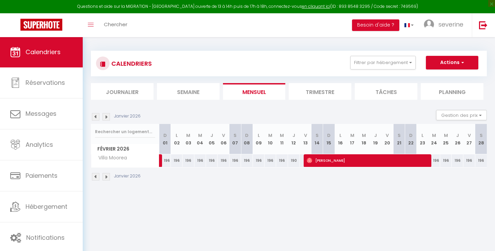
click at [167, 160] on link at bounding box center [169, 162] width 12 height 9
type input "196"
type input "Sam 31 Janvier 2026"
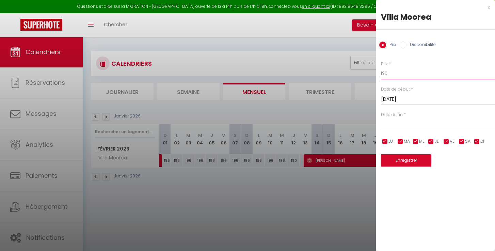
click at [388, 73] on input "196" at bounding box center [438, 73] width 114 height 12
type input "193"
click at [409, 102] on input "Sam 31 Janvier 2026" at bounding box center [438, 99] width 114 height 9
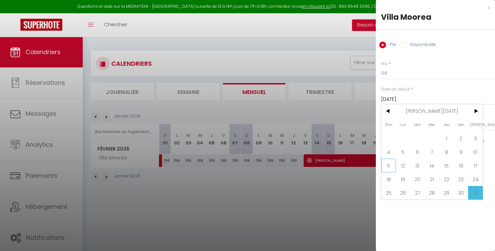
click at [388, 165] on span "11" at bounding box center [389, 166] width 15 height 14
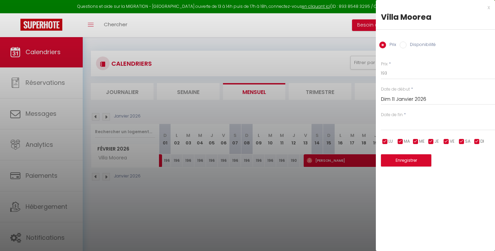
click at [418, 160] on button "Enregistrer" at bounding box center [406, 160] width 50 height 12
type input "Sam 10 Janvier 2026"
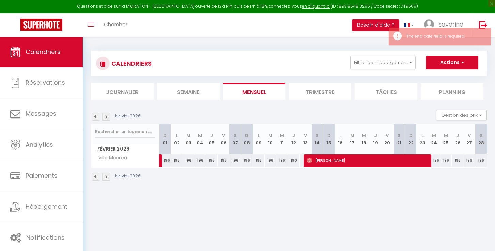
click at [168, 161] on link at bounding box center [169, 162] width 12 height 9
type input "196"
type input "Sam 31 Janvier 2026"
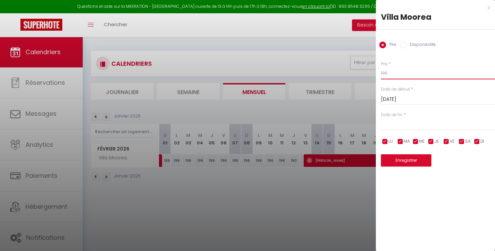
click at [389, 73] on input "196" at bounding box center [438, 73] width 114 height 12
type input "193"
click at [404, 102] on input "Sam 31 Janvier 2026" at bounding box center [438, 99] width 114 height 9
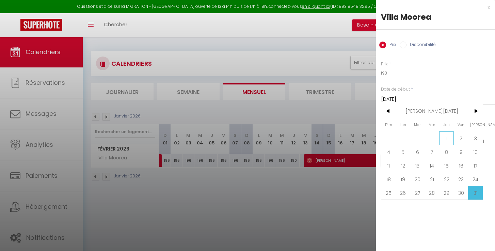
click at [445, 141] on span "1" at bounding box center [446, 138] width 15 height 14
type input "Jeu 01 Janvier 2026"
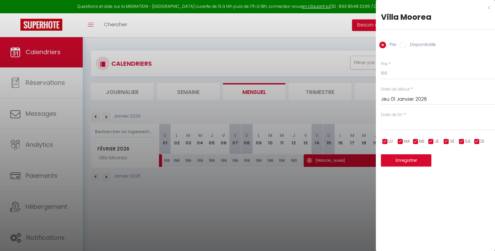
drag, startPoint x: 329, startPoint y: 193, endPoint x: 285, endPoint y: 177, distance: 46.8
click at [329, 193] on div at bounding box center [247, 125] width 495 height 251
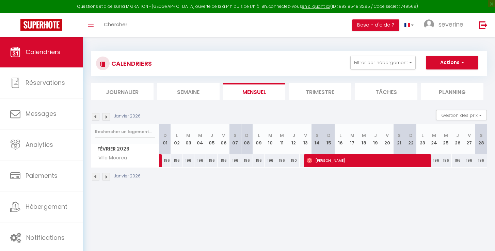
click at [166, 160] on link at bounding box center [169, 162] width 12 height 9
type input "196"
type input "Sam 31 Janvier 2026"
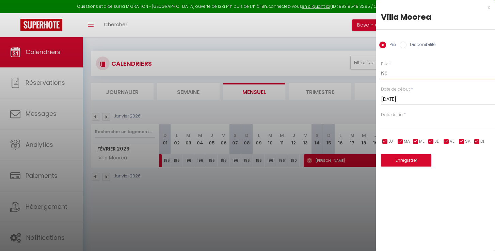
click at [388, 73] on input "196" at bounding box center [438, 73] width 114 height 12
click at [175, 158] on div at bounding box center [247, 125] width 495 height 251
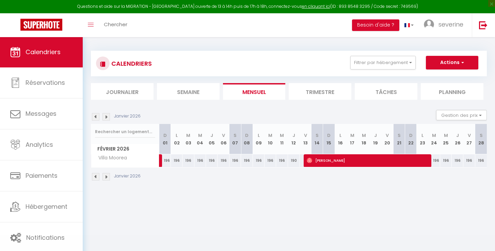
click at [175, 158] on body "Questions et aide sur la MIGRATION - Salle Zoom ouverte de 13 à 14h puis de 17h…" at bounding box center [247, 161] width 495 height 251
click at [178, 159] on div "196" at bounding box center [177, 160] width 12 height 13
type input "196"
type input "Lun 02 Février 2026"
type input "Mar 03 Février 2026"
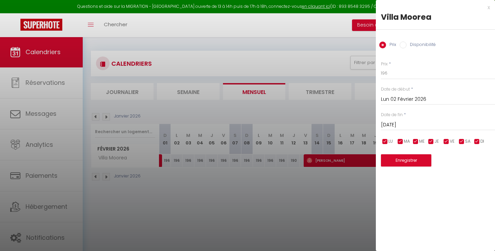
click at [399, 100] on input "Lun 02 Février 2026" at bounding box center [438, 99] width 114 height 9
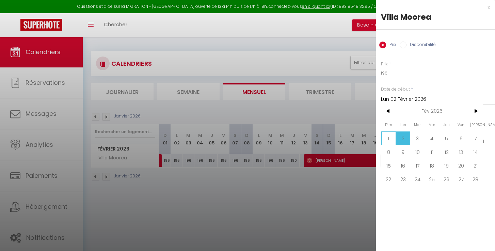
click at [392, 139] on span "1" at bounding box center [389, 138] width 15 height 14
type input "Dim 01 Février 2026"
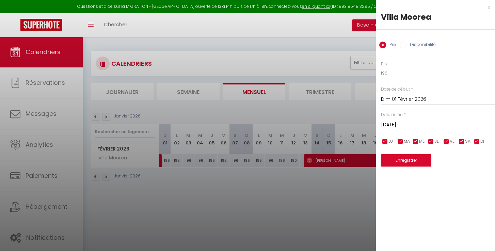
click at [392, 123] on input "Mar 03 Février 2026" at bounding box center [438, 125] width 114 height 9
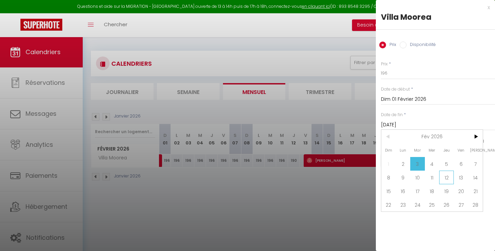
click at [449, 177] on span "12" at bounding box center [446, 178] width 15 height 14
type input "Jeu 12 Février 2026"
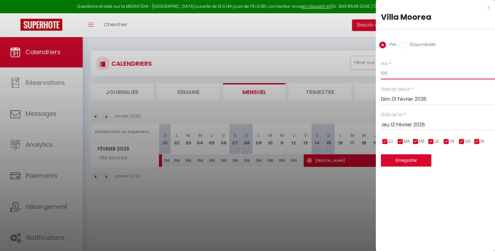
click at [388, 74] on input "196" at bounding box center [438, 73] width 114 height 12
type input "193"
click at [394, 159] on button "Enregistrer" at bounding box center [406, 160] width 50 height 12
type input "Sam 31 Janvier 2026"
type input "Mer 11 Février 2026"
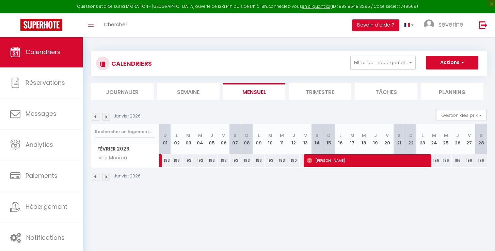
click at [437, 161] on div "196" at bounding box center [435, 160] width 12 height 13
type input "196"
type input "Mar 24 Février 2026"
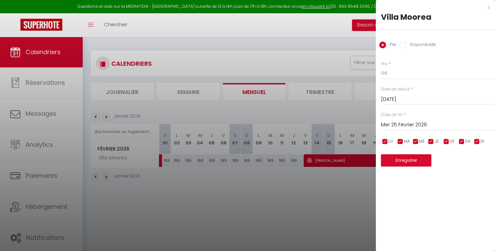
click at [400, 124] on input "Mer 25 Février 2026" at bounding box center [438, 125] width 114 height 9
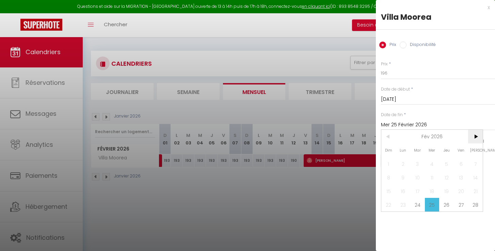
click at [477, 138] on span ">" at bounding box center [475, 137] width 15 height 14
click at [446, 218] on span "30" at bounding box center [446, 219] width 15 height 14
type input "Jeu 30 Avril 2026"
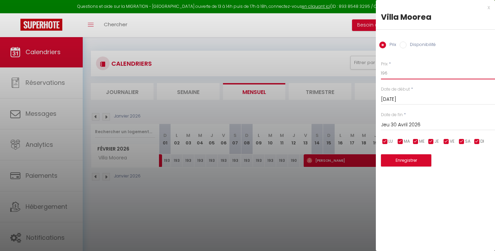
click at [388, 74] on input "196" at bounding box center [438, 73] width 114 height 12
type input "193"
click at [407, 158] on button "Enregistrer" at bounding box center [406, 160] width 50 height 12
type input "Lun 23 Février 2026"
type input "Mer 29 Avril 2026"
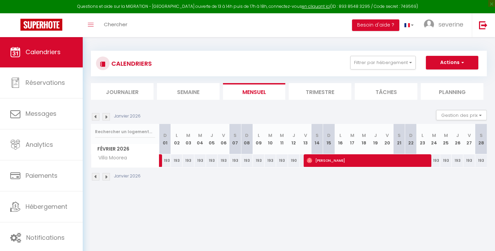
click at [107, 176] on img at bounding box center [106, 176] width 7 height 7
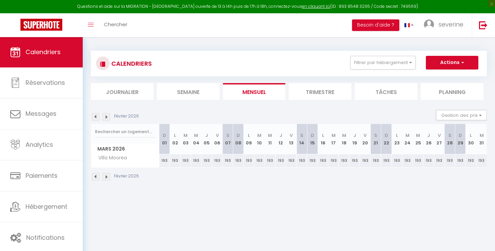
click at [107, 176] on img at bounding box center [106, 176] width 7 height 7
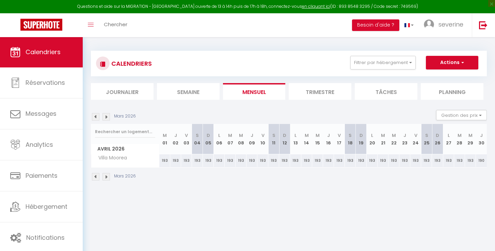
click at [107, 176] on img at bounding box center [106, 176] width 7 height 7
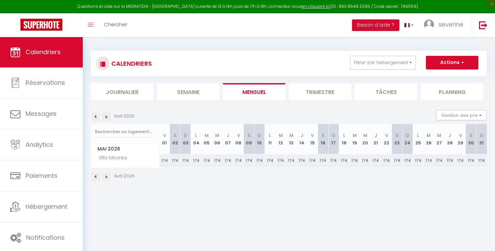
scroll to position [0, 0]
click at [97, 175] on img at bounding box center [95, 177] width 7 height 7
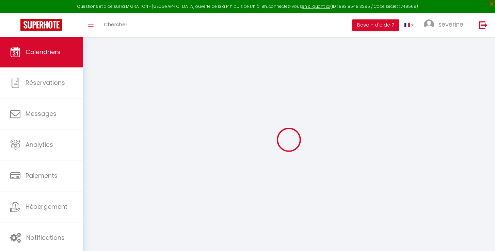
scroll to position [0, 0]
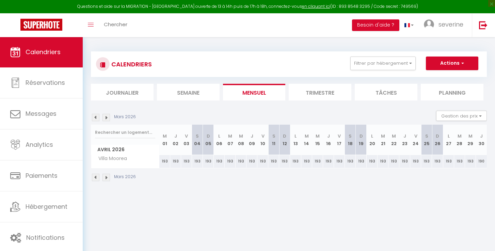
click at [481, 160] on div "190" at bounding box center [481, 161] width 11 height 13
type input "190"
type input "Jeu 30 Avril 2026"
type input "Ven 01 Mai 2026"
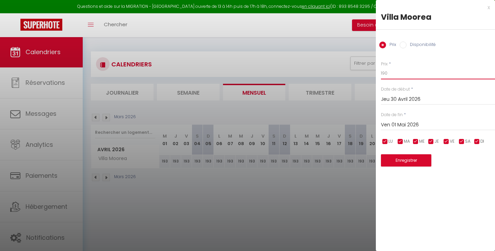
drag, startPoint x: 388, startPoint y: 73, endPoint x: 389, endPoint y: 79, distance: 6.6
click at [388, 73] on input "190" at bounding box center [438, 73] width 114 height 12
type input "193"
click at [405, 160] on button "Enregistrer" at bounding box center [406, 160] width 50 height 12
type input "Mer 29 Avril 2026"
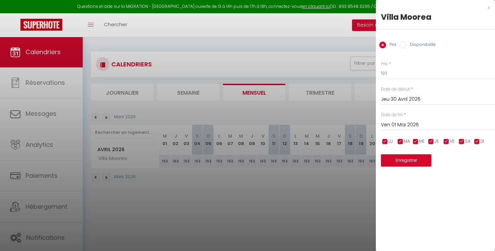
type input "Jeu 30 Avril 2026"
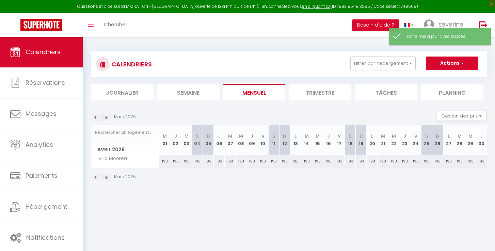
click at [105, 177] on img at bounding box center [106, 177] width 7 height 7
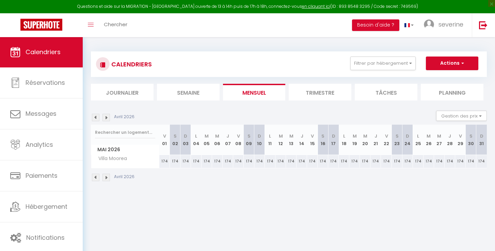
click at [105, 177] on img at bounding box center [106, 177] width 7 height 7
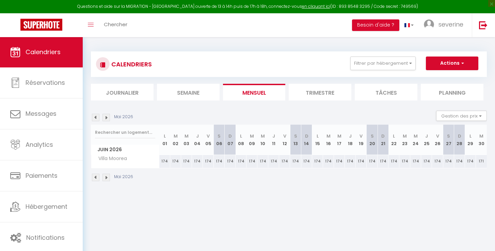
click at [105, 177] on img at bounding box center [106, 177] width 7 height 7
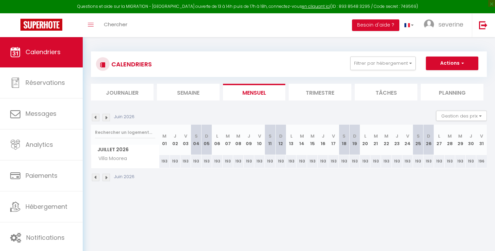
click at [482, 161] on div "196" at bounding box center [482, 161] width 11 height 13
type input "196"
type input "Ven 31 Juillet 2026"
type input "Sam 01 Août 2026"
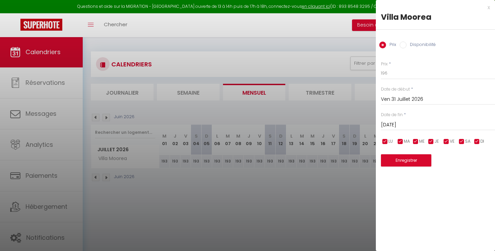
scroll to position [5, 0]
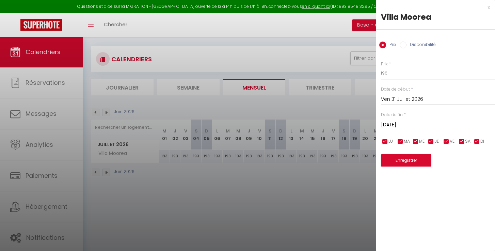
click at [387, 73] on input "196" at bounding box center [438, 73] width 114 height 12
type input "193"
click at [410, 160] on button "Enregistrer" at bounding box center [406, 160] width 50 height 12
type input "Jeu 30 Juillet 2026"
type input "Ven 31 Juillet 2026"
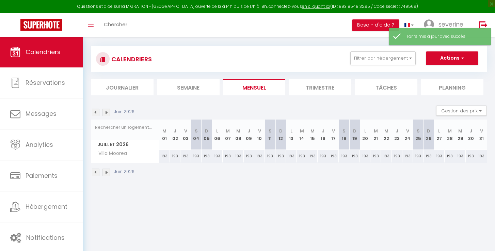
click at [106, 172] on img at bounding box center [106, 172] width 7 height 7
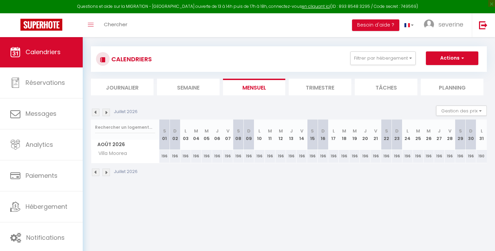
click at [165, 158] on div "196" at bounding box center [164, 156] width 11 height 13
type input "196"
type input "Sam 01 Août 2026"
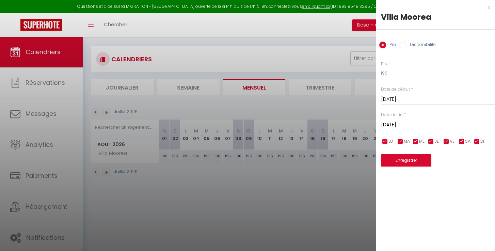
click at [409, 123] on input "Dim 02 Août 2026" at bounding box center [438, 125] width 114 height 9
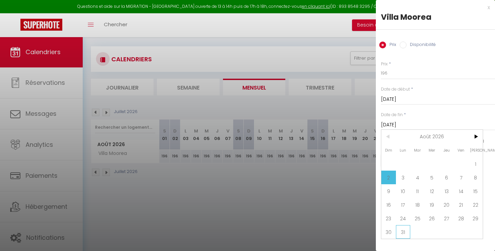
click at [405, 234] on span "31" at bounding box center [403, 232] width 15 height 14
type input "Lun 31 Août 2026"
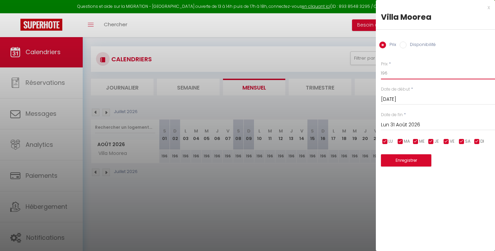
click at [387, 74] on input "196" at bounding box center [438, 73] width 114 height 12
type input "193"
click at [398, 157] on button "Enregistrer" at bounding box center [406, 160] width 50 height 12
type input "Ven 31 Juillet 2026"
type input "Dim 30 Août 2026"
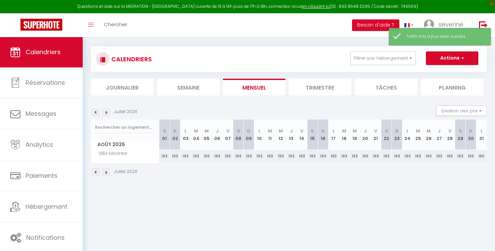
click at [485, 157] on div "190" at bounding box center [482, 156] width 11 height 13
type input "190"
type input "Lun 31 Août 2026"
type input "Mar 01 Septembre 2026"
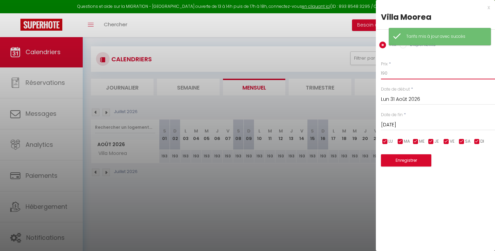
click at [387, 73] on input "190" at bounding box center [438, 73] width 114 height 12
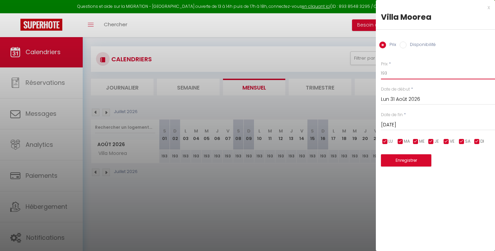
type input "193"
click at [397, 159] on button "Enregistrer" at bounding box center [406, 160] width 50 height 12
type input "Dim 30 Août 2026"
type input "Lun 31 Août 2026"
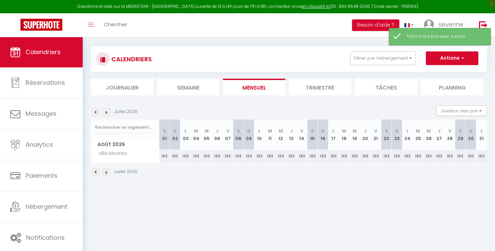
click at [107, 173] on img at bounding box center [106, 172] width 7 height 7
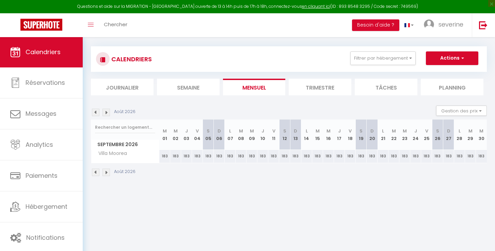
click at [107, 173] on img at bounding box center [106, 172] width 7 height 7
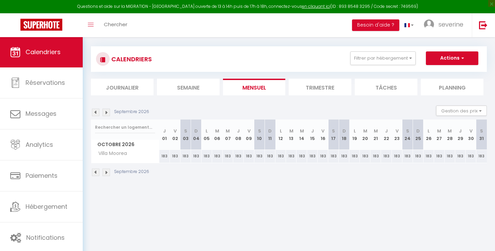
click at [107, 173] on img at bounding box center [106, 172] width 7 height 7
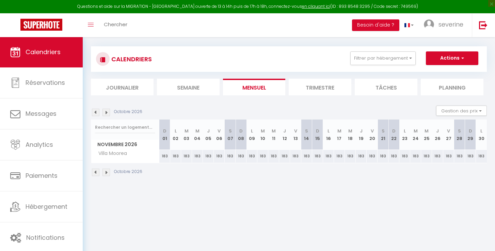
click at [107, 173] on img at bounding box center [106, 172] width 7 height 7
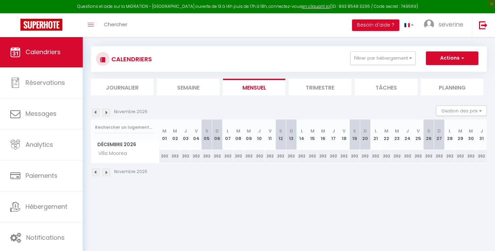
click at [107, 173] on img at bounding box center [106, 172] width 7 height 7
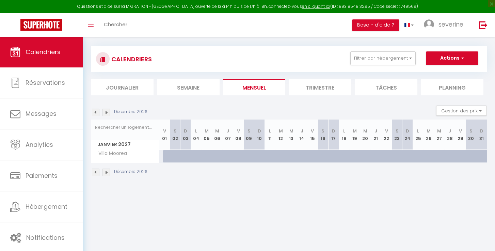
click at [94, 171] on img at bounding box center [95, 172] width 7 height 7
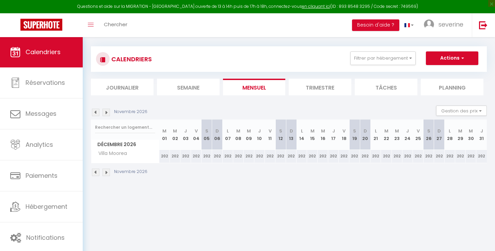
click at [94, 171] on img at bounding box center [95, 172] width 7 height 7
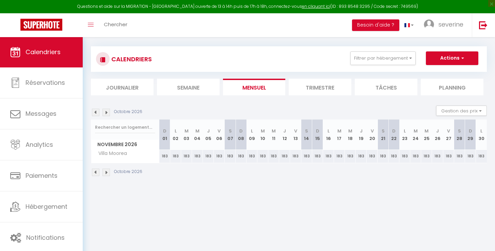
click at [94, 171] on img at bounding box center [95, 172] width 7 height 7
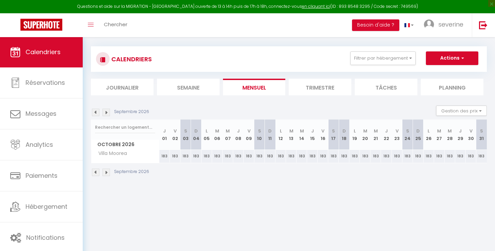
click at [94, 171] on img at bounding box center [95, 172] width 7 height 7
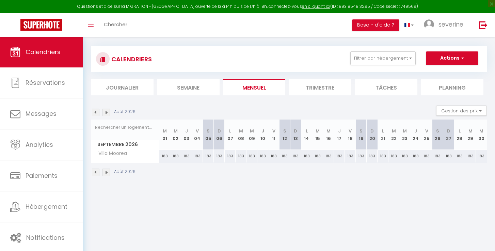
click at [94, 171] on img at bounding box center [95, 172] width 7 height 7
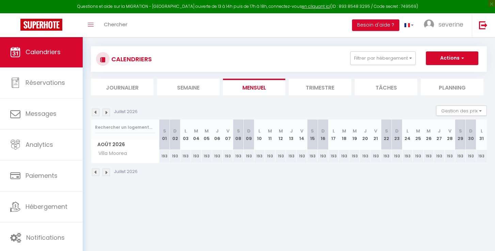
click at [94, 171] on img at bounding box center [95, 172] width 7 height 7
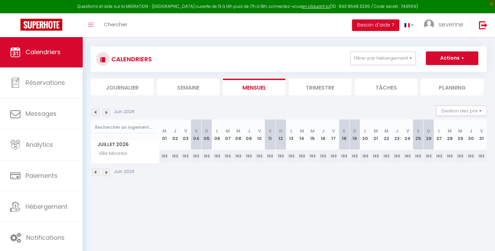
click at [94, 171] on img at bounding box center [95, 172] width 7 height 7
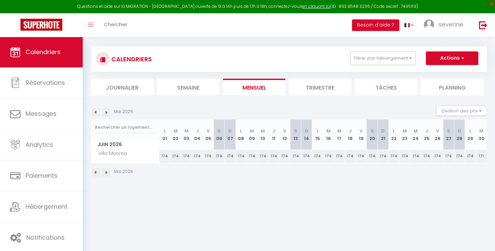
click at [484, 156] on div "171" at bounding box center [481, 156] width 11 height 13
type input "171"
type input "Mar 30 Juin 2026"
type input "Mer 01 Juillet 2026"
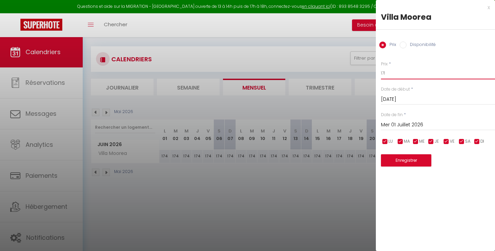
click at [386, 74] on input "171" at bounding box center [438, 73] width 114 height 12
type input "174"
click at [402, 159] on button "Enregistrer" at bounding box center [406, 160] width 50 height 12
type input "Lun 29 Juin 2026"
type input "Mar 30 Juin 2026"
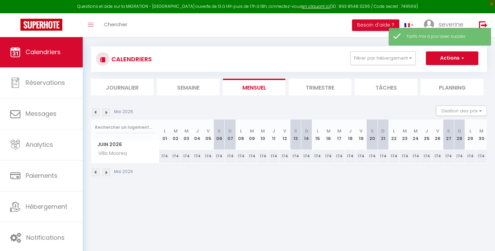
click at [95, 173] on img at bounding box center [95, 172] width 7 height 7
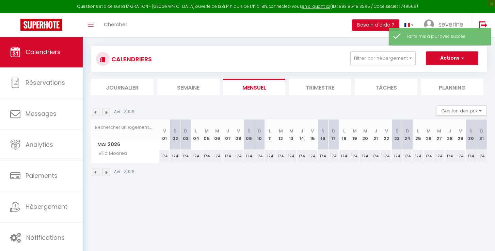
click at [99, 173] on img at bounding box center [95, 172] width 7 height 7
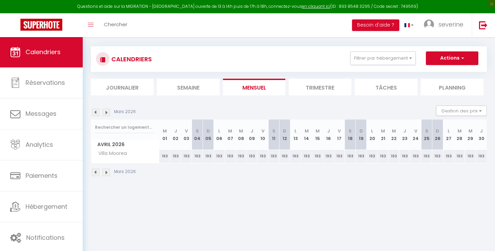
click at [99, 173] on img at bounding box center [95, 172] width 7 height 7
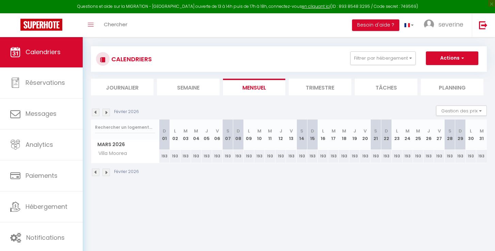
click at [99, 173] on img at bounding box center [95, 172] width 7 height 7
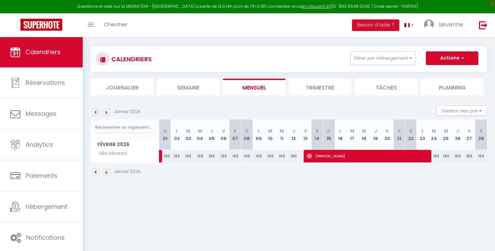
click at [99, 173] on img at bounding box center [95, 172] width 7 height 7
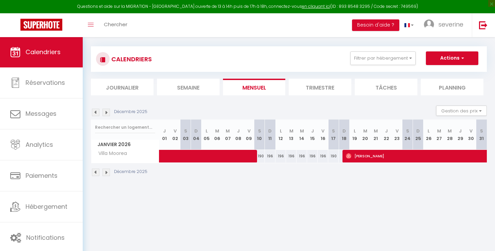
click at [335, 157] on div "190" at bounding box center [333, 156] width 11 height 13
type input "190"
type input "Sam 17 Janvier 2026"
type input "Dim 18 Janvier 2026"
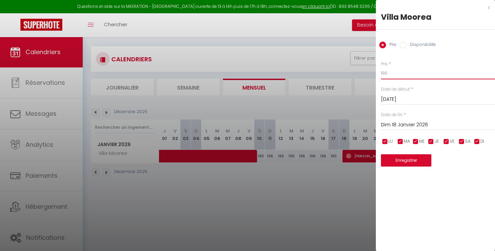
click at [387, 73] on input "190" at bounding box center [438, 73] width 114 height 12
type input "193"
click at [394, 158] on button "Enregistrer" at bounding box center [406, 160] width 50 height 12
type input "Ven 16 Janvier 2026"
type input "Sam 17 Janvier 2026"
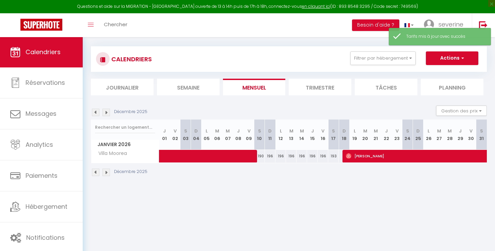
click at [261, 156] on span at bounding box center [237, 156] width 141 height 13
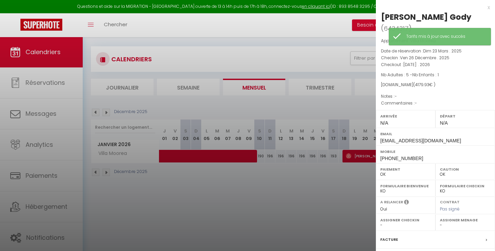
click at [270, 155] on div at bounding box center [247, 125] width 495 height 251
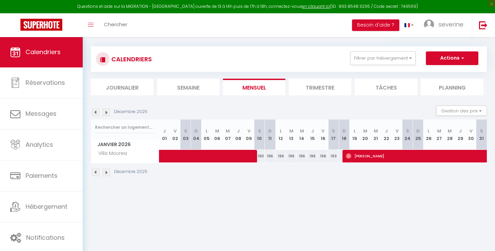
click at [270, 155] on span at bounding box center [237, 156] width 141 height 13
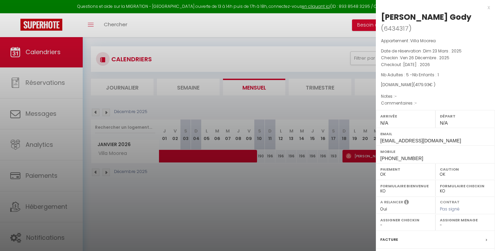
click at [338, 154] on div at bounding box center [247, 125] width 495 height 251
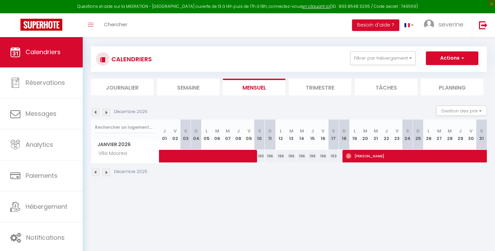
click at [289, 155] on span at bounding box center [237, 156] width 141 height 13
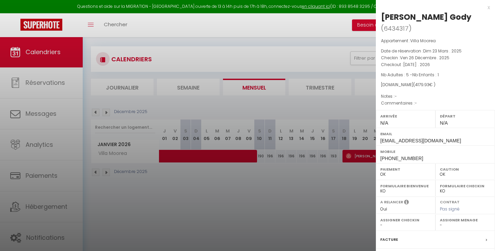
click at [337, 154] on div at bounding box center [247, 125] width 495 height 251
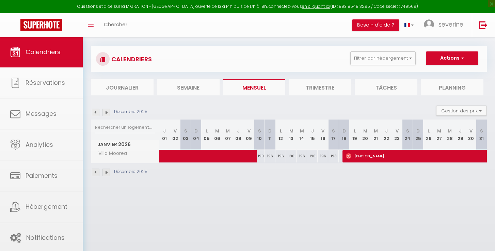
click at [337, 154] on body "Questions et aide sur la MIGRATION - Salle Zoom ouverte de 13 à 14h puis de 17h…" at bounding box center [247, 157] width 495 height 251
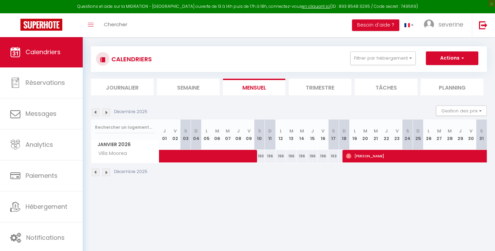
click at [335, 155] on div "193" at bounding box center [333, 156] width 11 height 13
type input "193"
type input "Sam 17 Janvier 2026"
type input "Dim 18 Janvier 2026"
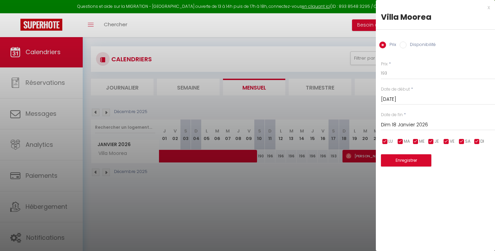
click at [398, 126] on input "Dim 18 Janvier 2026" at bounding box center [438, 125] width 114 height 9
click at [398, 100] on input "Sam 17 Janvier 2026" at bounding box center [438, 99] width 114 height 9
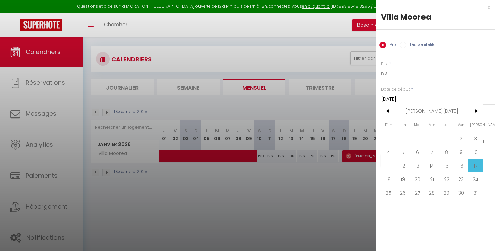
click at [398, 100] on input "Sam 17 Janvier 2026" at bounding box center [438, 99] width 114 height 9
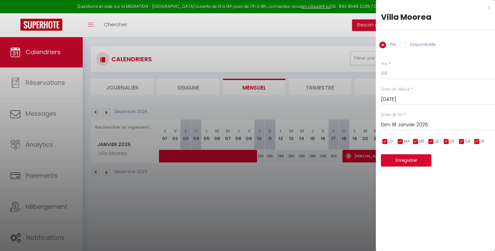
click at [398, 100] on input "Sam 17 Janvier 2026" at bounding box center [438, 99] width 114 height 9
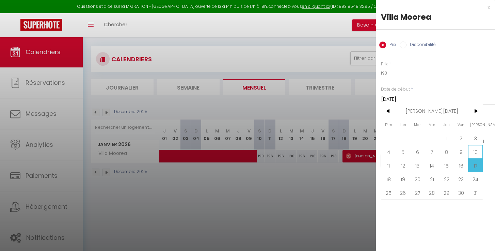
click at [475, 151] on span "10" at bounding box center [475, 152] width 15 height 14
type input "Sam 10 Janvier 2026"
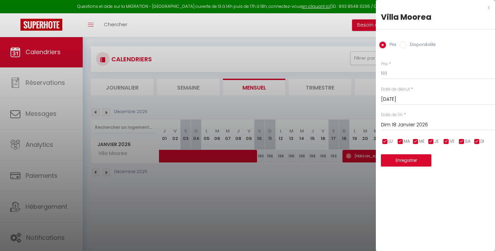
click at [399, 123] on input "Dim 18 Janvier 2026" at bounding box center [438, 125] width 114 height 9
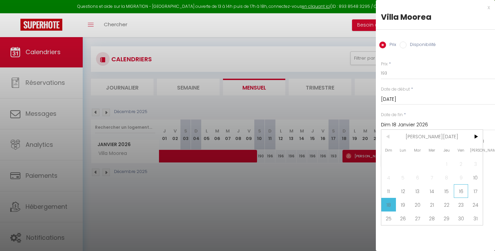
click at [459, 192] on span "16" at bounding box center [461, 191] width 15 height 14
type input "Ven 16 Janvier 2026"
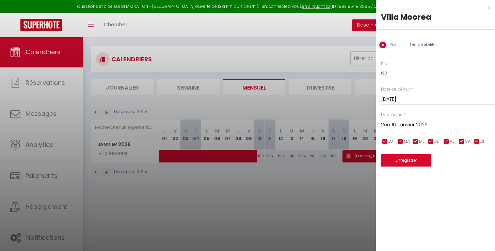
click at [400, 160] on button "Enregistrer" at bounding box center [406, 160] width 50 height 12
type input "Ven 09 Janvier 2026"
type input "Jeu 15 Janvier 2026"
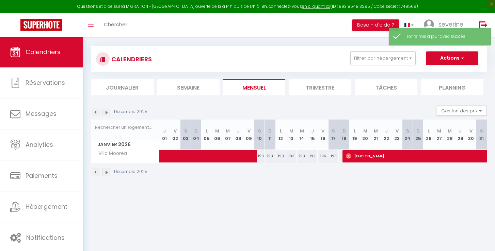
click at [325, 157] on div "196" at bounding box center [323, 156] width 11 height 13
type input "196"
type input "Ven 16 Janvier 2026"
type input "Sam 17 Janvier 2026"
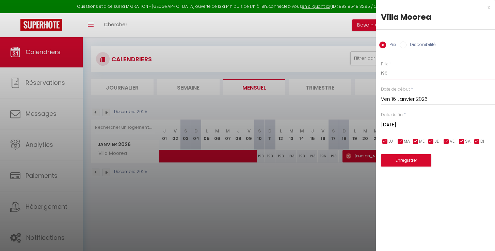
click at [387, 72] on input "196" at bounding box center [438, 73] width 114 height 12
type input "193"
click at [405, 159] on button "Enregistrer" at bounding box center [406, 160] width 50 height 12
type input "Jeu 15 Janvier 2026"
type input "Ven 16 Janvier 2026"
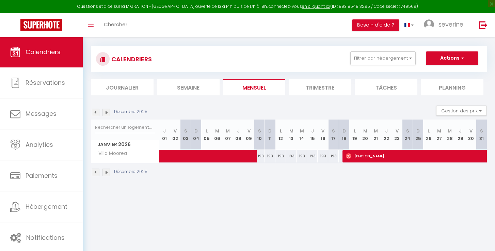
click at [97, 172] on img at bounding box center [95, 172] width 7 height 7
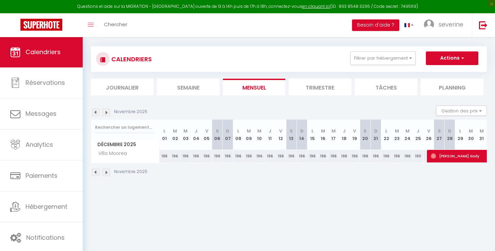
click at [420, 155] on div "190" at bounding box center [418, 156] width 11 height 13
type input "190"
type input "Jeu 25 Décembre 2025"
type input "Ven 26 Décembre 2025"
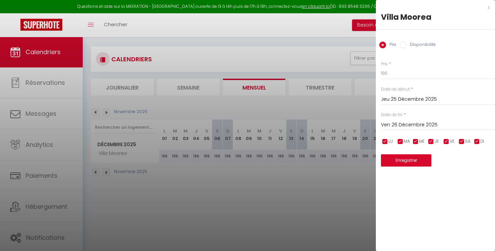
click at [398, 97] on input "Jeu 25 Décembre 2025" at bounding box center [438, 99] width 114 height 9
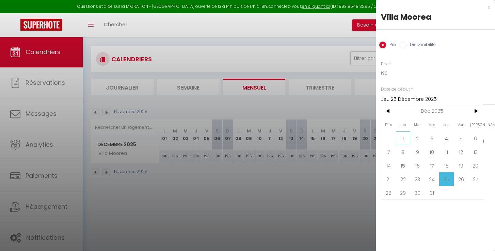
click at [402, 137] on span "1" at bounding box center [403, 138] width 15 height 14
type input "Lun 01 Décembre 2025"
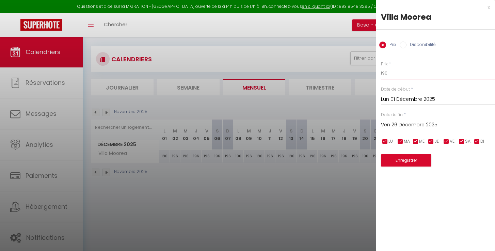
click at [387, 72] on input "190" at bounding box center [438, 73] width 114 height 12
type input "193"
click at [403, 160] on button "Enregistrer" at bounding box center [406, 160] width 50 height 12
type input "Dim 30 Novembre 2025"
type input "Jeu 25 Décembre 2025"
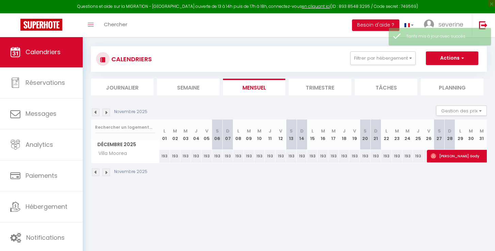
click at [96, 172] on img at bounding box center [95, 172] width 7 height 7
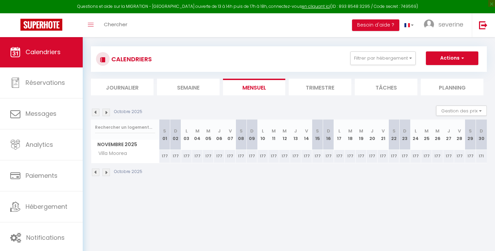
click at [482, 156] on div "171" at bounding box center [481, 156] width 11 height 13
type input "171"
type input "Dim 30 Novembre 2025"
type input "Lun 01 Décembre 2025"
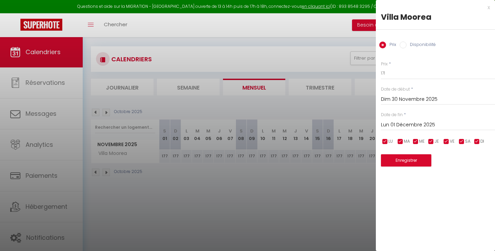
click at [387, 97] on input "Dim 30 Novembre 2025" at bounding box center [438, 99] width 114 height 9
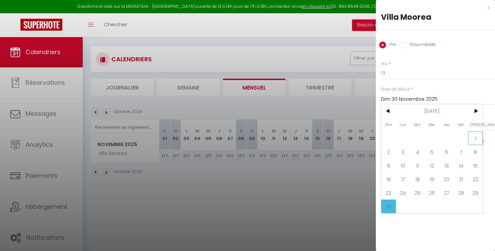
click at [476, 138] on span "1" at bounding box center [475, 138] width 15 height 14
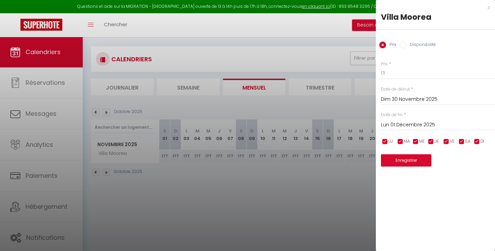
type input "Sam 01 Novembre 2025"
click at [387, 73] on input "171" at bounding box center [438, 73] width 114 height 12
type input "174"
click at [405, 161] on button "Enregistrer" at bounding box center [406, 160] width 50 height 12
type input "Ven 31 Octobre 2025"
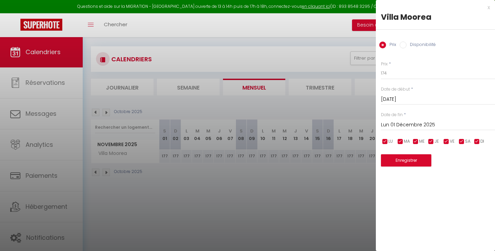
type input "Dim 30 Novembre 2025"
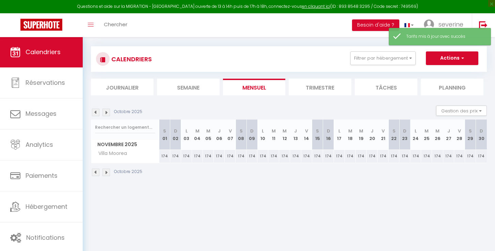
click at [94, 171] on img at bounding box center [95, 172] width 7 height 7
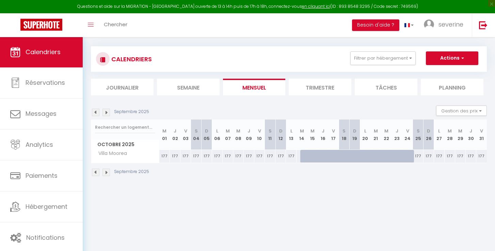
click at [484, 155] on div "177" at bounding box center [482, 156] width 11 height 13
type input "177"
type input "Ven 31 Octobre 2025"
type input "Sam 01 Novembre 2025"
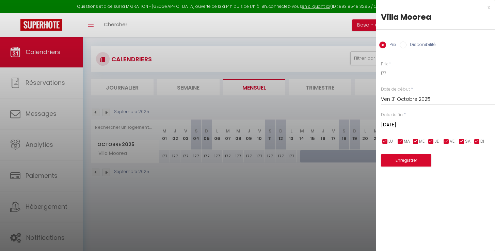
click at [412, 100] on input "Ven 31 Octobre 2025" at bounding box center [438, 99] width 114 height 9
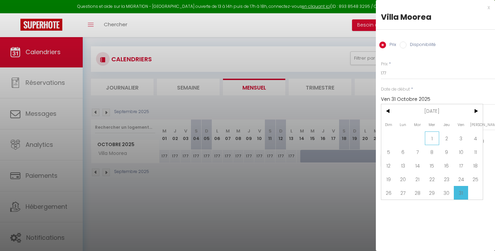
click at [434, 139] on span "1" at bounding box center [432, 138] width 15 height 14
type input "Mer 01 Octobre 2025"
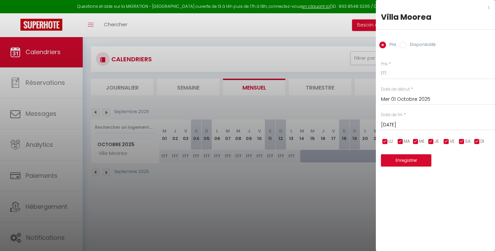
click at [402, 123] on input "Sam 01 Novembre 2025" at bounding box center [438, 125] width 114 height 9
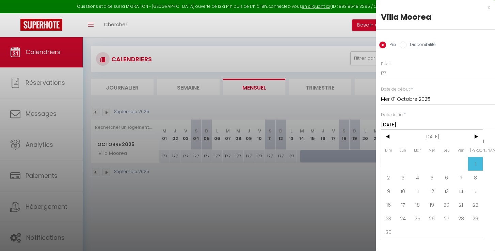
click at [435, 106] on div "Prix * 177 Statut * Disponible Indisponible Date de début * Mer 01 Octobre 2025…" at bounding box center [435, 109] width 119 height 114
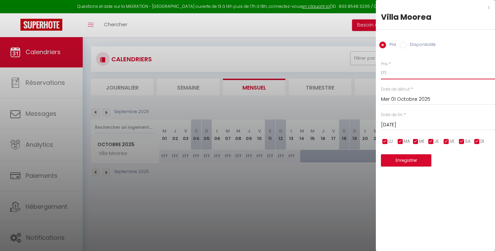
click at [387, 72] on input "177" at bounding box center [438, 73] width 114 height 12
type input "174"
click at [411, 162] on button "Enregistrer" at bounding box center [406, 160] width 50 height 12
type input "Mar 30 Septembre 2025"
type input "Ven 31 Octobre 2025"
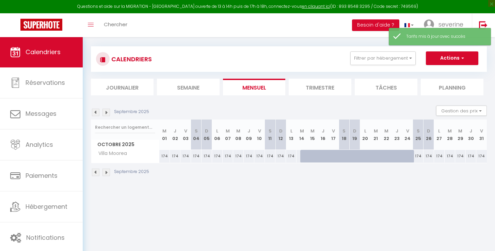
click at [95, 171] on img at bounding box center [95, 172] width 7 height 7
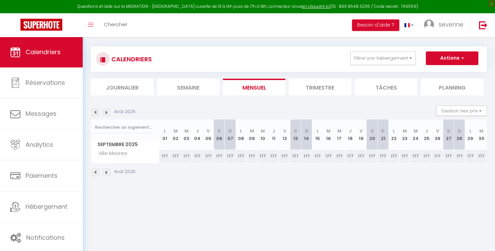
click at [168, 156] on div "177" at bounding box center [164, 156] width 11 height 13
type input "177"
type input "Lun 01 Septembre 2025"
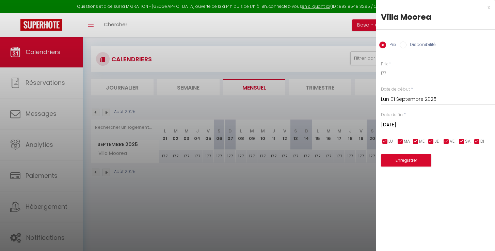
click at [415, 123] on input "Mar 02 Septembre 2025" at bounding box center [438, 125] width 114 height 9
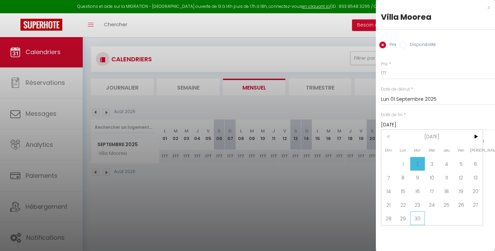
click at [419, 219] on span "30" at bounding box center [417, 219] width 15 height 14
type input "Mar 30 Septembre 2025"
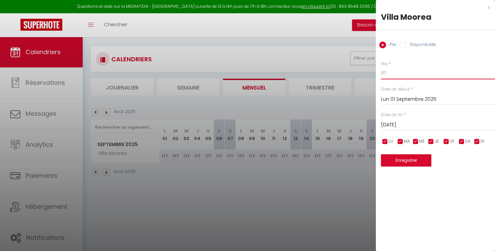
click at [387, 73] on input "177" at bounding box center [438, 73] width 114 height 12
type input "174"
click at [404, 161] on button "Enregistrer" at bounding box center [406, 160] width 50 height 12
type input "Dim 31 Août 2025"
type input "Lun 29 Septembre 2025"
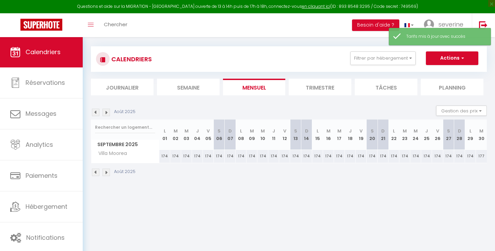
click at [96, 172] on img at bounding box center [95, 172] width 7 height 7
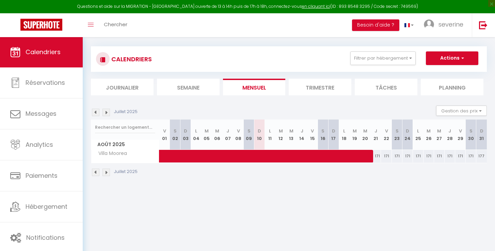
click at [377, 155] on span at bounding box center [323, 156] width 313 height 13
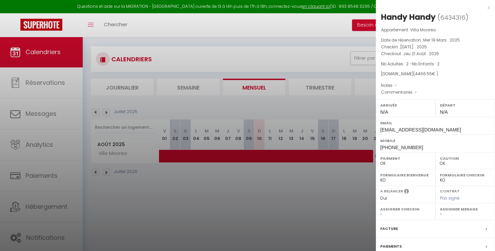
click at [318, 25] on div at bounding box center [247, 125] width 495 height 251
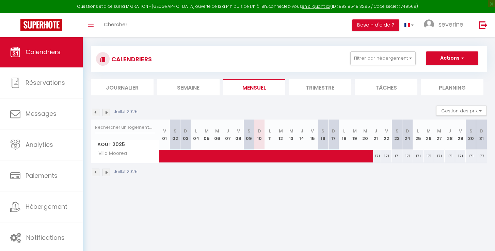
click at [483, 156] on div "177" at bounding box center [482, 156] width 11 height 13
type input "177"
type input "Dim 31 Août 2025"
type input "Lun 01 Septembre 2025"
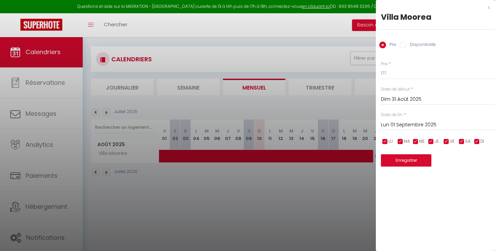
click at [393, 98] on input "Dim 31 Août 2025" at bounding box center [438, 99] width 114 height 9
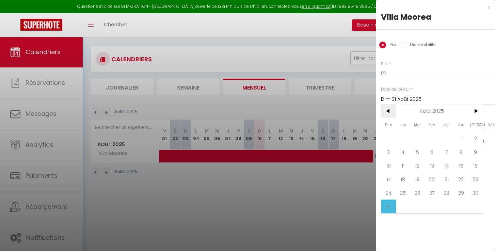
click at [390, 112] on span "<" at bounding box center [389, 111] width 15 height 14
drag, startPoint x: 474, startPoint y: 110, endPoint x: 471, endPoint y: 119, distance: 8.4
click at [474, 110] on span ">" at bounding box center [475, 111] width 15 height 14
click at [447, 182] on span "21" at bounding box center [446, 179] width 15 height 14
type input "Jeu 21 Août 2025"
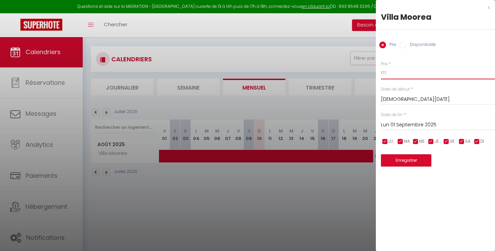
click at [387, 75] on input "177" at bounding box center [438, 73] width 114 height 12
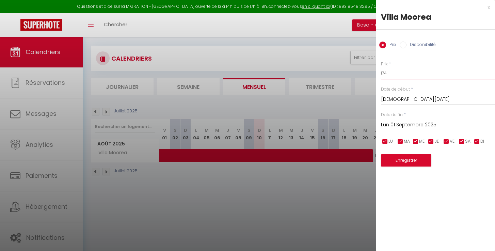
type input "174"
click at [403, 162] on button "Enregistrer" at bounding box center [406, 160] width 50 height 12
type input "Mer 20 Août 2025"
type input "Dim 31 Août 2025"
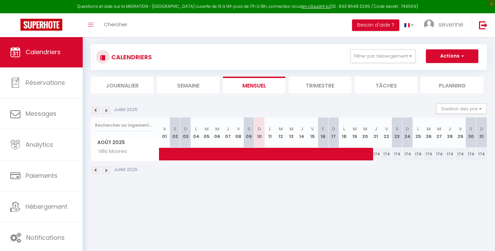
click at [288, 220] on body "Questions et aide sur la MIGRATION - Salle Zoom ouverte de 13 à 14h puis de 17h…" at bounding box center [247, 155] width 495 height 251
click at [456, 57] on button "Actions" at bounding box center [452, 56] width 52 height 14
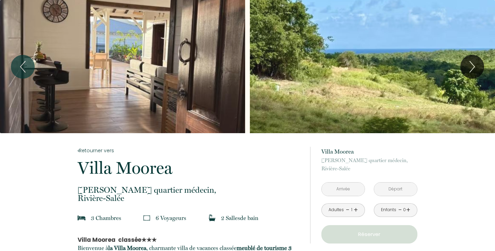
scroll to position [124, 0]
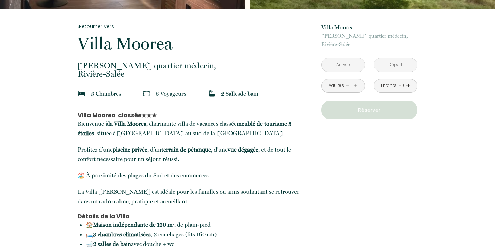
click at [357, 67] on input "text" at bounding box center [343, 64] width 43 height 13
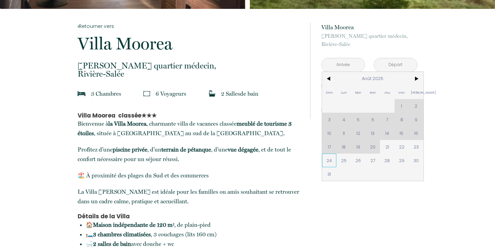
click at [330, 161] on span "24" at bounding box center [329, 161] width 15 height 14
type input "Dim 24 Août 2025"
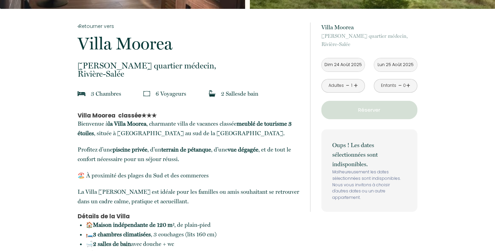
click at [403, 68] on input "Lun 25 Août 2025" at bounding box center [395, 64] width 43 height 13
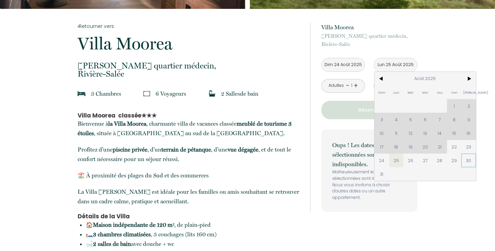
click at [469, 159] on span "30" at bounding box center [469, 161] width 15 height 14
type input "[DATE]"
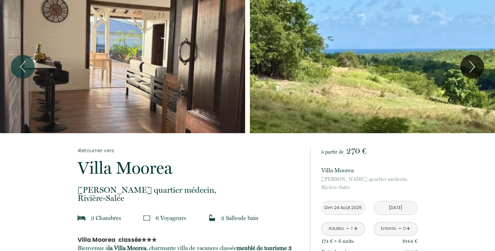
scroll to position [0, 0]
click at [470, 71] on icon "Next" at bounding box center [472, 66] width 5 height 11
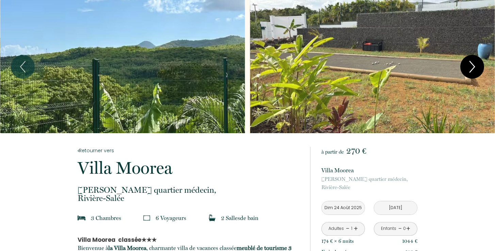
click at [470, 73] on icon "Next" at bounding box center [472, 67] width 14 height 20
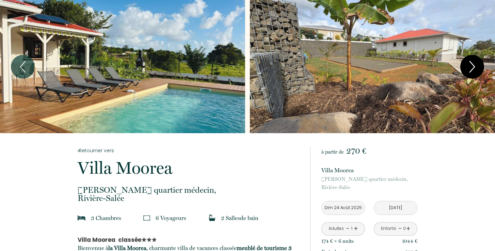
click at [470, 73] on icon "Next" at bounding box center [472, 67] width 14 height 20
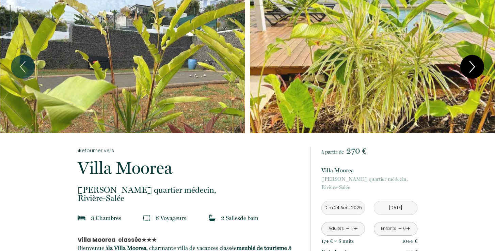
click at [470, 73] on icon "Next" at bounding box center [472, 67] width 14 height 20
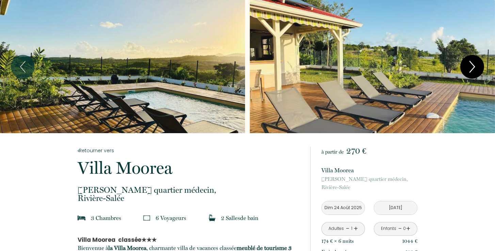
click at [470, 73] on icon "Next" at bounding box center [472, 67] width 14 height 20
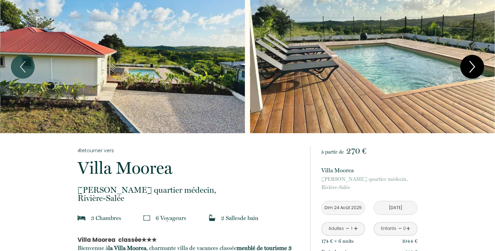
click at [470, 73] on icon "Next" at bounding box center [472, 67] width 14 height 20
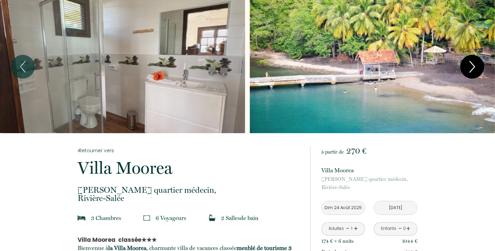
click at [470, 73] on icon "Next" at bounding box center [472, 67] width 14 height 20
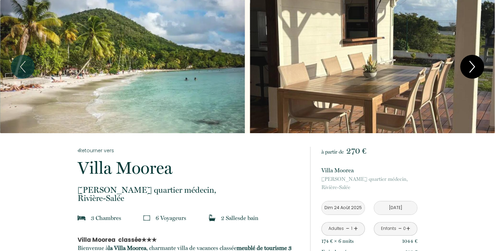
click at [470, 73] on icon "Next" at bounding box center [472, 67] width 14 height 20
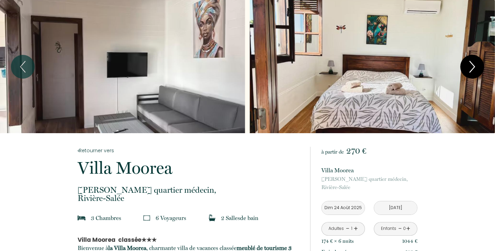
click at [470, 73] on icon "Next" at bounding box center [472, 67] width 14 height 20
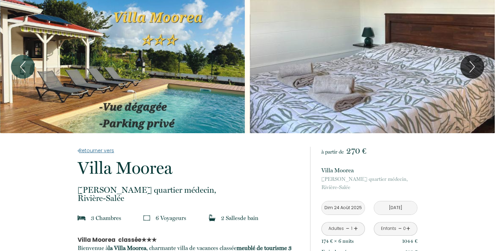
click at [89, 149] on link "Retourner vers" at bounding box center [189, 150] width 223 height 7
